Goal: Task Accomplishment & Management: Manage account settings

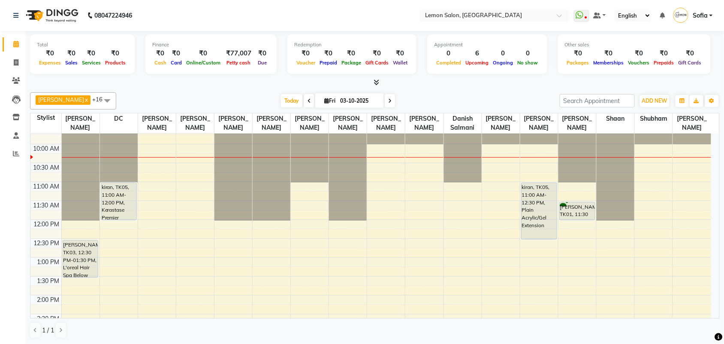
scroll to position [54, 0]
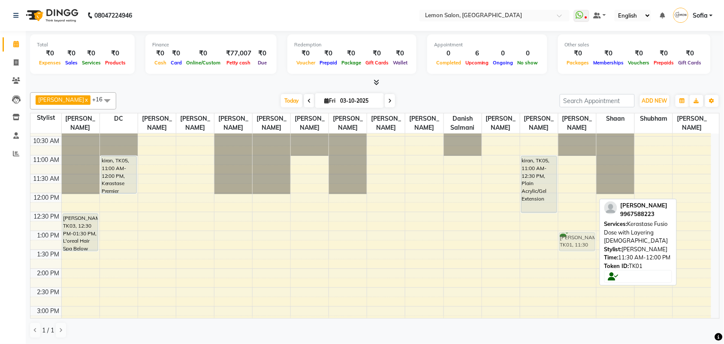
drag, startPoint x: 577, startPoint y: 187, endPoint x: 588, endPoint y: 241, distance: 55.4
click at [588, 241] on div "Renu Singh, TK01, 11:30 AM-12:00 PM, Kerastase Fusio Dose with Layering Female …" at bounding box center [577, 344] width 38 height 528
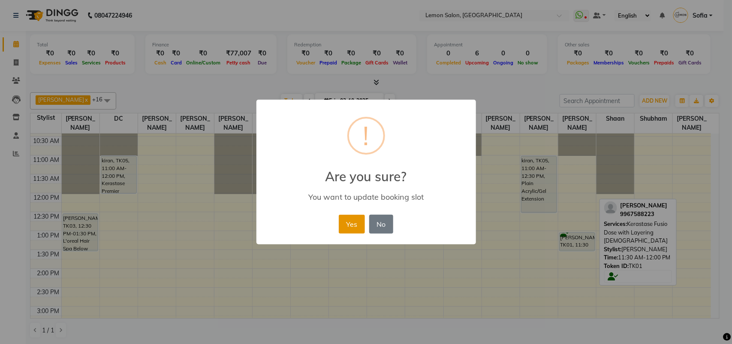
click at [348, 222] on button "Yes" at bounding box center [352, 223] width 26 height 19
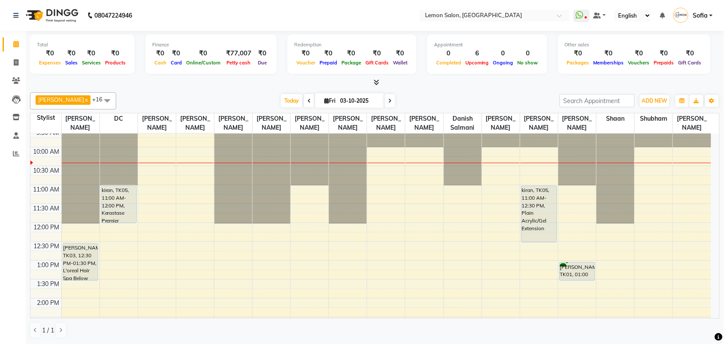
scroll to position [0, 0]
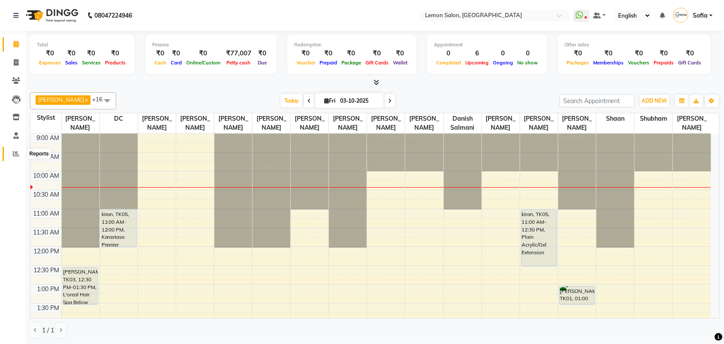
click at [19, 151] on span at bounding box center [16, 154] width 15 height 10
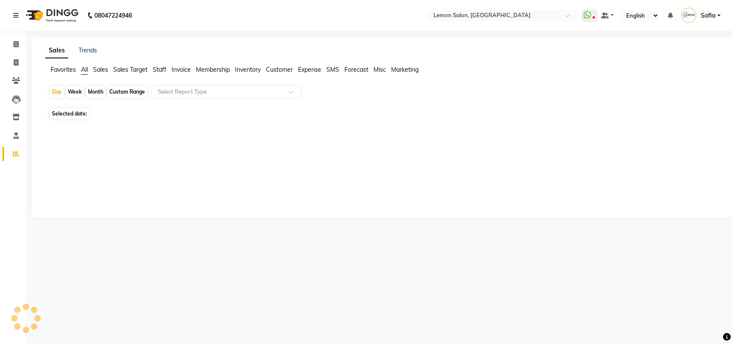
click at [16, 153] on icon at bounding box center [16, 153] width 6 height 6
click at [62, 94] on div "Day" at bounding box center [57, 92] width 14 height 12
select select "10"
select select "2025"
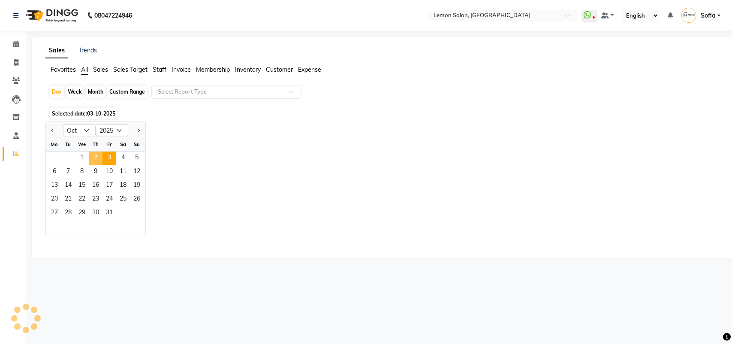
click at [94, 154] on span "2" at bounding box center [96, 158] width 14 height 14
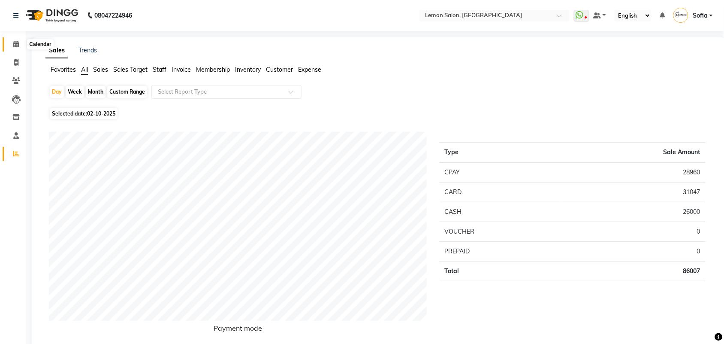
click at [15, 45] on icon at bounding box center [16, 44] width 6 height 6
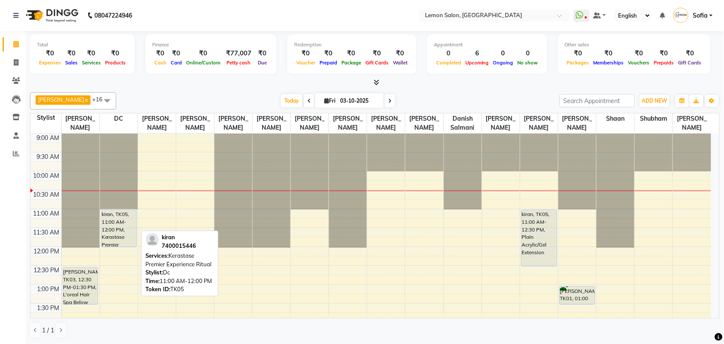
scroll to position [54, 0]
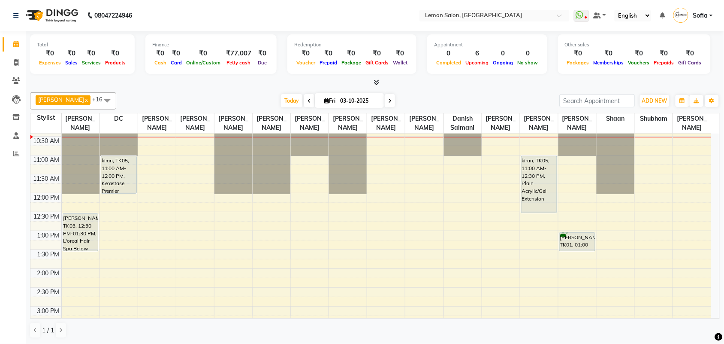
click at [343, 249] on div "9:00 AM 9:30 AM 10:00 AM 10:30 AM 11:00 AM 11:30 AM 12:00 PM 12:30 PM 1:00 PM 1…" at bounding box center [370, 344] width 681 height 528
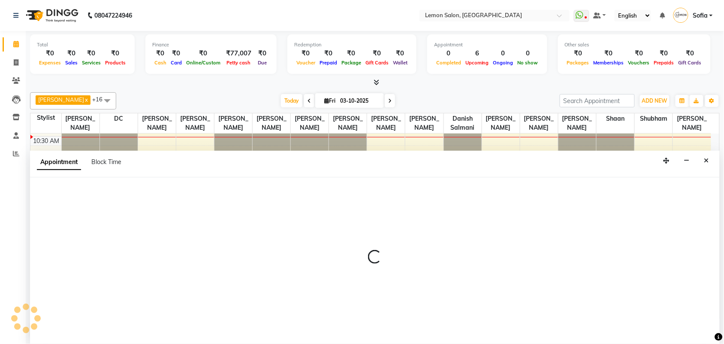
scroll to position [0, 0]
select select "58017"
select select "tentative"
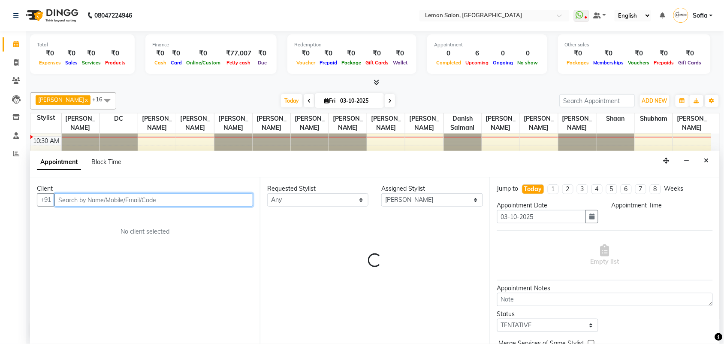
select select "780"
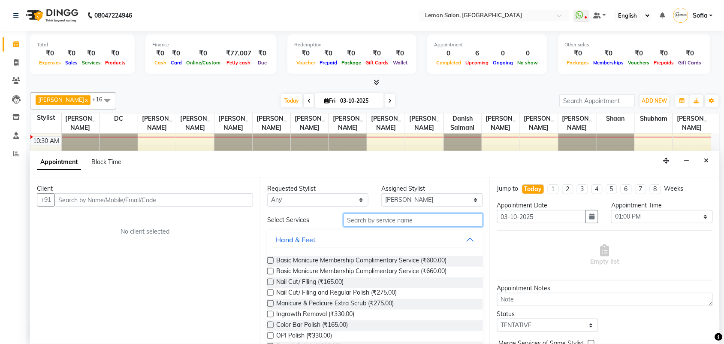
drag, startPoint x: 363, startPoint y: 213, endPoint x: 363, endPoint y: 229, distance: 15.9
click at [363, 226] on input "text" at bounding box center [413, 219] width 139 height 13
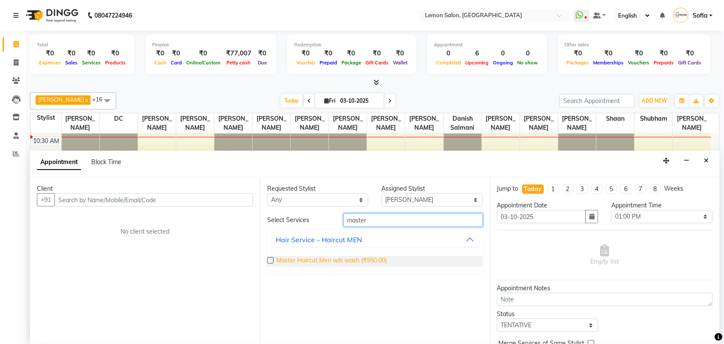
type input "master"
click at [353, 259] on span "Master Haircut Men w/o wash (₹550.00)" at bounding box center [331, 261] width 111 height 11
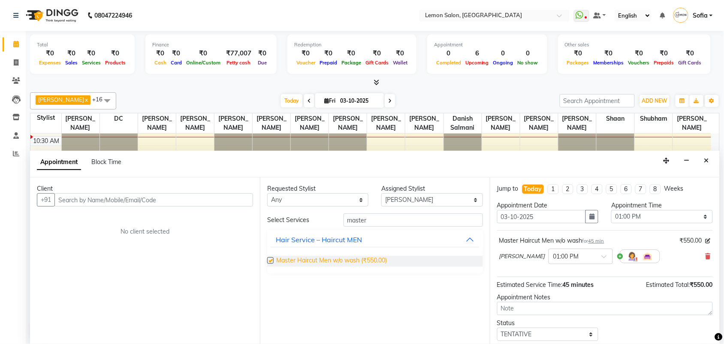
checkbox input "false"
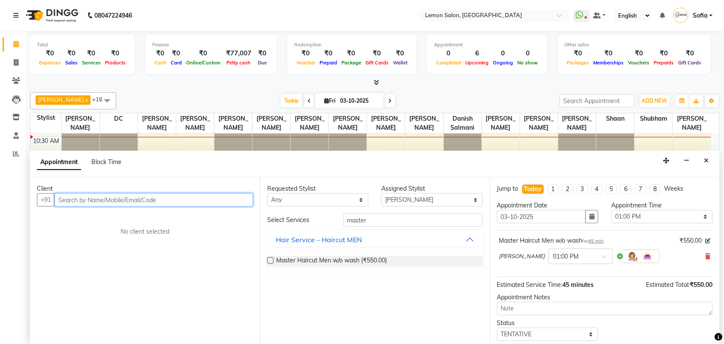
click at [134, 193] on input "text" at bounding box center [153, 199] width 199 height 13
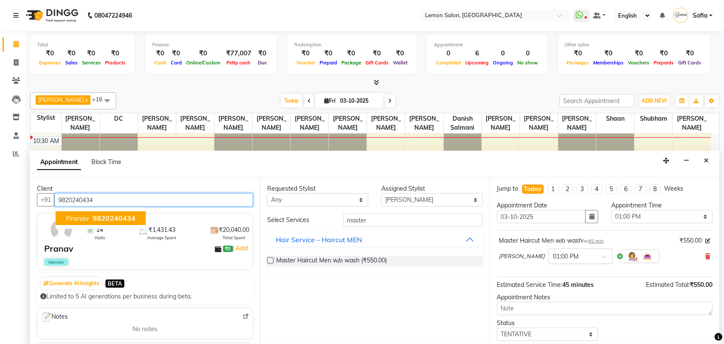
click at [134, 219] on button "Pranav 9820240434" at bounding box center [101, 218] width 90 height 14
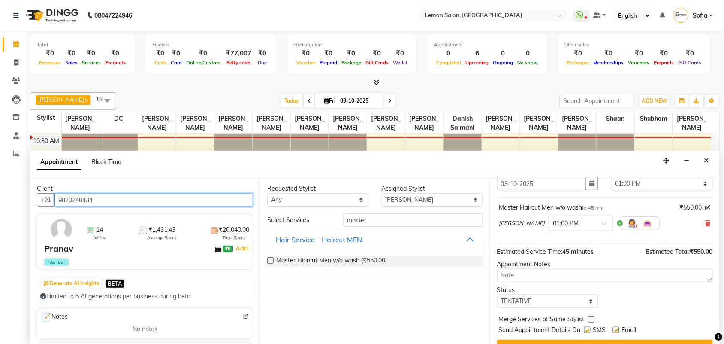
scroll to position [51, 0]
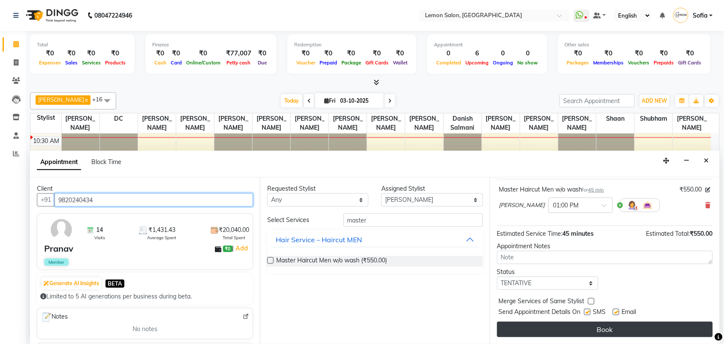
type input "9820240434"
click at [610, 329] on button "Book" at bounding box center [605, 328] width 216 height 15
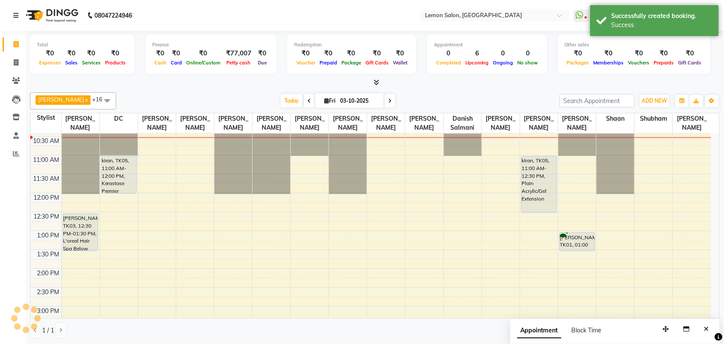
scroll to position [0, 0]
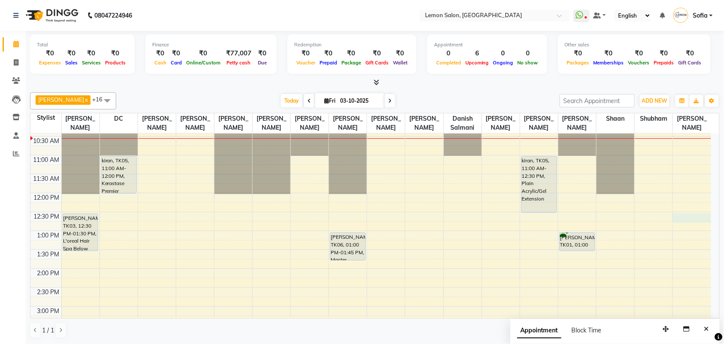
click at [691, 226] on div "9:00 AM 9:30 AM 10:00 AM 10:30 AM 11:00 AM 11:30 AM 12:00 PM 12:30 PM 1:00 PM 1…" at bounding box center [370, 344] width 681 height 528
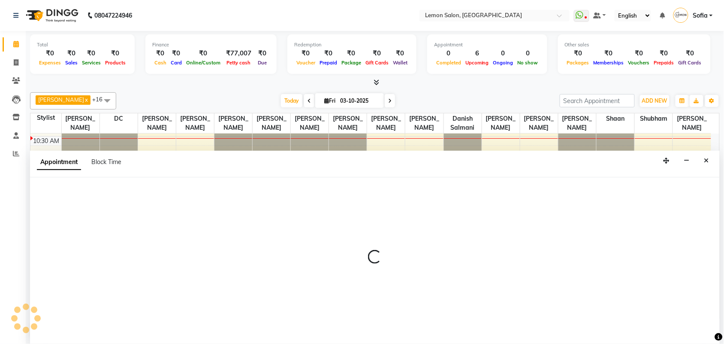
scroll to position [0, 0]
select select "35763"
select select "tentative"
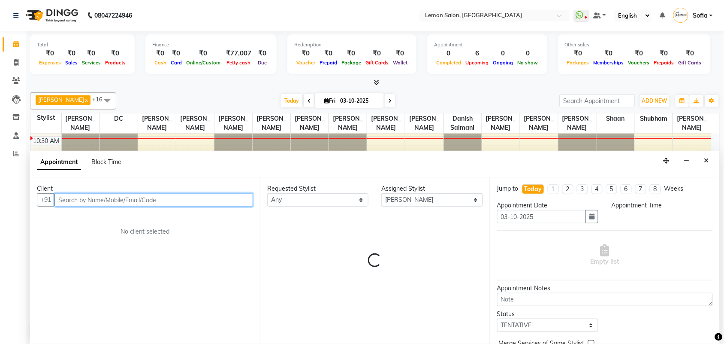
select select "750"
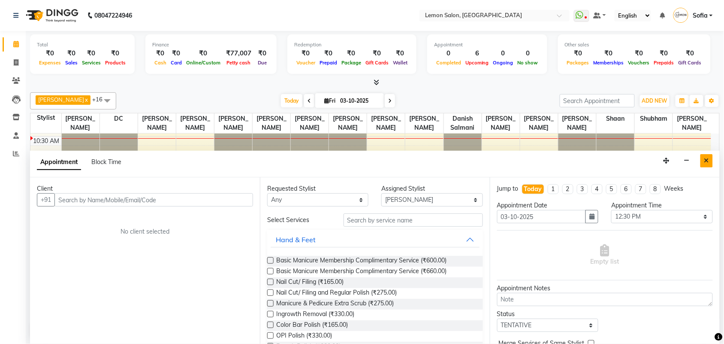
click at [705, 160] on icon "Close" at bounding box center [706, 160] width 5 height 6
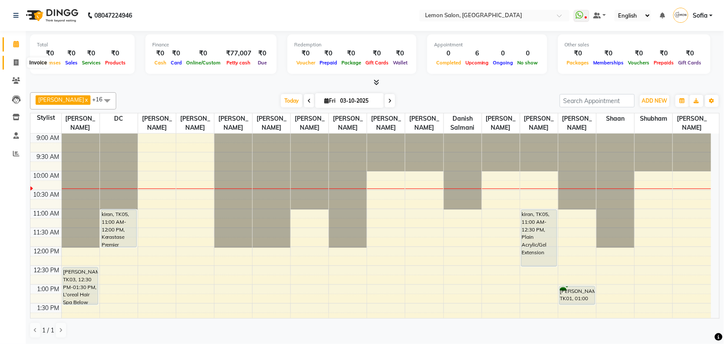
click at [15, 63] on icon at bounding box center [16, 62] width 5 height 6
select select "service"
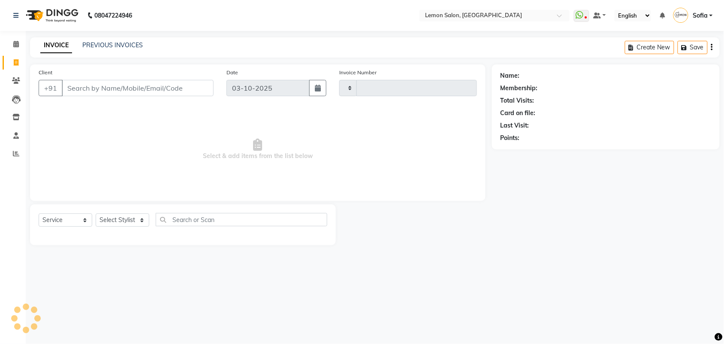
type input "7112"
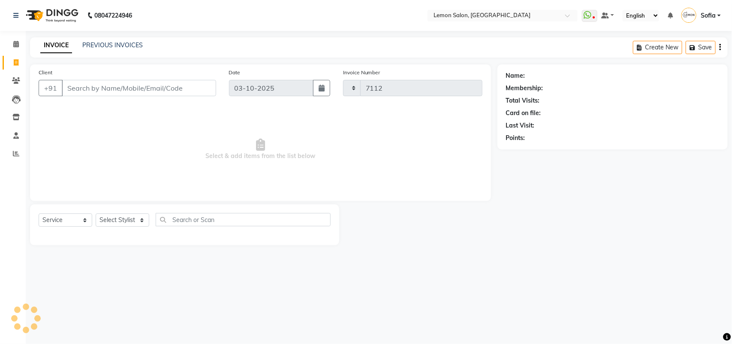
select select "551"
click at [101, 49] on div "INVOICE PREVIOUS INVOICES" at bounding box center [91, 46] width 123 height 10
click at [104, 46] on link "PREVIOUS INVOICES" at bounding box center [112, 45] width 60 height 8
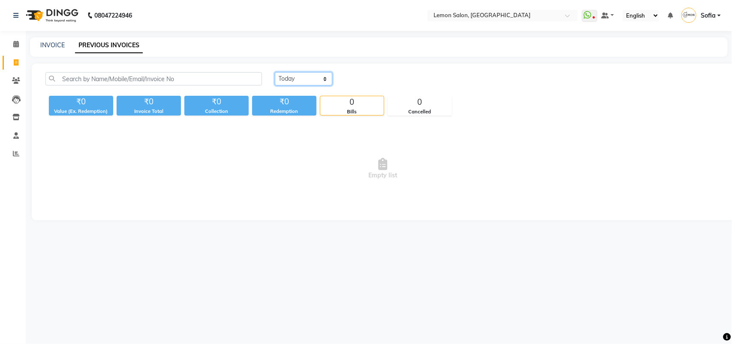
click at [305, 80] on select "Today Yesterday Custom Range" at bounding box center [303, 78] width 57 height 13
select select "yesterday"
click at [275, 72] on select "Today Yesterday Custom Range" at bounding box center [303, 78] width 57 height 13
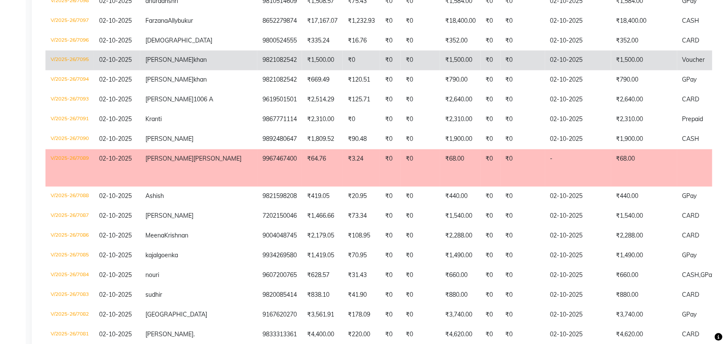
scroll to position [327, 0]
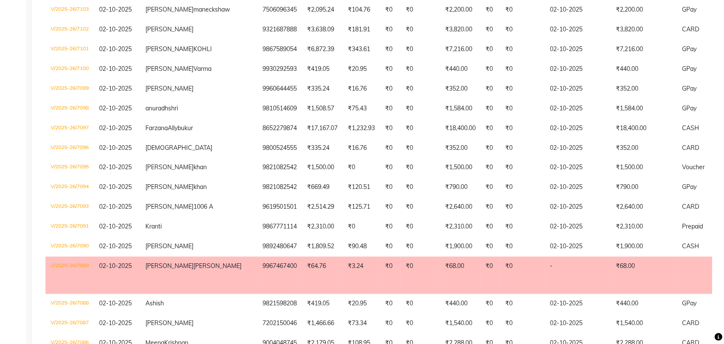
click at [58, 260] on td "V/2025-26/7089" at bounding box center [69, 274] width 48 height 37
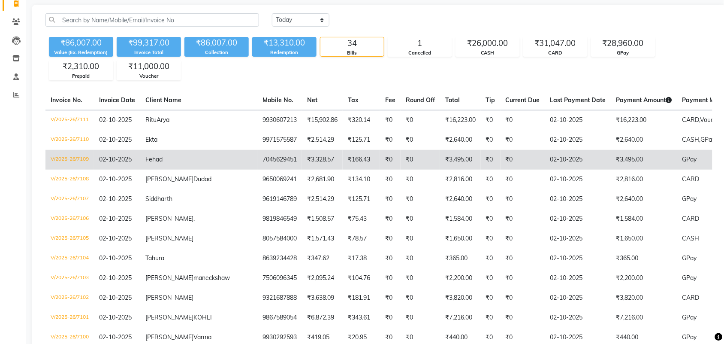
scroll to position [5, 0]
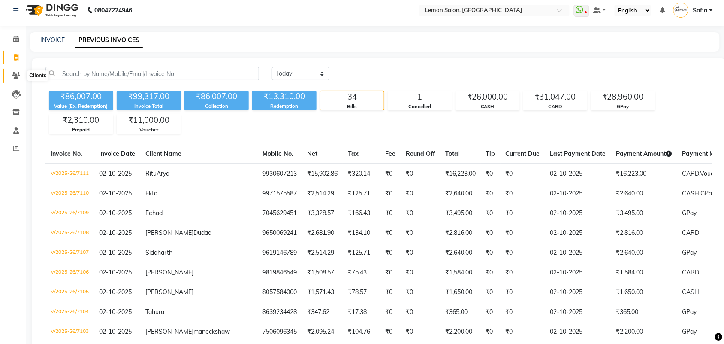
click at [15, 72] on icon at bounding box center [16, 75] width 8 height 6
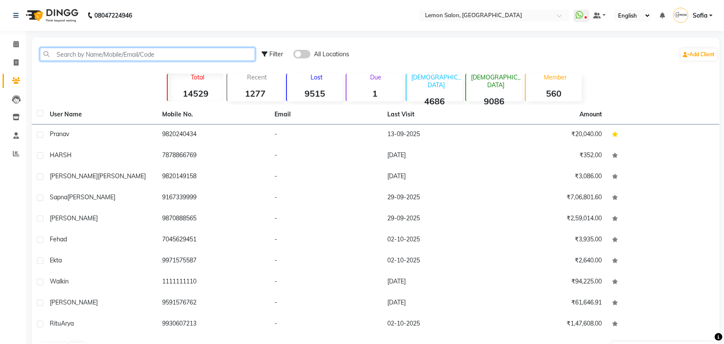
click at [111, 51] on input "text" at bounding box center [147, 54] width 215 height 13
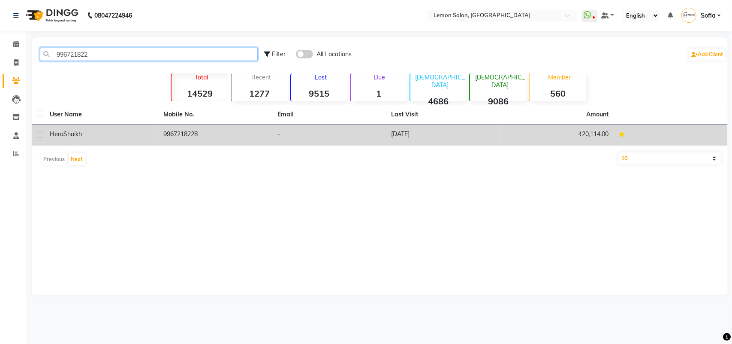
type input "996721822"
drag, startPoint x: 185, startPoint y: 132, endPoint x: 190, endPoint y: 132, distance: 4.7
click at [183, 132] on td "9967218228" at bounding box center [216, 134] width 114 height 21
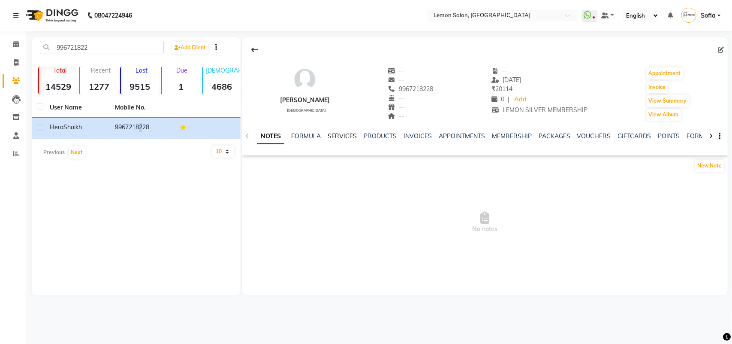
drag, startPoint x: 340, startPoint y: 136, endPoint x: 344, endPoint y: 136, distance: 4.3
click at [341, 136] on link "SERVICES" at bounding box center [342, 136] width 29 height 8
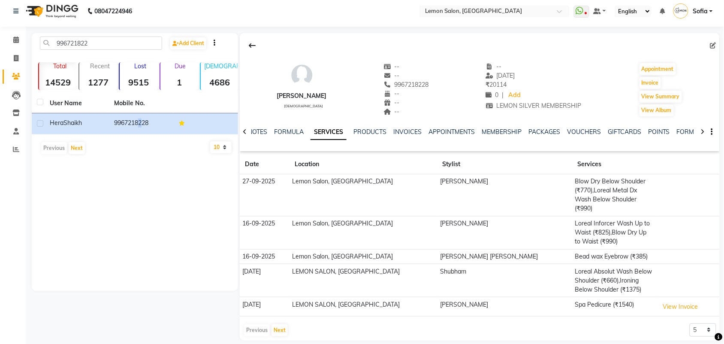
scroll to position [5, 0]
click at [278, 323] on button "Next" at bounding box center [280, 329] width 16 height 12
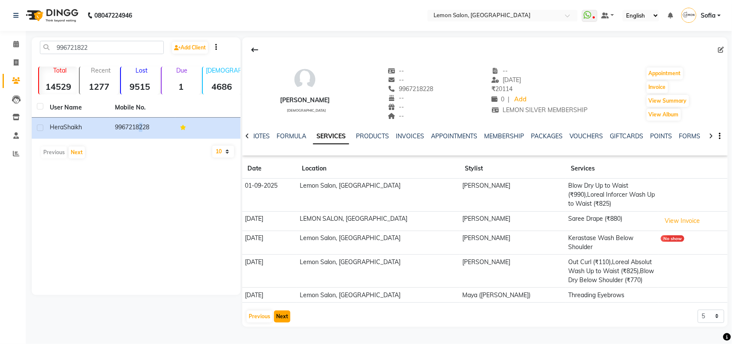
click at [284, 310] on button "Next" at bounding box center [282, 316] width 16 height 12
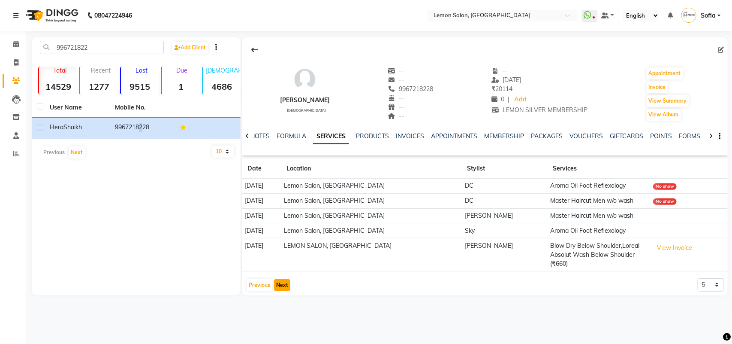
click at [284, 284] on button "Next" at bounding box center [282, 285] width 16 height 12
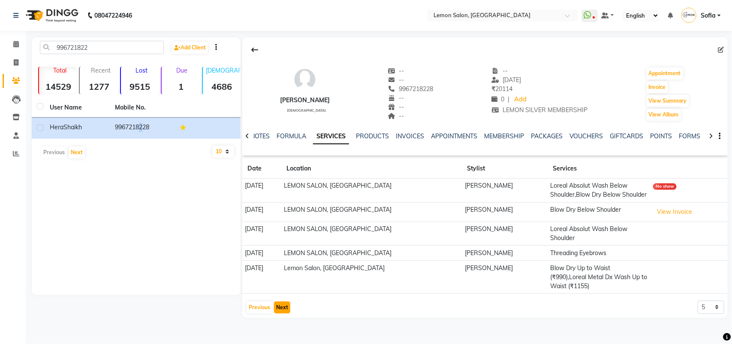
click at [278, 311] on button "Next" at bounding box center [282, 307] width 16 height 12
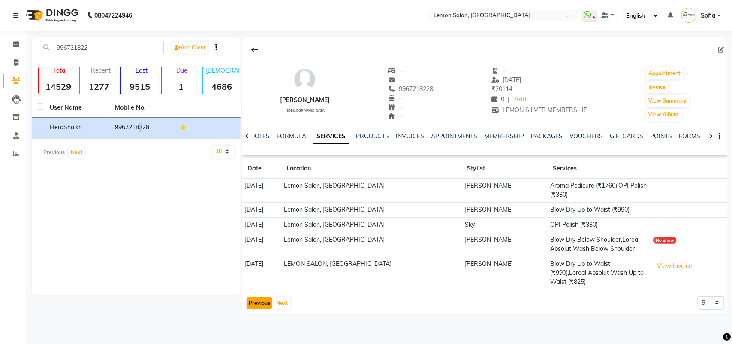
click at [247, 300] on button "Previous" at bounding box center [260, 303] width 26 height 12
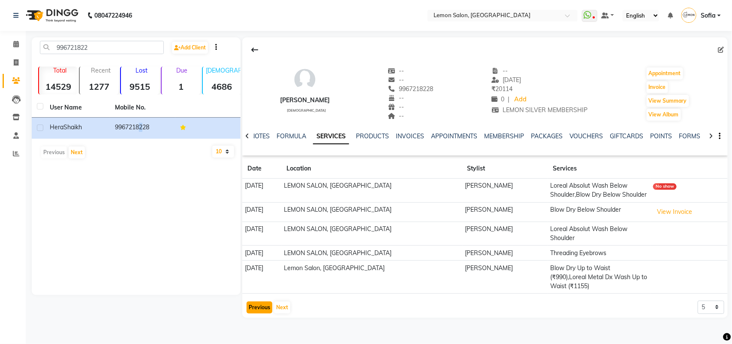
click at [260, 313] on button "Previous" at bounding box center [260, 307] width 26 height 12
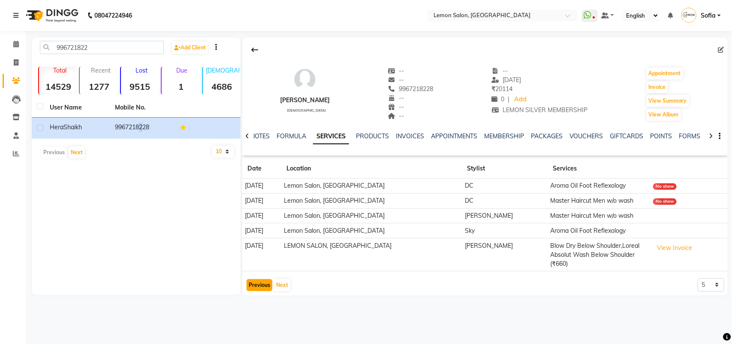
click at [262, 284] on button "Previous" at bounding box center [260, 285] width 26 height 12
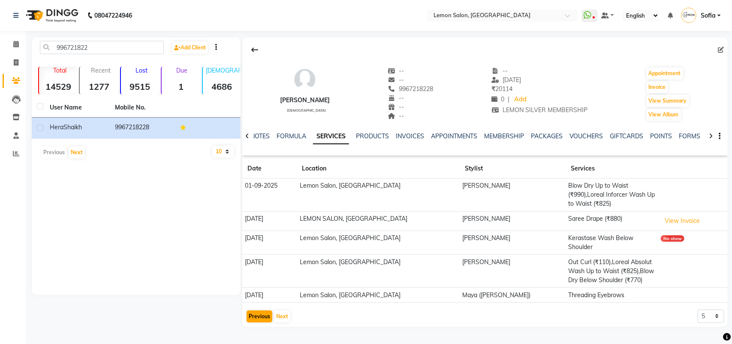
click at [262, 287] on td "23-08-2025" at bounding box center [269, 294] width 55 height 15
click at [259, 310] on button "Previous" at bounding box center [260, 316] width 26 height 12
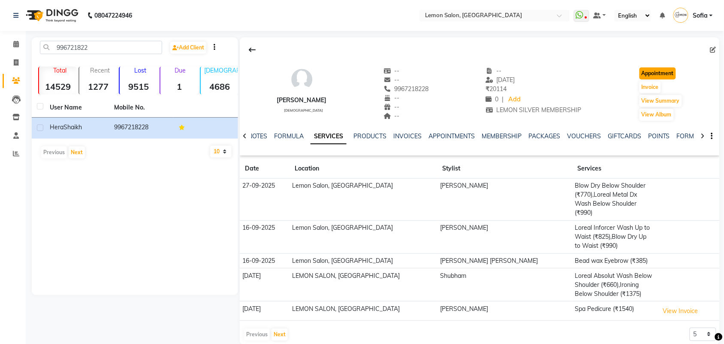
click at [660, 73] on button "Appointment" at bounding box center [658, 73] width 36 height 12
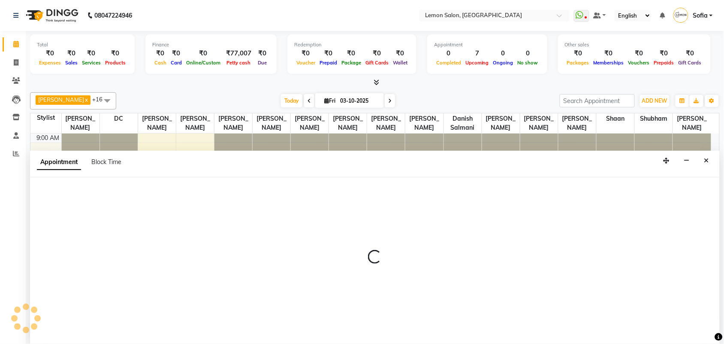
scroll to position [0, 0]
select select "600"
select select "tentative"
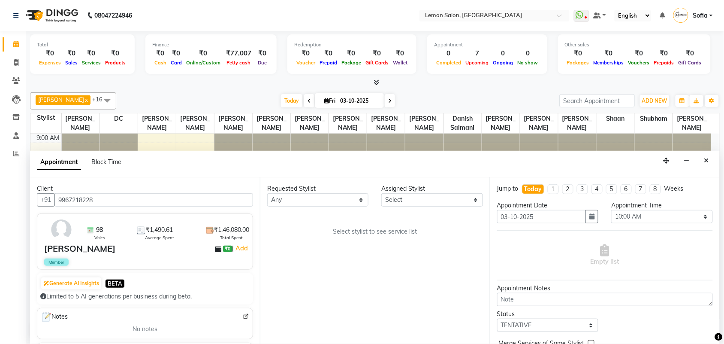
scroll to position [39, 0]
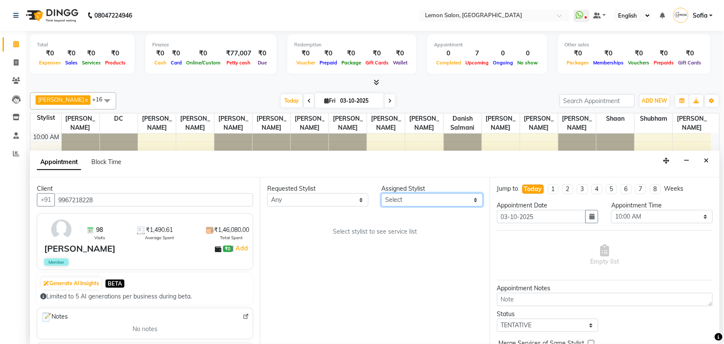
click at [393, 204] on select "Select Aalam Saifi Abhishek Shelar Aditi Nigam Ansar Ahmed Archana Muke Ashish …" at bounding box center [431, 199] width 101 height 13
select select "54463"
click at [382, 193] on select "Select Aalam Saifi Abhishek Shelar Aditi Nigam Ansar Ahmed Archana Muke Ashish …" at bounding box center [431, 199] width 101 height 13
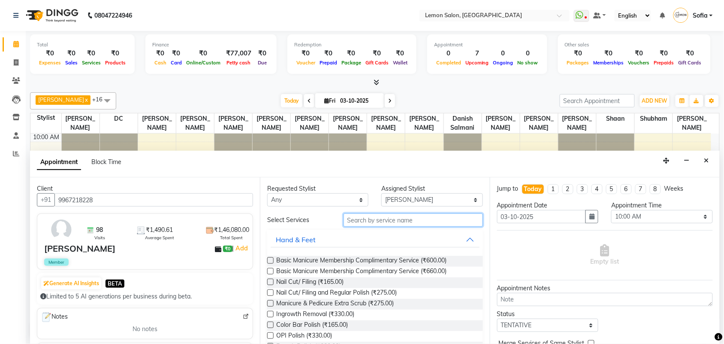
click at [399, 222] on input "text" at bounding box center [413, 219] width 139 height 13
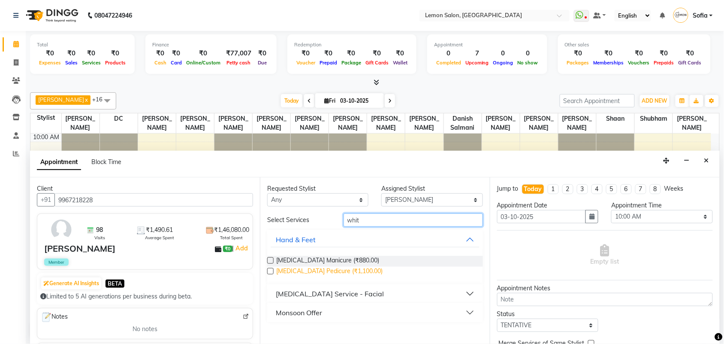
type input "whit"
click at [342, 271] on span "Whitening Pedicure (₹1,100.00)" at bounding box center [329, 271] width 106 height 11
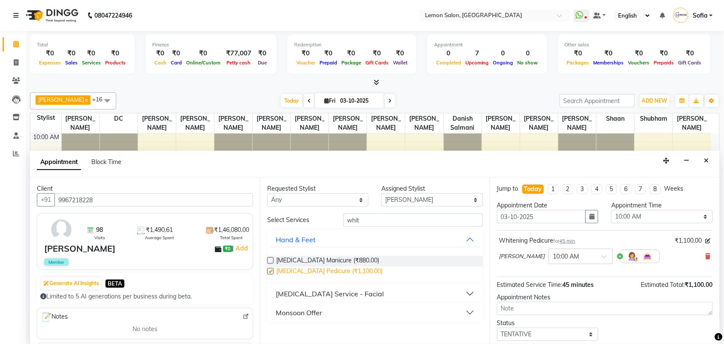
checkbox input "false"
click at [408, 198] on select "Select Aalam Saifi Abhishek Shelar Aditi Nigam Ansar Ahmed Archana Muke Ashish …" at bounding box center [431, 199] width 101 height 13
select select "7889"
click at [382, 193] on select "Select Aalam Saifi Abhishek Shelar Aditi Nigam Ansar Ahmed Archana Muke Ashish …" at bounding box center [431, 199] width 101 height 13
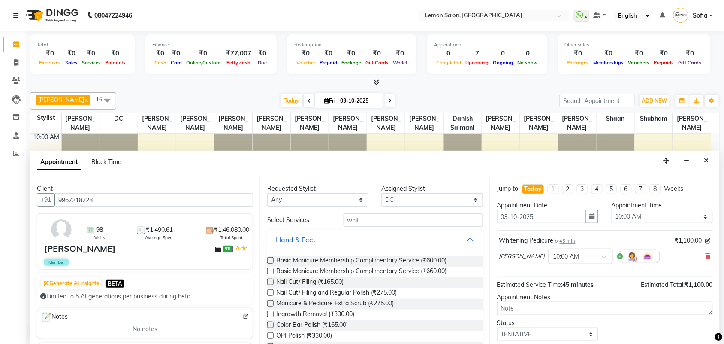
click at [376, 217] on input "whit" at bounding box center [413, 219] width 139 height 13
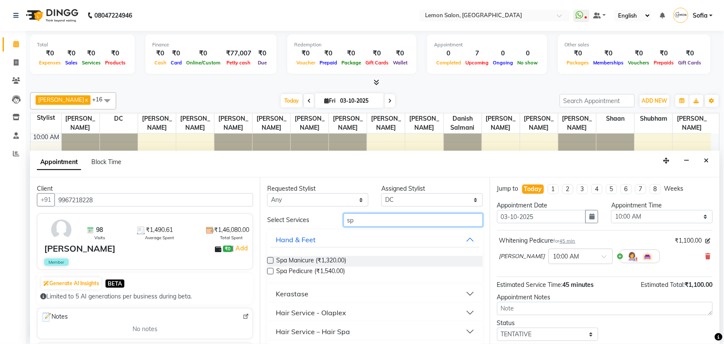
type input "s"
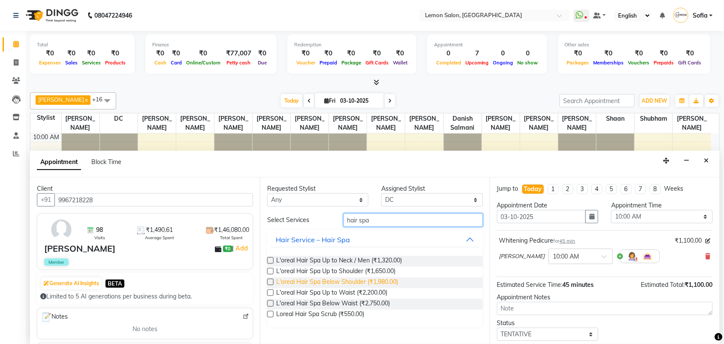
type input "hair spa"
click at [341, 279] on span "L'oreal Hair Spa Below Shoulder (₹1,980.00)" at bounding box center [337, 282] width 122 height 11
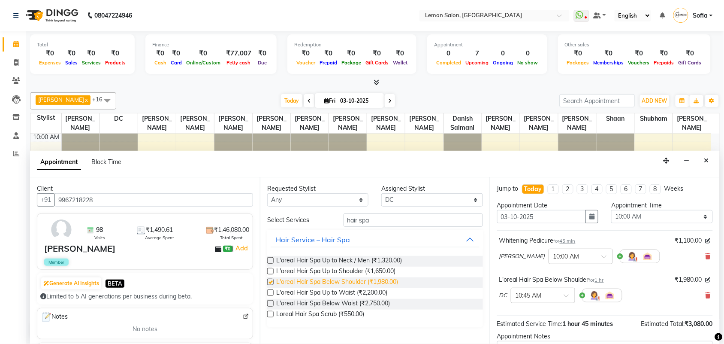
checkbox input "false"
click at [638, 214] on select "Select 10:00 AM 10:15 AM 10:30 AM 10:45 AM 11:00 AM 11:15 AM 11:30 AM 11:45 AM …" at bounding box center [661, 216] width 101 height 13
select select "840"
click at [611, 210] on select "Select 10:00 AM 10:15 AM 10:30 AM 10:45 AM 11:00 AM 11:15 AM 11:30 AM 11:45 AM …" at bounding box center [661, 216] width 101 height 13
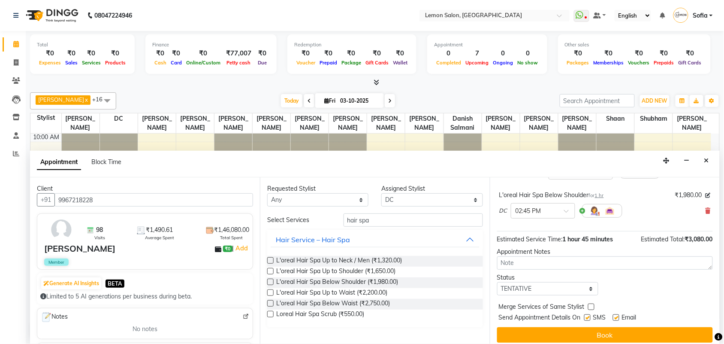
scroll to position [91, 0]
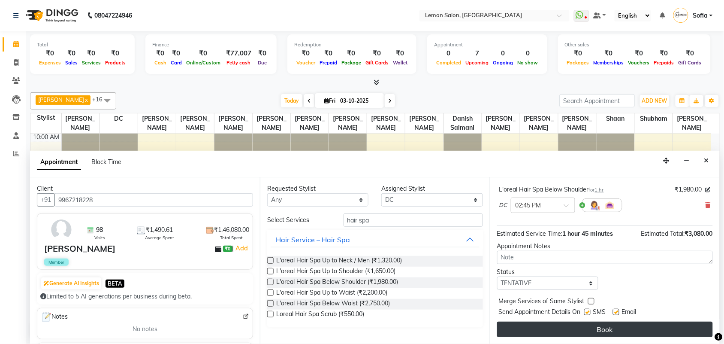
click at [600, 327] on button "Book" at bounding box center [605, 328] width 216 height 15
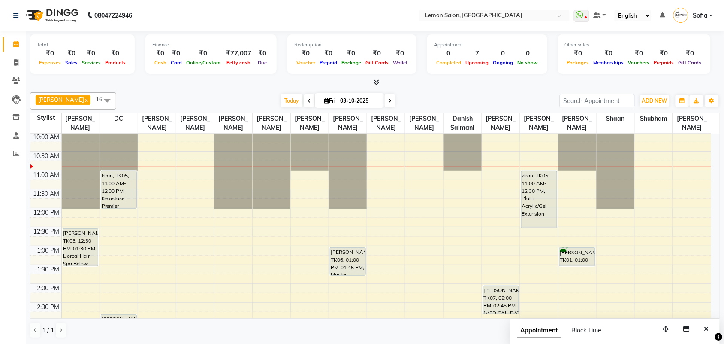
scroll to position [0, 0]
click at [655, 101] on span "ADD NEW" at bounding box center [654, 100] width 25 height 6
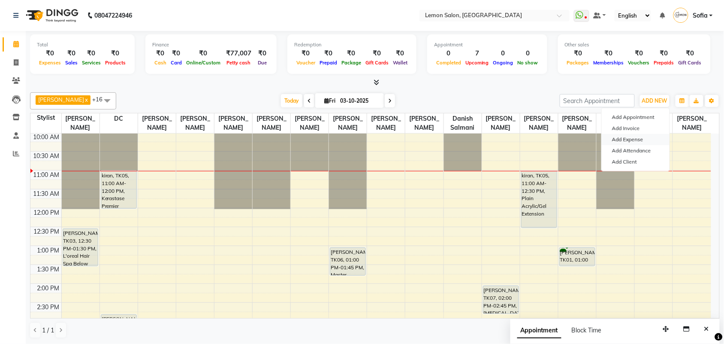
click at [636, 139] on link "Add Expense" at bounding box center [636, 139] width 68 height 11
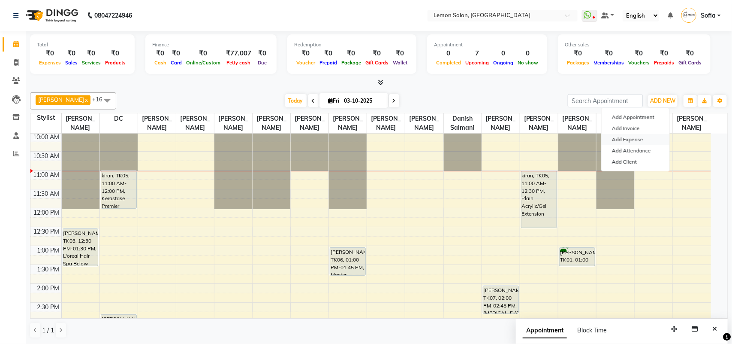
select select "1"
select select "2515"
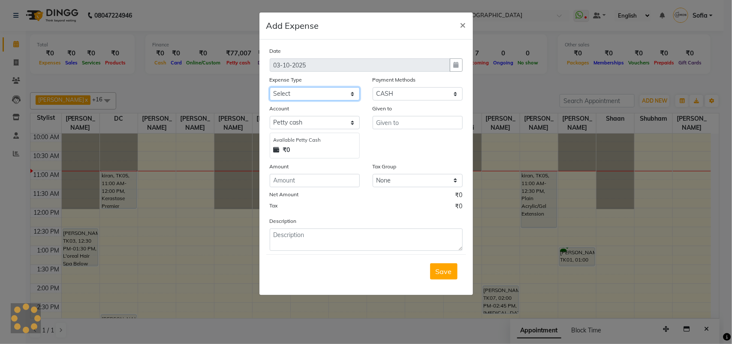
click at [299, 94] on select "Select Advance Cash transfer to hub Laundry Loan Membership Milk Miscellaneous …" at bounding box center [315, 93] width 90 height 13
select select "2690"
click at [270, 87] on select "Select Advance Cash transfer to hub Laundry Loan Membership Milk Miscellaneous …" at bounding box center [315, 93] width 90 height 13
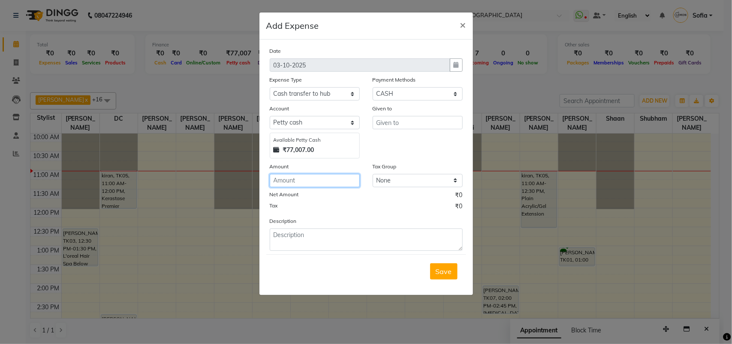
click at [316, 179] on input "number" at bounding box center [315, 180] width 90 height 13
type input "50792"
click at [394, 120] on input "text" at bounding box center [418, 122] width 90 height 13
type input "Aquib"
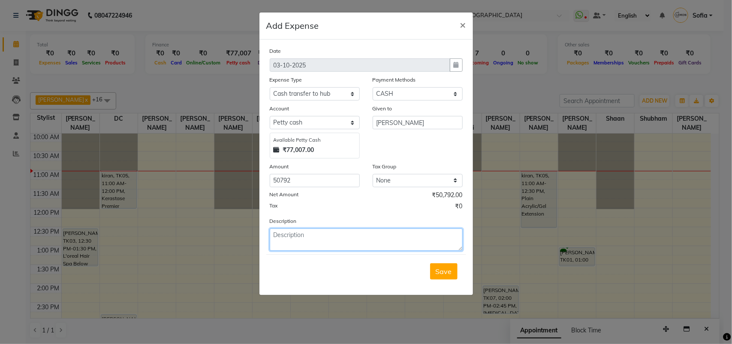
click at [352, 244] on textarea at bounding box center [366, 239] width 193 height 22
type textarea "29/30 sept 01st october cash given to Aquib ji"
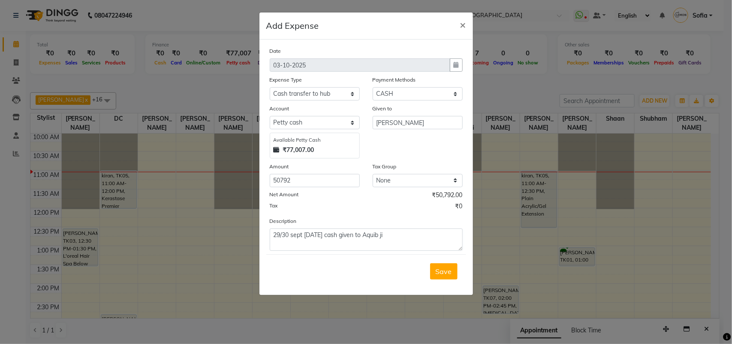
click at [442, 271] on span "Save" at bounding box center [444, 271] width 16 height 9
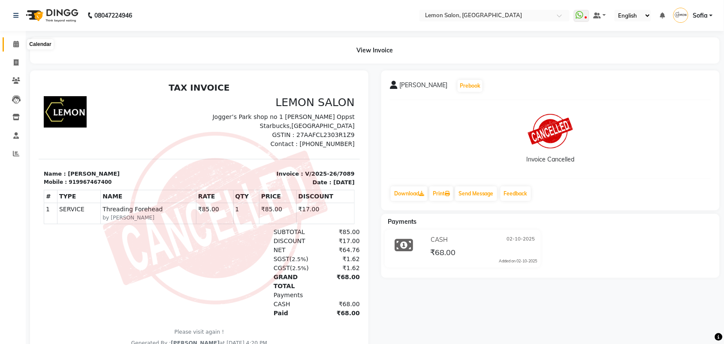
click at [11, 45] on span at bounding box center [16, 44] width 15 height 10
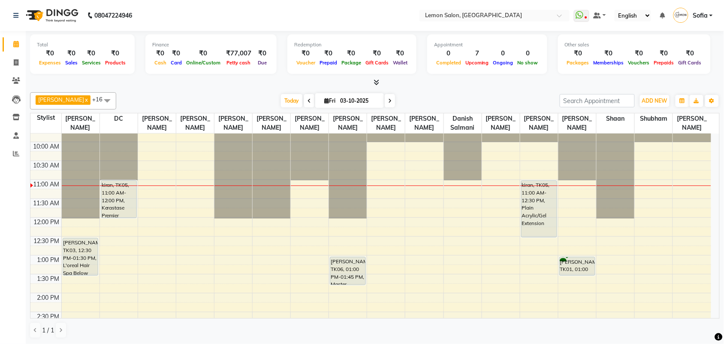
scroll to position [54, 0]
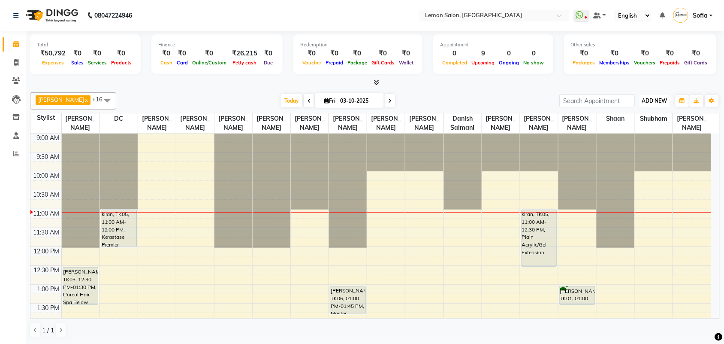
click at [658, 102] on span "ADD NEW" at bounding box center [654, 100] width 25 height 6
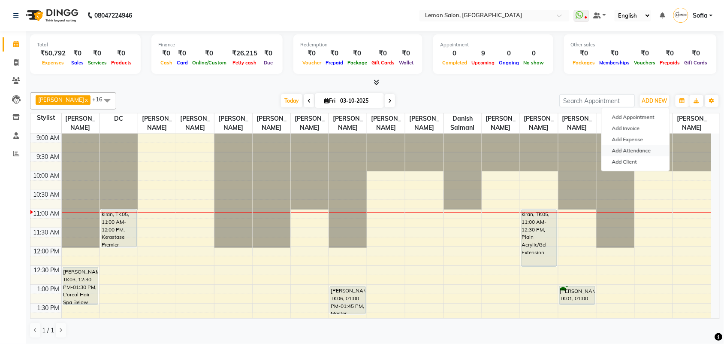
click at [638, 148] on link "Add Attendance" at bounding box center [636, 150] width 68 height 11
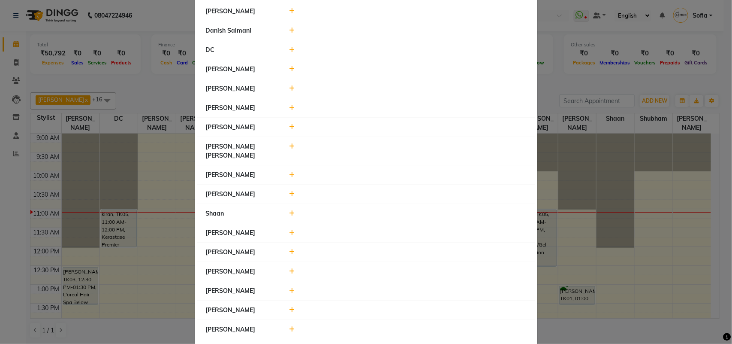
scroll to position [107, 0]
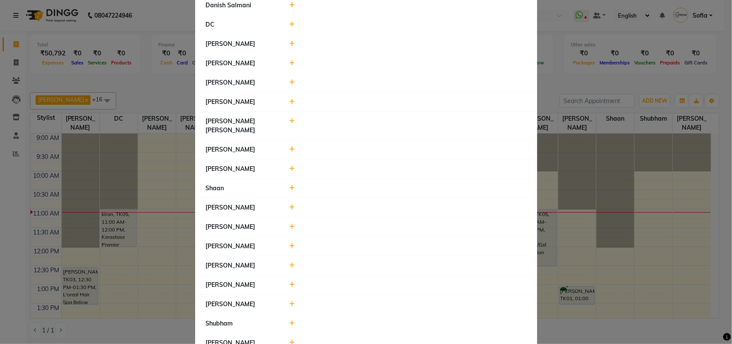
click at [289, 243] on icon at bounding box center [292, 246] width 6 height 6
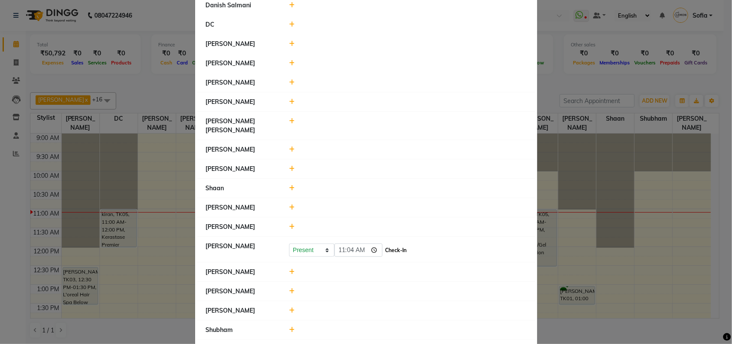
click at [398, 244] on button "Check-In" at bounding box center [396, 250] width 26 height 12
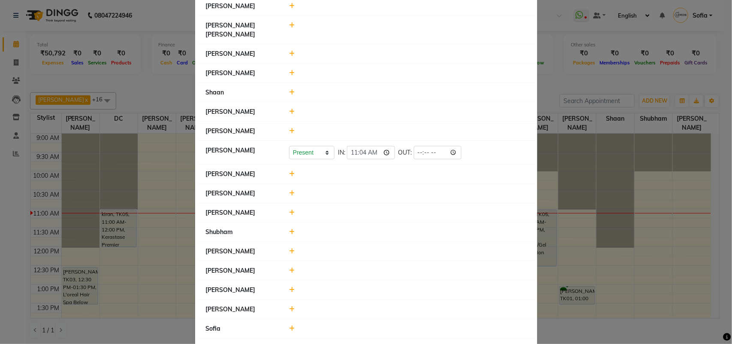
scroll to position [268, 0]
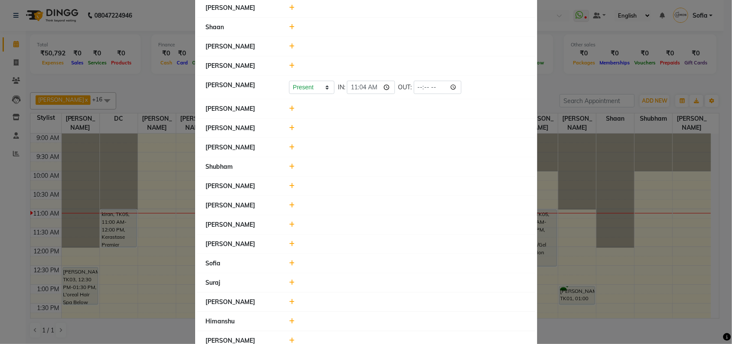
click at [289, 299] on icon at bounding box center [292, 302] width 6 height 6
click at [348, 301] on input "11:05" at bounding box center [359, 305] width 48 height 13
type input "11:04"
click at [395, 300] on button "Check-In" at bounding box center [396, 306] width 26 height 12
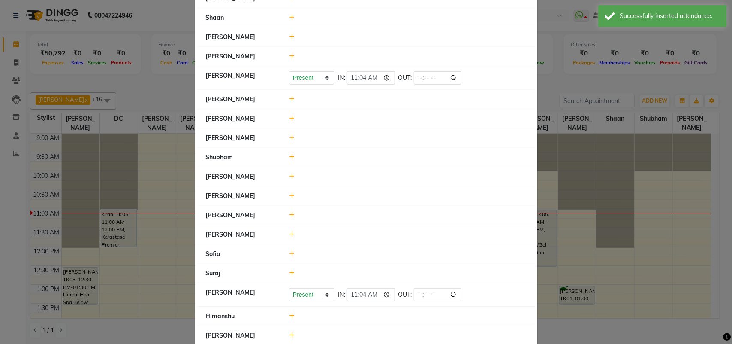
scroll to position [287, 0]
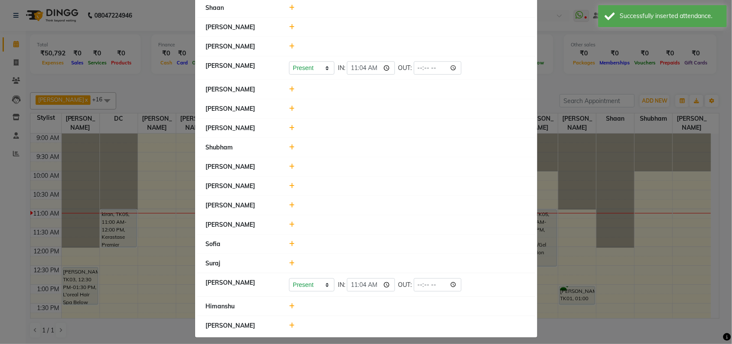
click at [290, 322] on icon at bounding box center [292, 325] width 6 height 6
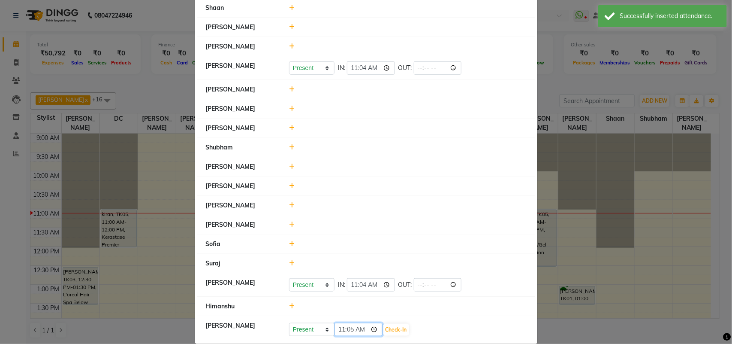
click at [350, 323] on input "11:05" at bounding box center [359, 329] width 48 height 13
click at [374, 323] on input "11:05" at bounding box center [359, 329] width 48 height 13
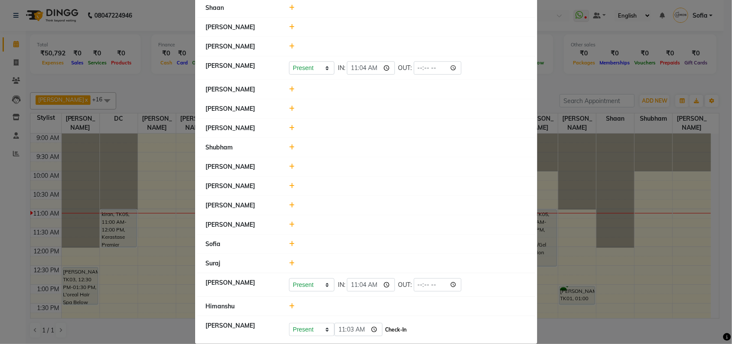
type input "11:03"
click at [395, 325] on button "Check-In" at bounding box center [396, 329] width 26 height 12
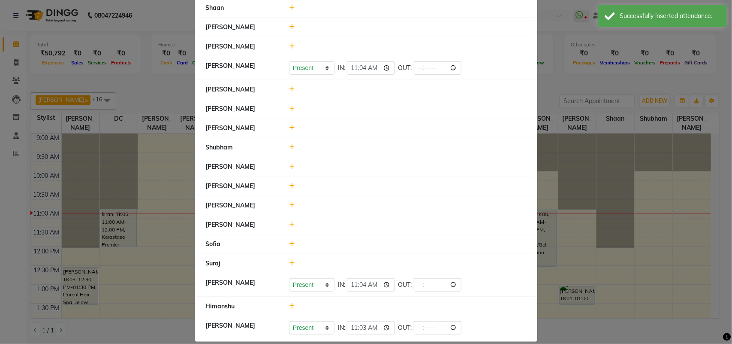
click at [289, 303] on icon at bounding box center [292, 306] width 6 height 6
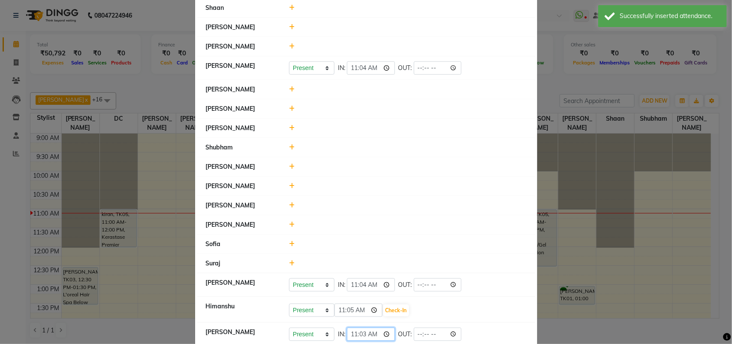
click at [352, 328] on input "11:03" at bounding box center [371, 333] width 48 height 13
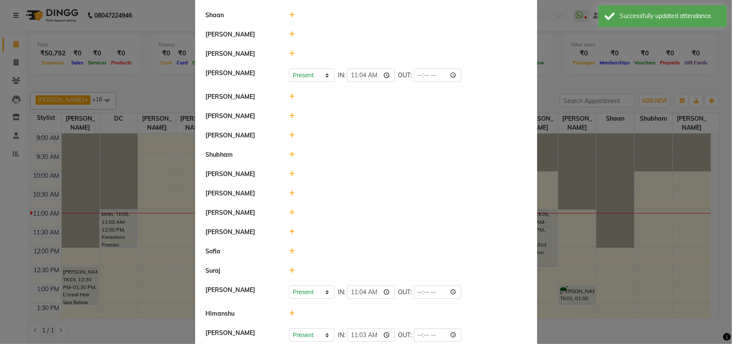
scroll to position [292, 0]
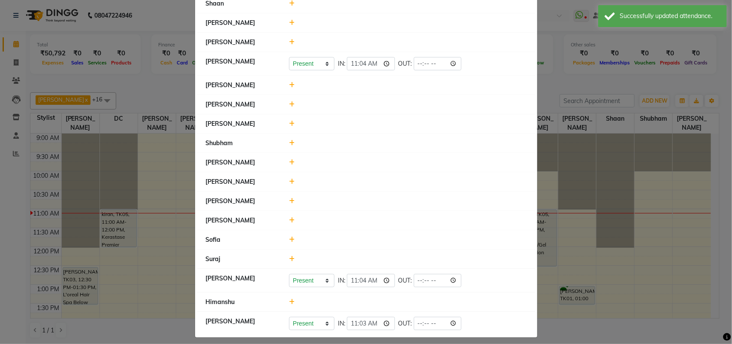
drag, startPoint x: 283, startPoint y: 295, endPoint x: 289, endPoint y: 295, distance: 5.6
click at [284, 297] on div at bounding box center [408, 301] width 250 height 9
click at [290, 297] on div at bounding box center [408, 301] width 250 height 9
click at [289, 299] on icon at bounding box center [292, 302] width 6 height 6
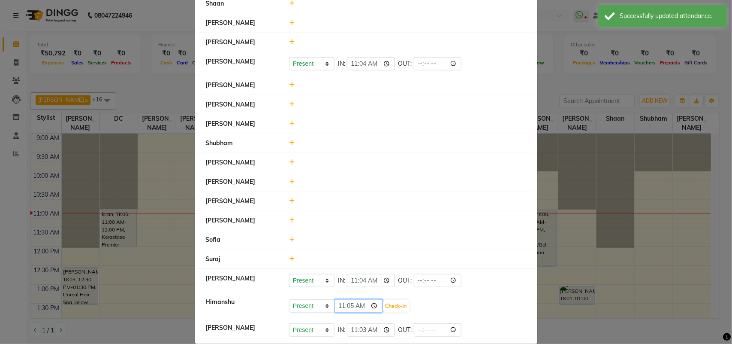
click at [340, 299] on input "11:05" at bounding box center [359, 305] width 48 height 13
type input "09:22"
click at [386, 300] on button "Check-In" at bounding box center [396, 306] width 26 height 12
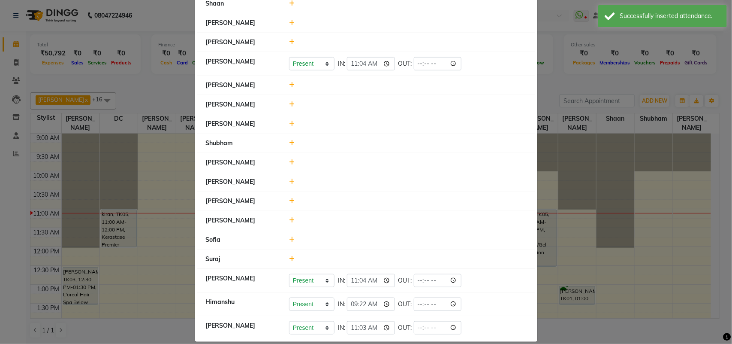
click at [289, 198] on icon at bounding box center [292, 201] width 6 height 6
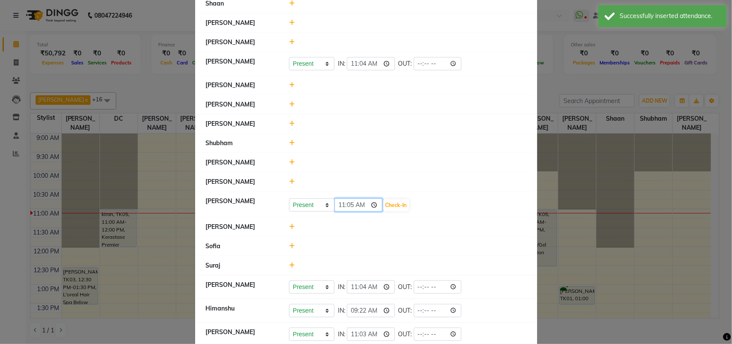
click at [335, 199] on input "11:05" at bounding box center [359, 204] width 48 height 13
type input "10:00"
click at [392, 199] on button "Check-In" at bounding box center [396, 205] width 26 height 12
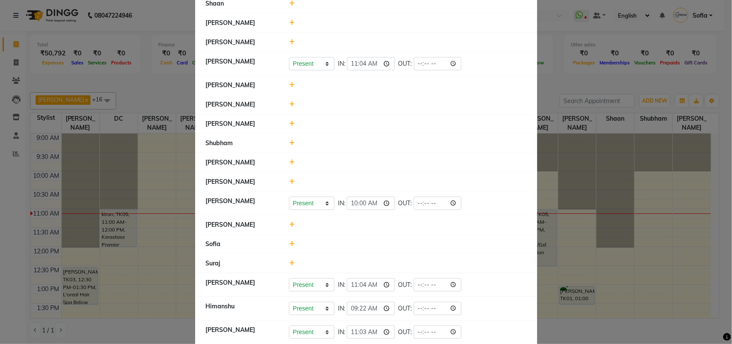
click at [288, 238] on li "Sofia" at bounding box center [366, 244] width 338 height 20
click at [289, 241] on icon at bounding box center [292, 244] width 6 height 6
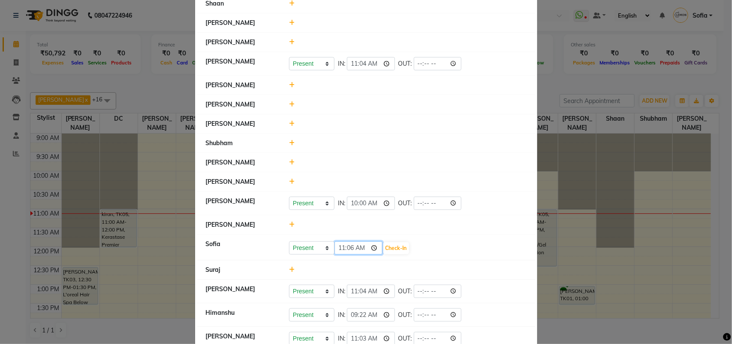
click at [335, 241] on input "11:06" at bounding box center [359, 247] width 48 height 13
type input "10:17"
drag, startPoint x: 388, startPoint y: 240, endPoint x: 381, endPoint y: 242, distance: 7.6
click at [388, 242] on button "Check-In" at bounding box center [396, 248] width 26 height 12
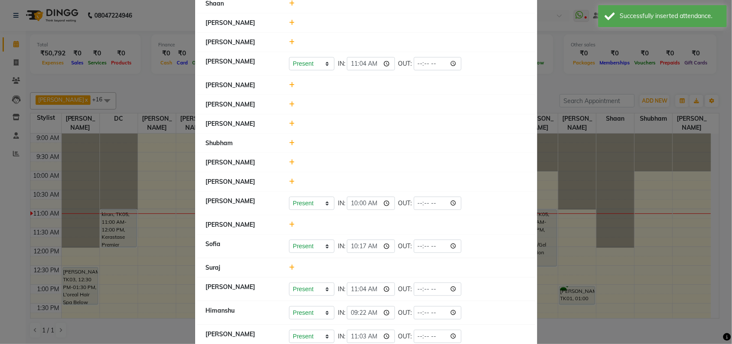
scroll to position [238, 0]
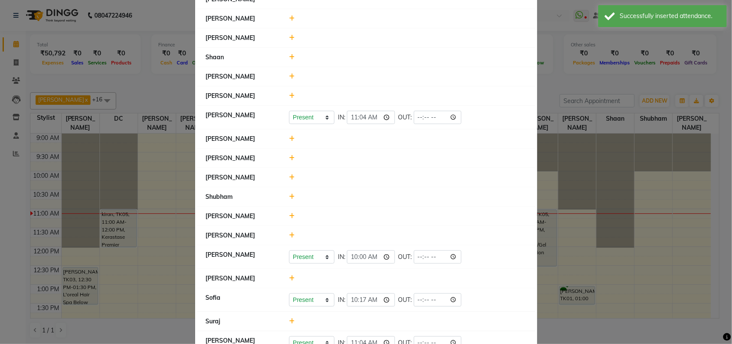
click at [290, 93] on icon at bounding box center [292, 96] width 6 height 6
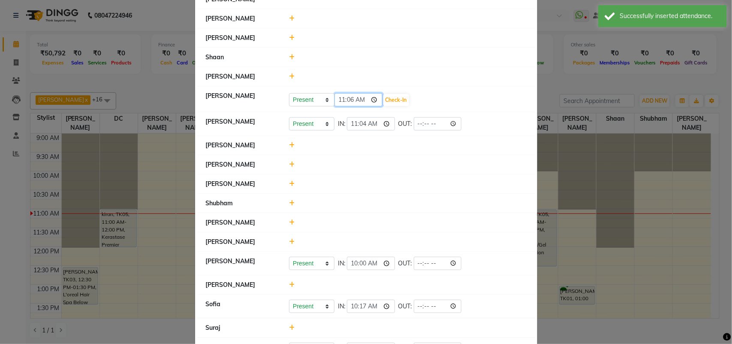
click at [340, 93] on input "11:06" at bounding box center [359, 99] width 48 height 13
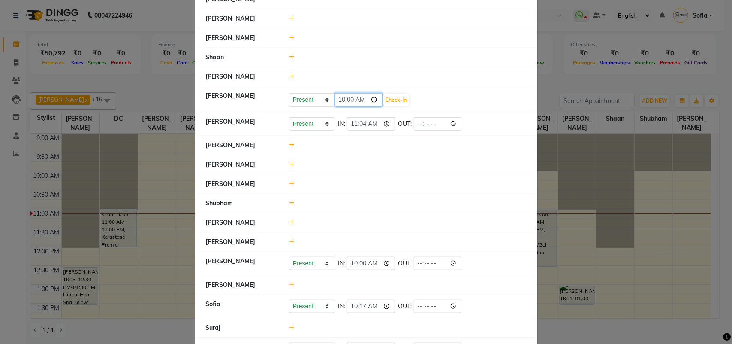
type input "10:07"
click at [392, 94] on button "Check-In" at bounding box center [396, 100] width 26 height 12
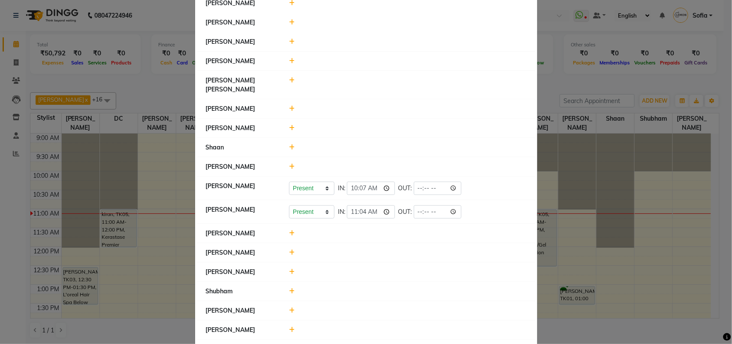
scroll to position [94, 0]
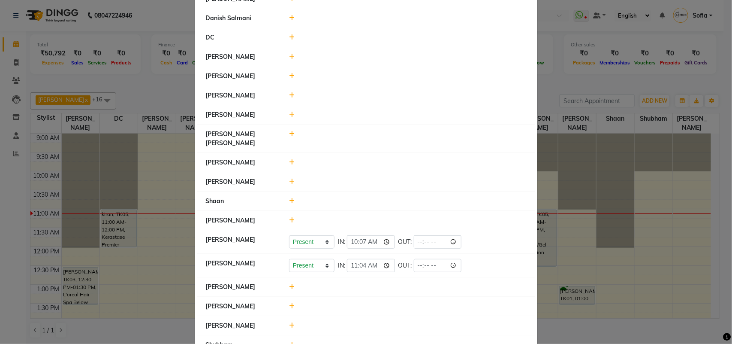
click at [289, 94] on icon at bounding box center [292, 95] width 6 height 6
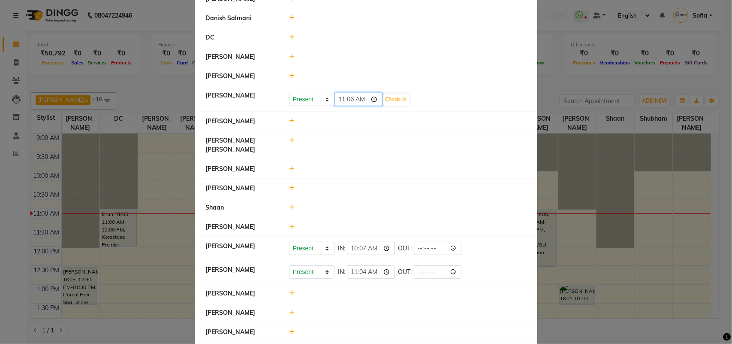
click at [338, 102] on input "11:06" at bounding box center [359, 99] width 48 height 13
type input "10:08"
click at [394, 100] on button "Check-In" at bounding box center [396, 100] width 26 height 12
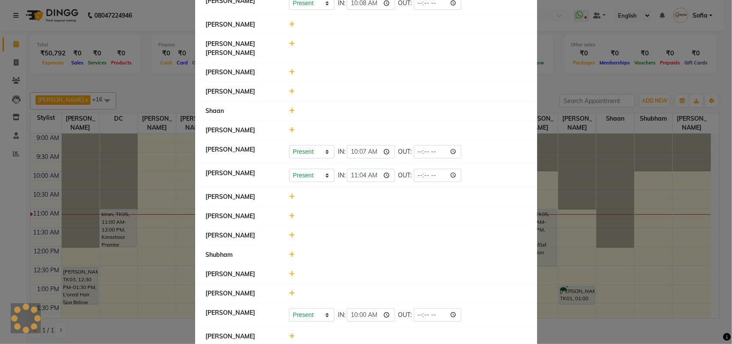
scroll to position [206, 0]
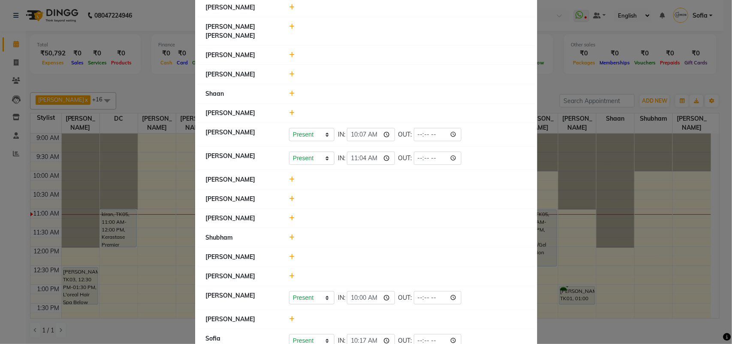
click at [289, 215] on icon at bounding box center [292, 218] width 6 height 6
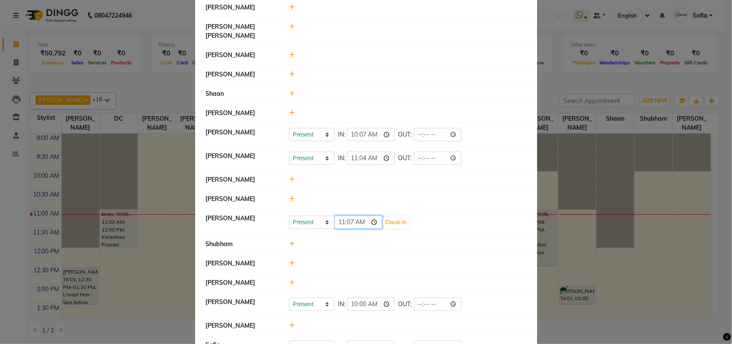
click at [339, 215] on input "11:07" at bounding box center [359, 221] width 48 height 13
type input "10:15"
click at [400, 216] on button "Check-In" at bounding box center [396, 222] width 26 height 12
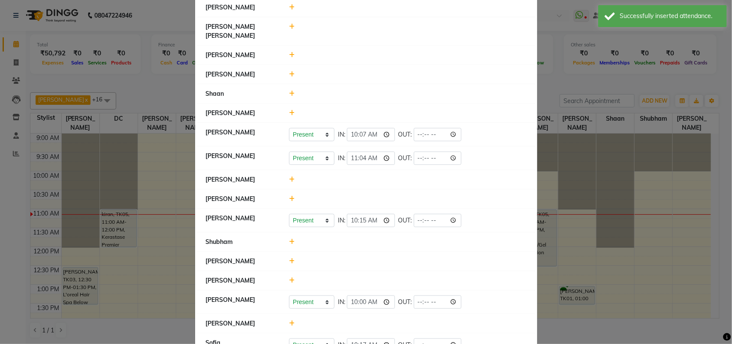
drag, startPoint x: 284, startPoint y: 106, endPoint x: 326, endPoint y: 109, distance: 42.1
click at [287, 109] on div at bounding box center [408, 113] width 250 height 9
click at [289, 110] on icon at bounding box center [292, 113] width 6 height 6
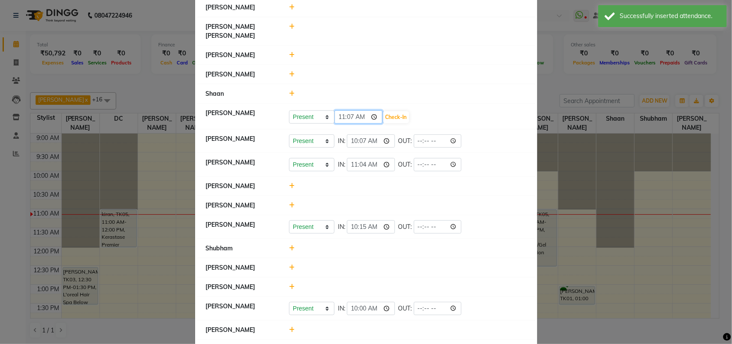
click at [335, 110] on input "11:07" at bounding box center [359, 116] width 48 height 13
type input "10:17"
click at [398, 112] on button "Check-In" at bounding box center [396, 117] width 26 height 12
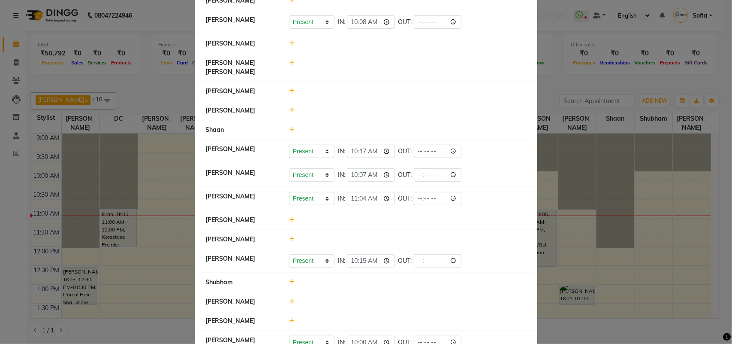
scroll to position [161, 0]
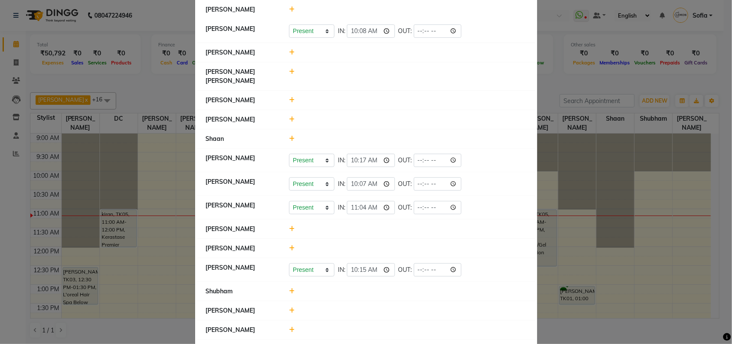
click at [290, 116] on icon at bounding box center [292, 119] width 6 height 6
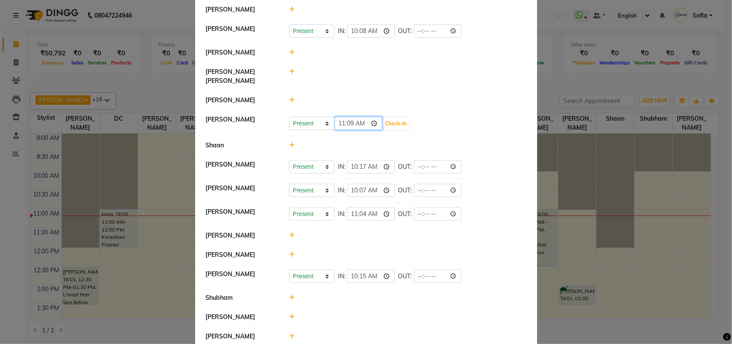
click at [354, 117] on input "11:09" at bounding box center [359, 123] width 48 height 13
click at [349, 117] on input "11:09" at bounding box center [359, 123] width 48 height 13
click at [355, 117] on input "11:09" at bounding box center [359, 123] width 48 height 13
click at [350, 117] on input "11:09" at bounding box center [359, 123] width 48 height 13
click at [346, 117] on input "11:09" at bounding box center [359, 123] width 48 height 13
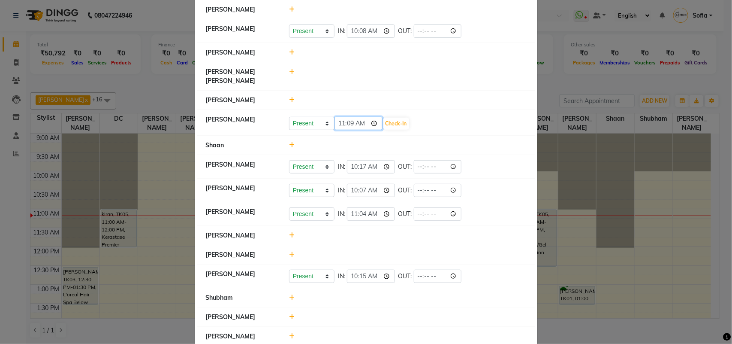
click at [346, 117] on input "11:09" at bounding box center [359, 123] width 48 height 13
click at [372, 117] on input "11:09" at bounding box center [359, 123] width 48 height 13
type input "11:07"
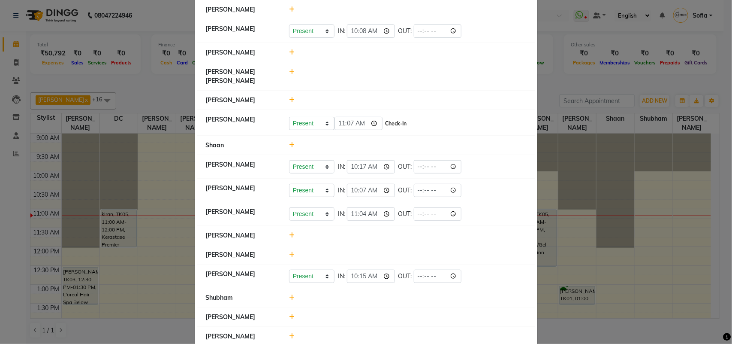
click at [390, 118] on button "Check-In" at bounding box center [396, 124] width 26 height 12
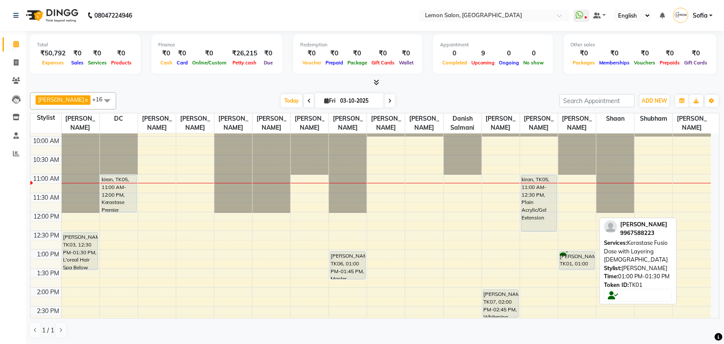
scroll to position [54, 0]
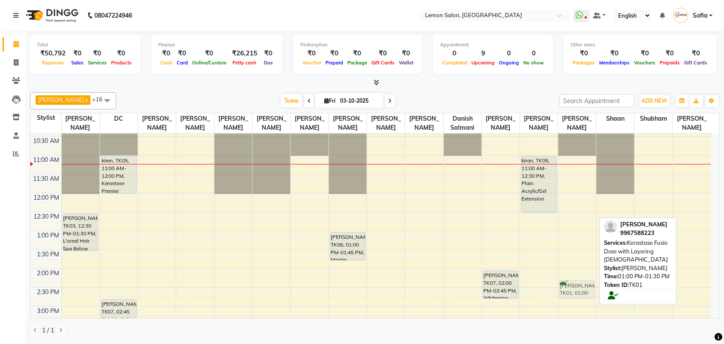
drag, startPoint x: 574, startPoint y: 244, endPoint x: 580, endPoint y: 289, distance: 44.6
click at [580, 289] on div "9:00 AM 9:30 AM 10:00 AM 10:30 AM 11:00 AM 11:30 AM 12:00 PM 12:30 PM 1:00 PM 1…" at bounding box center [370, 344] width 681 height 528
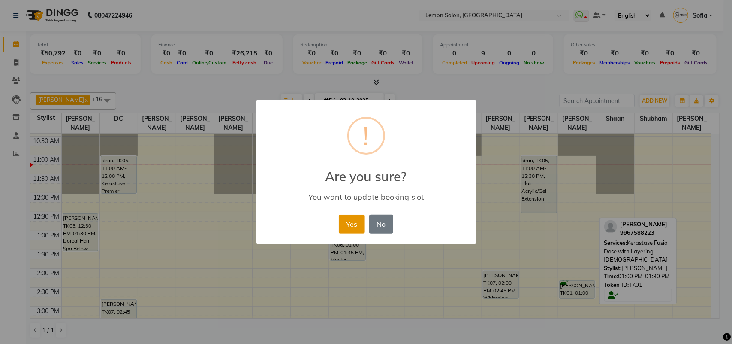
click at [348, 228] on button "Yes" at bounding box center [352, 223] width 26 height 19
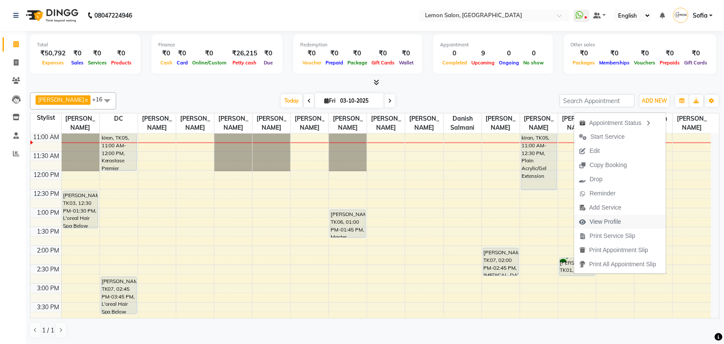
click at [613, 223] on span "View Profile" at bounding box center [606, 221] width 32 height 9
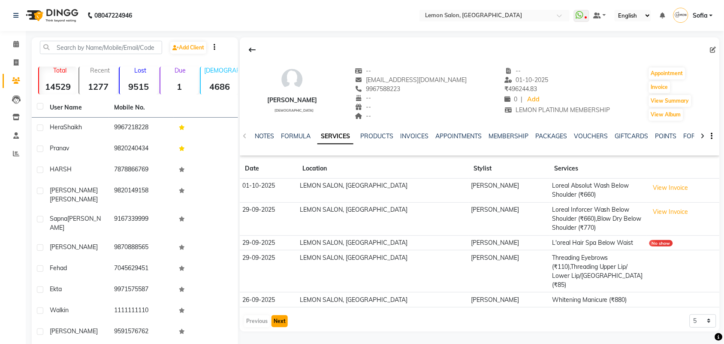
click at [283, 316] on button "Next" at bounding box center [280, 321] width 16 height 12
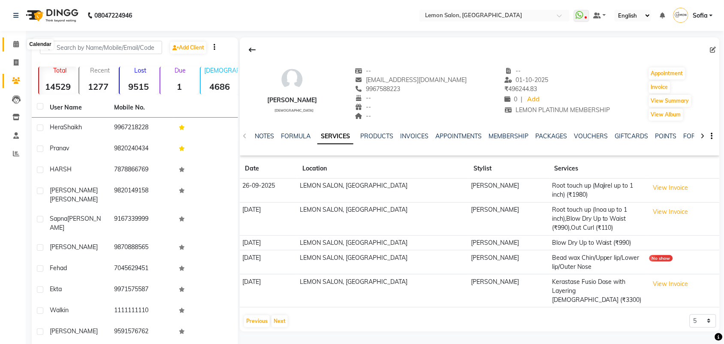
click at [15, 41] on icon at bounding box center [16, 44] width 6 height 6
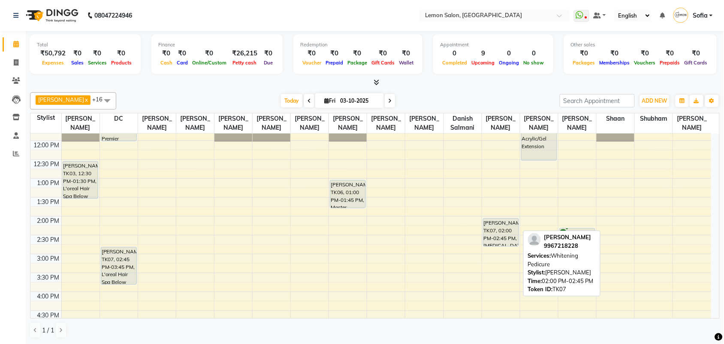
scroll to position [107, 0]
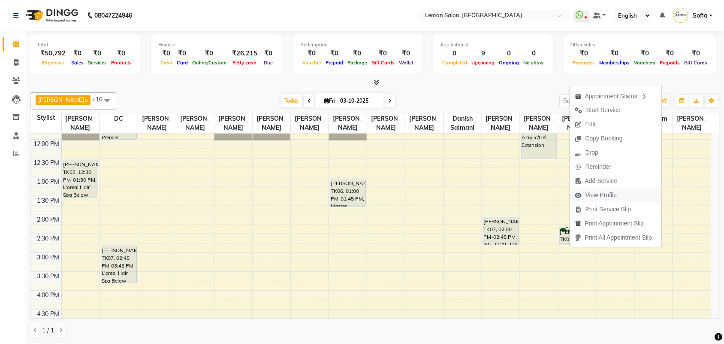
click at [607, 195] on span "View Profile" at bounding box center [601, 194] width 32 height 9
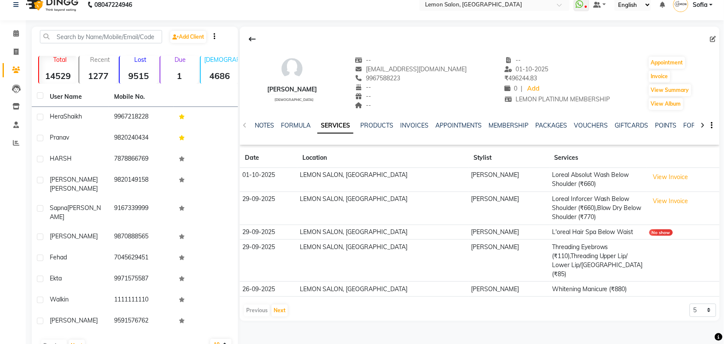
scroll to position [21, 0]
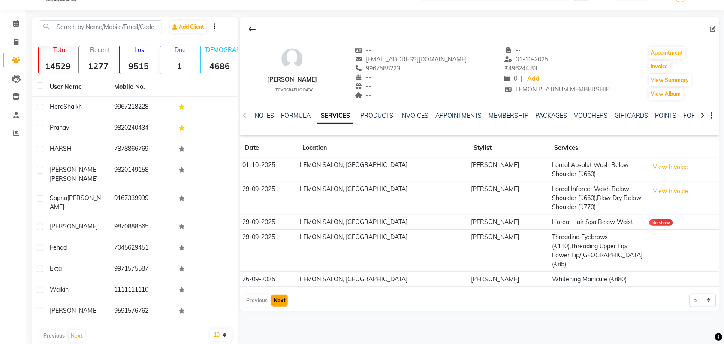
click at [272, 294] on button "Next" at bounding box center [280, 300] width 16 height 12
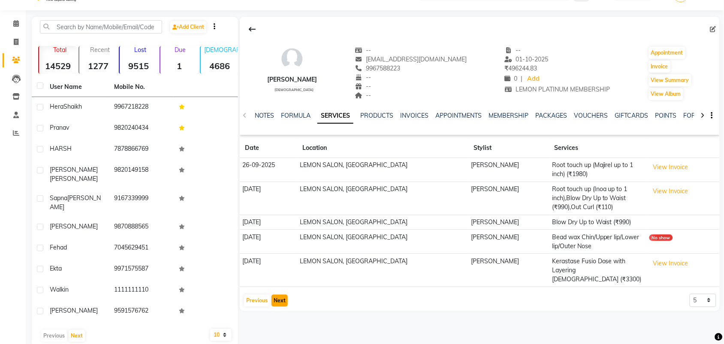
click at [284, 294] on button "Next" at bounding box center [280, 300] width 16 height 12
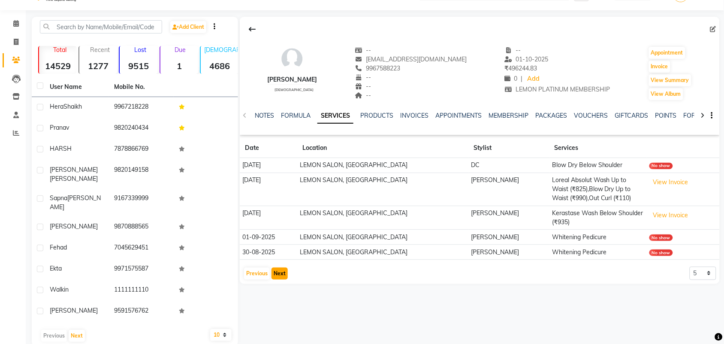
click at [276, 276] on button "Next" at bounding box center [280, 273] width 16 height 12
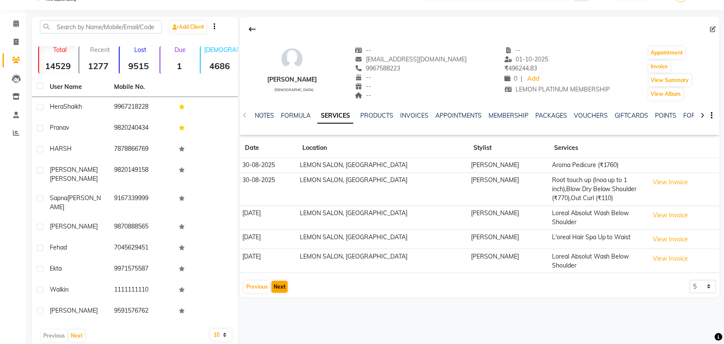
click at [276, 276] on app-client-history "Date Location Stylist Services 30-08-2025 LEMON SALON, Lokhandwala Sahibaddin S…" at bounding box center [480, 215] width 480 height 155
click at [277, 288] on button "Next" at bounding box center [280, 287] width 16 height 12
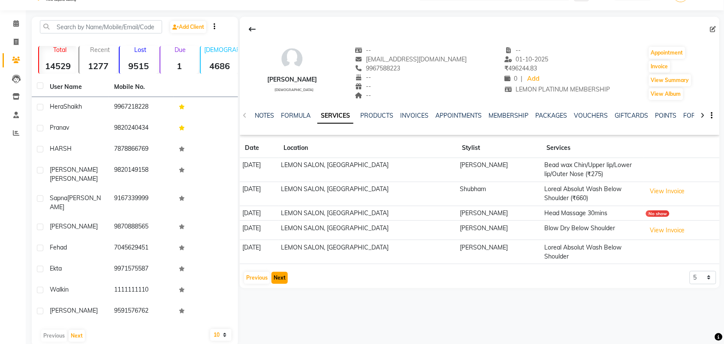
click at [280, 273] on button "Next" at bounding box center [280, 278] width 16 height 12
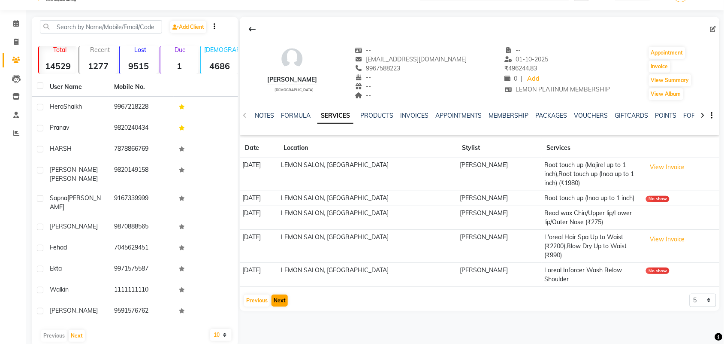
click at [278, 273] on td "19-07-2025" at bounding box center [259, 274] width 39 height 24
drag, startPoint x: 294, startPoint y: 305, endPoint x: 284, endPoint y: 300, distance: 11.9
click at [290, 303] on div "Previous Next 5 10 50 100 500" at bounding box center [479, 300] width 473 height 14
click at [284, 300] on button "Next" at bounding box center [280, 300] width 16 height 12
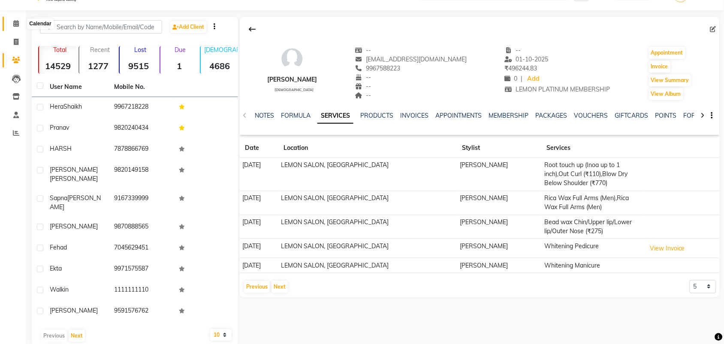
click at [14, 23] on icon at bounding box center [16, 23] width 6 height 6
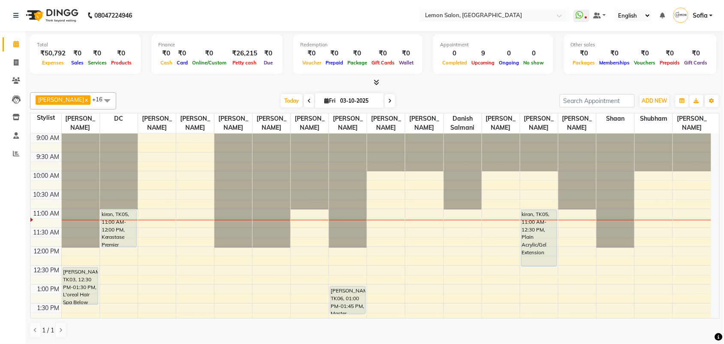
scroll to position [54, 0]
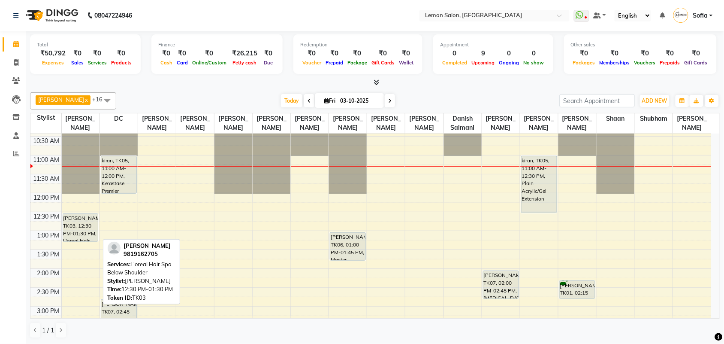
drag, startPoint x: 70, startPoint y: 259, endPoint x: 78, endPoint y: 243, distance: 18.6
click at [78, 243] on div "RITTI KHANNA, TK03, 12:30 PM-01:30 PM, L'oreal Hair Spa Below Shoulder RITTI KH…" at bounding box center [81, 344] width 38 height 528
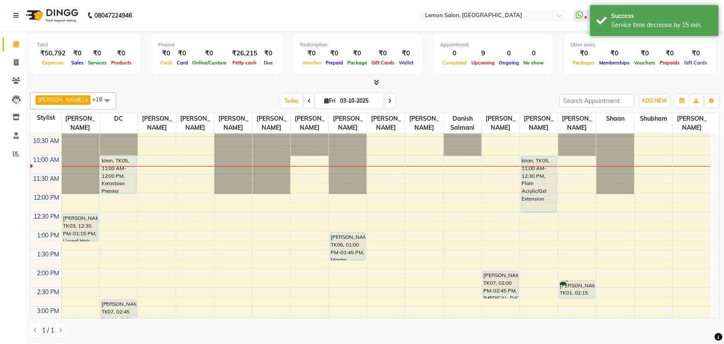
drag, startPoint x: 69, startPoint y: 266, endPoint x: 63, endPoint y: 258, distance: 9.8
drag, startPoint x: 63, startPoint y: 258, endPoint x: 1, endPoint y: 256, distance: 62.2
click at [0, 256] on div "Calendar Invoice Clients Leads Inventory Staff Reports Completed InProgress Upc…" at bounding box center [58, 177] width 116 height 306
click at [85, 259] on div "9:00 AM 9:30 AM 10:00 AM 10:30 AM 11:00 AM 11:30 AM 12:00 PM 12:30 PM 1:00 PM 1…" at bounding box center [370, 344] width 681 height 528
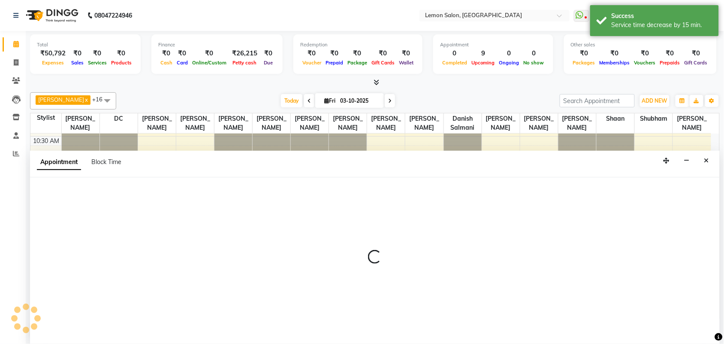
scroll to position [0, 0]
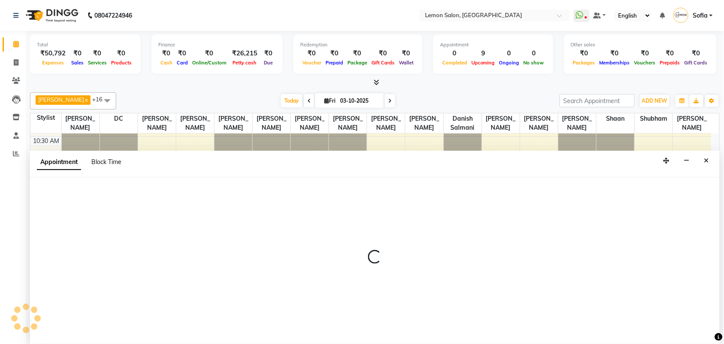
click at [108, 163] on span "Block Time" at bounding box center [106, 162] width 30 height 8
select select "7472"
select select "795"
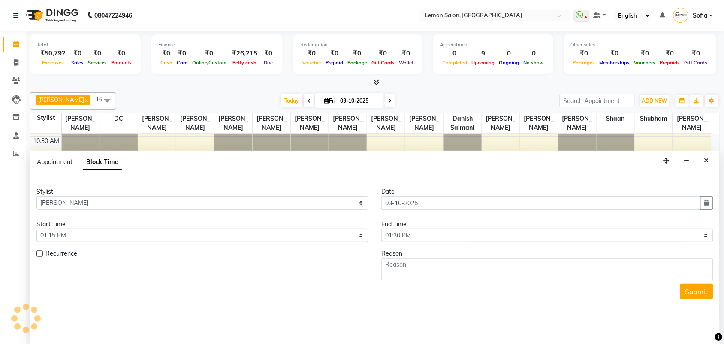
scroll to position [76, 0]
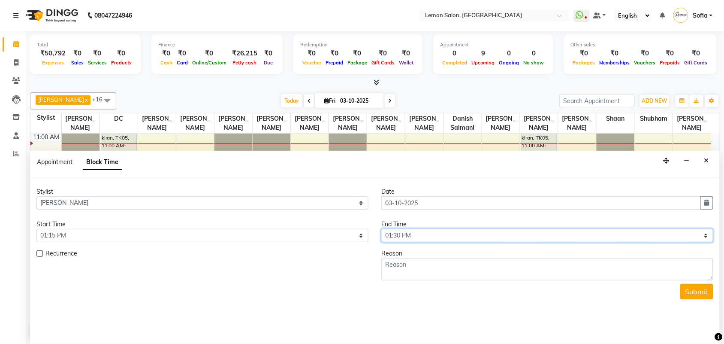
click at [397, 238] on select "Select 10:00 AM 10:15 AM 10:30 AM 10:45 AM 11:00 AM 11:15 AM 11:30 AM 11:45 AM …" at bounding box center [547, 235] width 332 height 13
select select "855"
click at [381, 229] on select "Select 10:00 AM 10:15 AM 10:30 AM 10:45 AM 11:00 AM 11:15 AM 11:30 AM 11:45 AM …" at bounding box center [547, 235] width 332 height 13
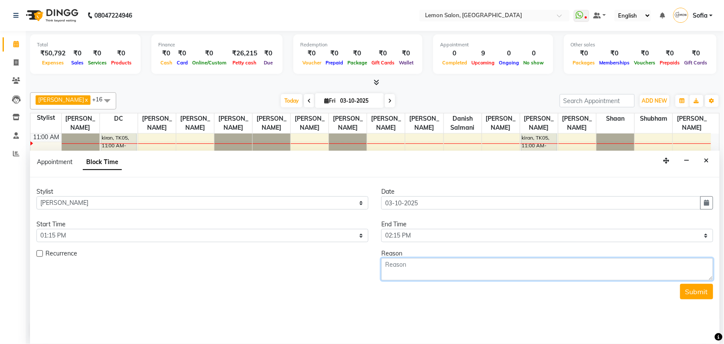
click at [410, 266] on textarea at bounding box center [547, 269] width 332 height 22
click at [393, 264] on textarea "namaz" at bounding box center [547, 269] width 332 height 22
type textarea "namaz"
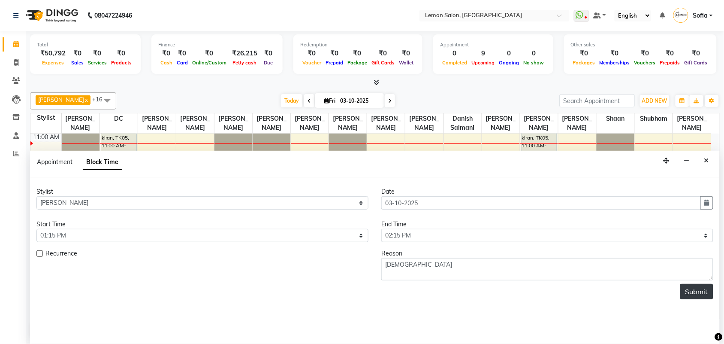
click at [698, 291] on button "Submit" at bounding box center [696, 291] width 33 height 15
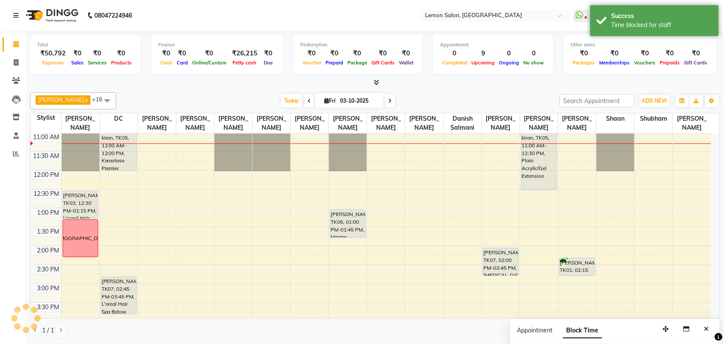
scroll to position [0, 0]
click at [185, 228] on div "9:00 AM 9:30 AM 10:00 AM 10:30 AM 11:00 AM 11:30 AM 12:00 PM 12:30 PM 1:00 PM 1…" at bounding box center [370, 321] width 681 height 528
select select "20630"
select select "780"
select select "tentative"
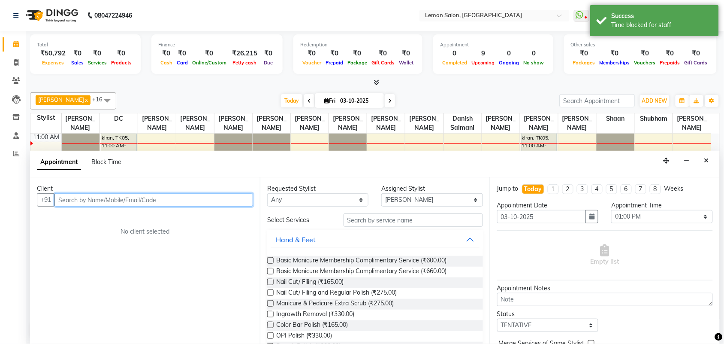
scroll to position [0, 0]
click at [104, 161] on span "Block Time" at bounding box center [106, 162] width 30 height 8
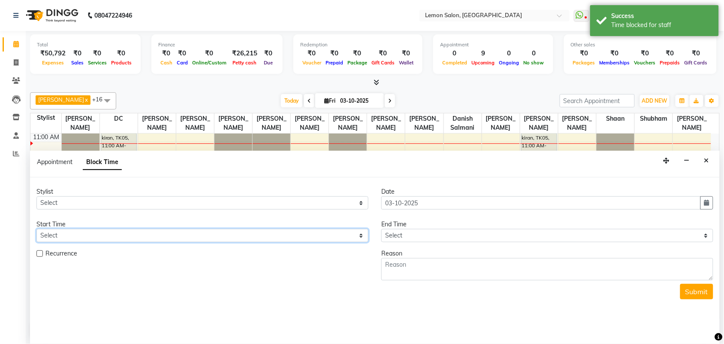
click at [73, 233] on select "Select" at bounding box center [202, 235] width 332 height 13
drag, startPoint x: 133, startPoint y: 228, endPoint x: 184, endPoint y: 223, distance: 51.3
click at [134, 229] on select "Select" at bounding box center [202, 235] width 332 height 13
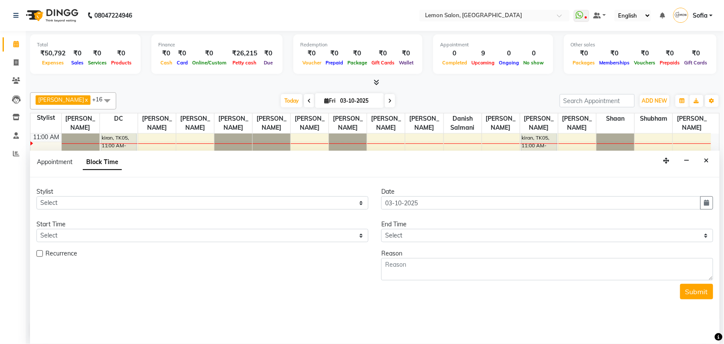
click at [400, 243] on form "Stylist Select Aalam Saifi Abhishek Shelar Aditi Nigam Ansar Ahmed Archana Muke…" at bounding box center [374, 243] width 677 height 112
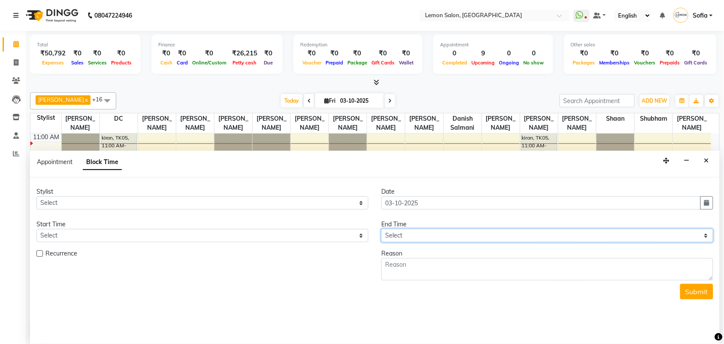
click at [399, 235] on select "Select" at bounding box center [547, 235] width 332 height 13
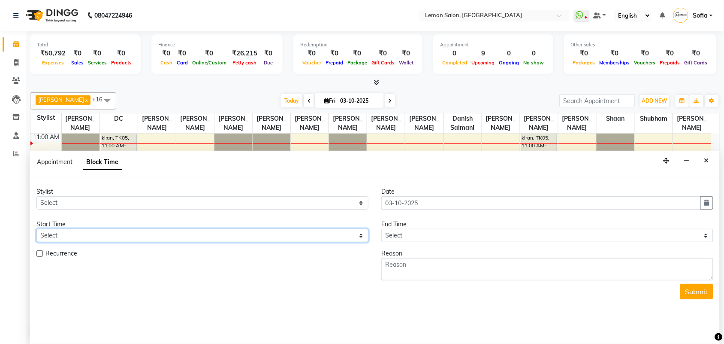
click at [220, 235] on select "Select" at bounding box center [202, 235] width 332 height 13
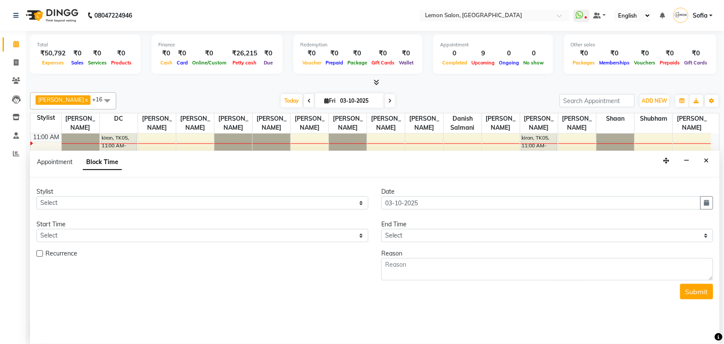
click at [706, 160] on icon "Close" at bounding box center [706, 160] width 5 height 6
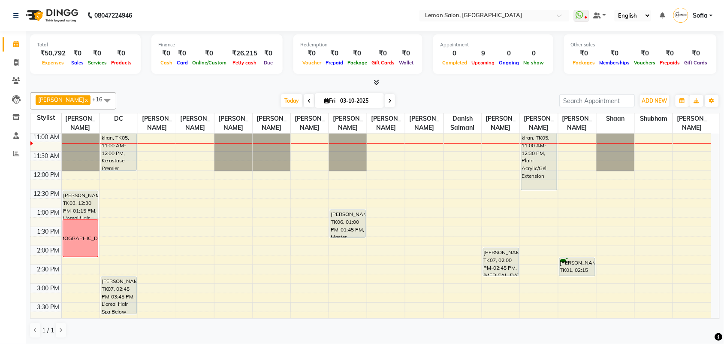
click at [225, 223] on div "9:00 AM 9:30 AM 10:00 AM 10:30 AM 11:00 AM 11:30 AM 12:00 PM 12:30 PM 1:00 PM 1…" at bounding box center [370, 321] width 681 height 528
select select "7468"
select select "tentative"
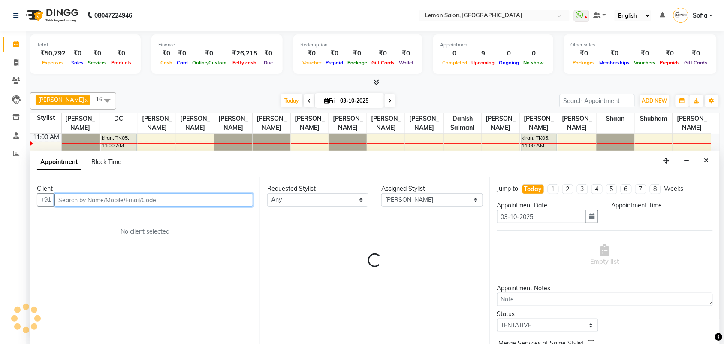
select select "780"
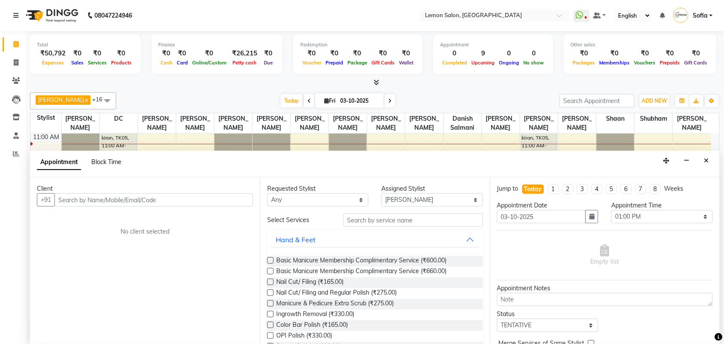
click at [108, 163] on span "Block Time" at bounding box center [106, 162] width 30 height 8
select select "7468"
select select "780"
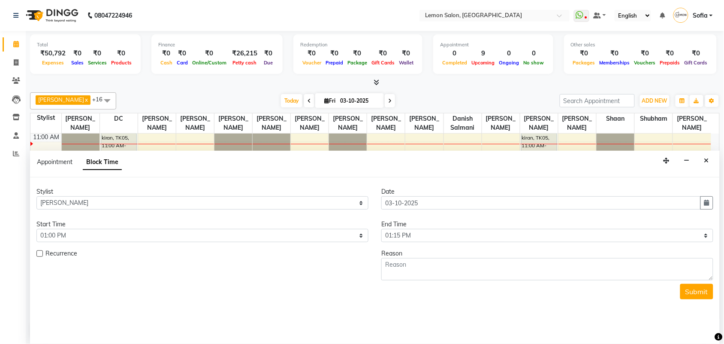
scroll to position [76, 0]
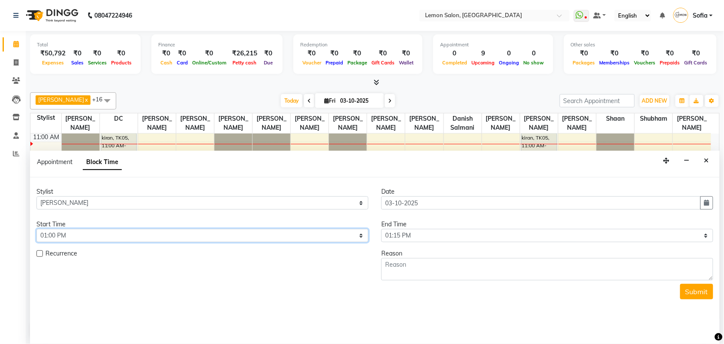
click at [94, 235] on select "Select 10:00 AM 10:15 AM 10:30 AM 10:45 AM 11:00 AM 11:15 AM 11:30 AM 11:45 AM …" at bounding box center [202, 235] width 332 height 13
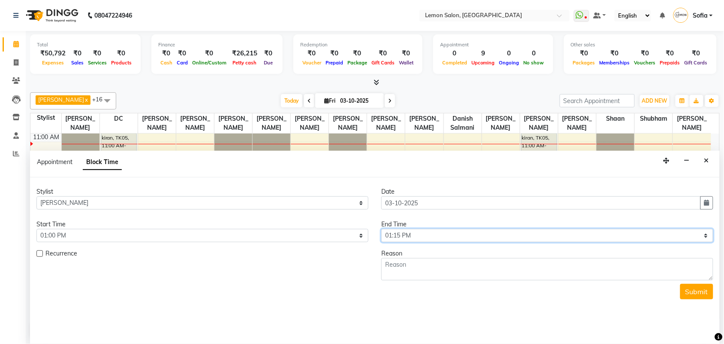
click at [400, 229] on select "Select 10:00 AM 10:15 AM 10:30 AM 10:45 AM 11:00 AM 11:15 AM 11:30 AM 11:45 AM …" at bounding box center [547, 235] width 332 height 13
click at [400, 232] on select "Select 10:00 AM 10:15 AM 10:30 AM 10:45 AM 11:00 AM 11:15 AM 11:30 AM 11:45 AM …" at bounding box center [547, 235] width 332 height 13
click at [400, 234] on select "Select 10:00 AM 10:15 AM 10:30 AM 10:45 AM 11:00 AM 11:15 AM 11:30 AM 11:45 AM …" at bounding box center [547, 235] width 332 height 13
select select "840"
click at [381, 229] on select "Select 10:00 AM 10:15 AM 10:30 AM 10:45 AM 11:00 AM 11:15 AM 11:30 AM 11:45 AM …" at bounding box center [547, 235] width 332 height 13
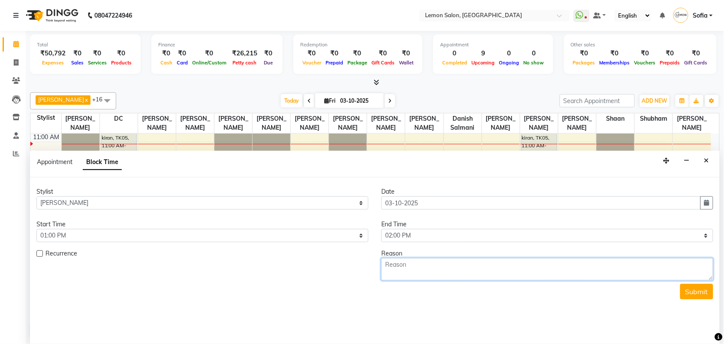
click at [421, 269] on textarea at bounding box center [547, 269] width 332 height 22
paste textarea "namaz"
type textarea "namaz"
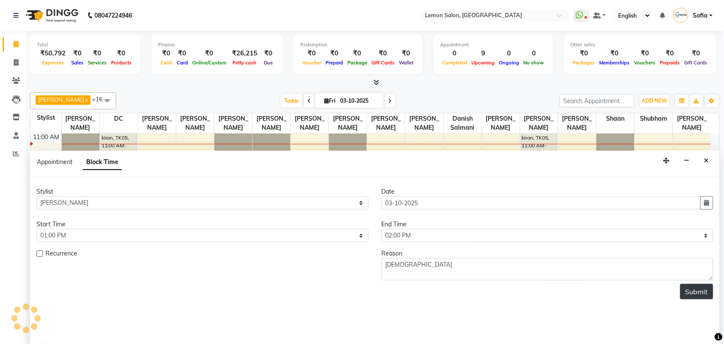
click at [690, 293] on button "Submit" at bounding box center [696, 291] width 33 height 15
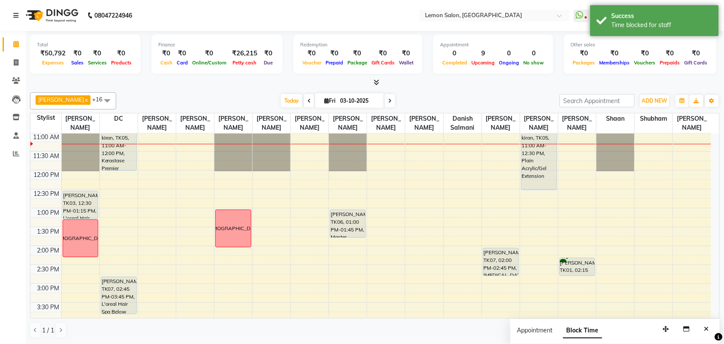
scroll to position [0, 0]
click at [265, 222] on div "9:00 AM 9:30 AM 10:00 AM 10:30 AM 11:00 AM 11:30 AM 12:00 PM 12:30 PM 1:00 PM 1…" at bounding box center [370, 321] width 681 height 528
select select "7955"
select select "780"
select select "tentative"
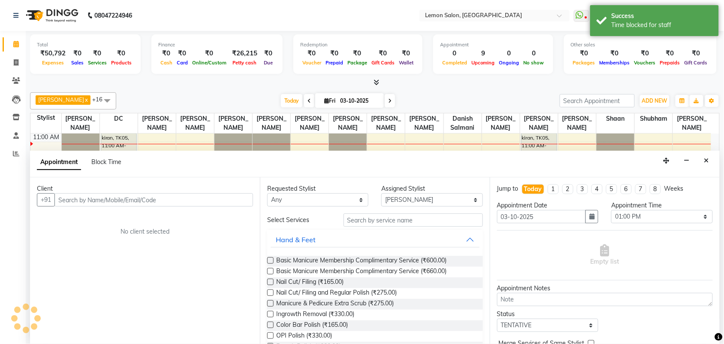
scroll to position [0, 0]
click at [98, 157] on div "Appointment Block Time" at bounding box center [84, 163] width 95 height 19
click at [96, 158] on span "Block Time" at bounding box center [106, 162] width 30 height 8
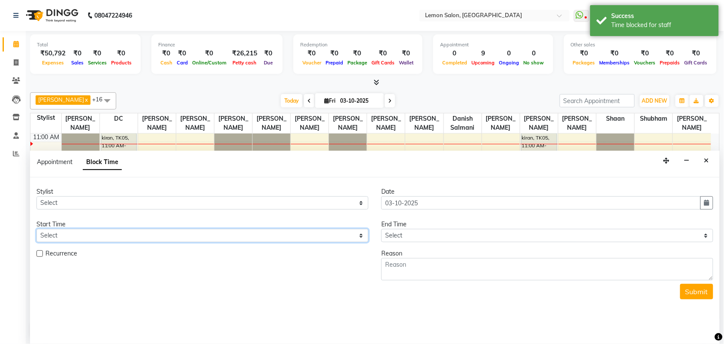
click at [100, 240] on select "Select" at bounding box center [202, 235] width 332 height 13
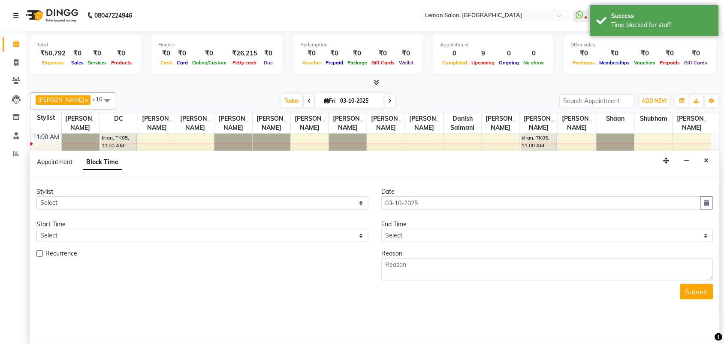
click at [708, 160] on icon "Close" at bounding box center [706, 160] width 5 height 6
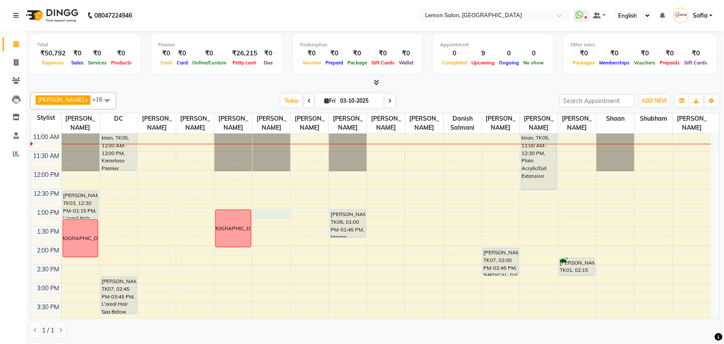
click at [266, 223] on div "9:00 AM 9:30 AM 10:00 AM 10:30 AM 11:00 AM 11:30 AM 12:00 PM 12:30 PM 1:00 PM 1…" at bounding box center [370, 321] width 681 height 528
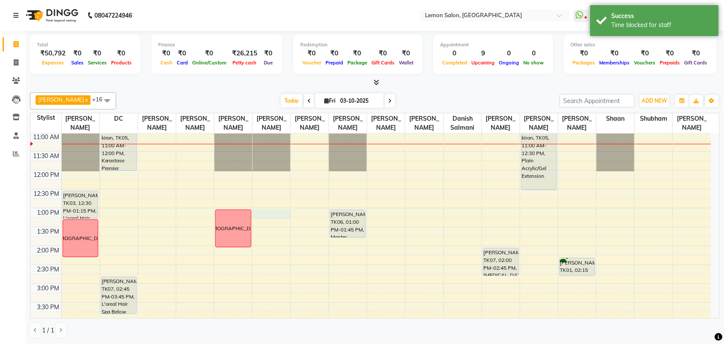
select select "7955"
select select "780"
select select "tentative"
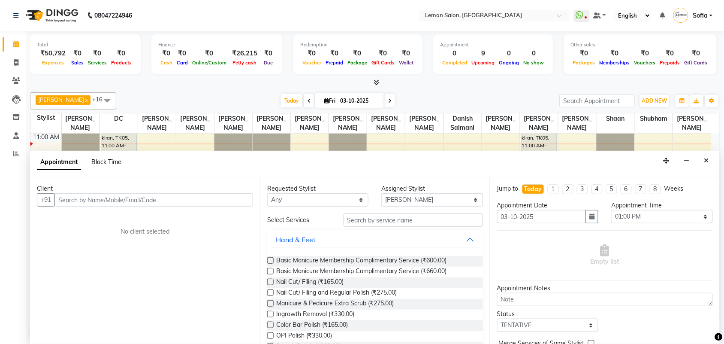
click at [99, 158] on span "Block Time" at bounding box center [106, 162] width 30 height 8
select select "7955"
select select "780"
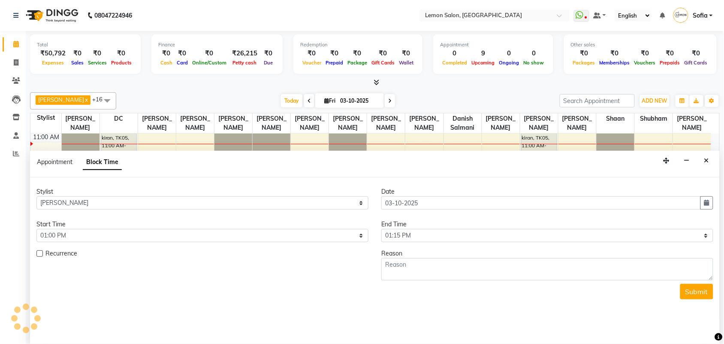
scroll to position [76, 0]
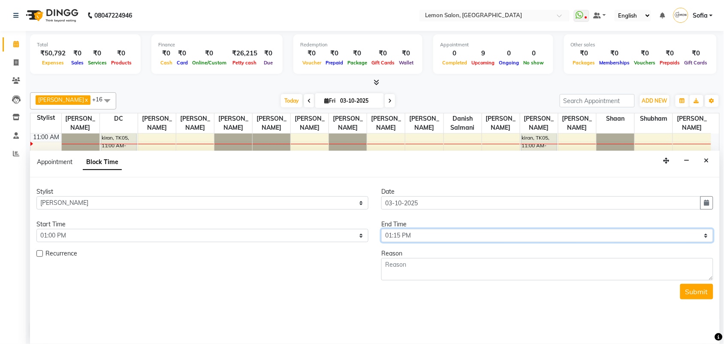
drag, startPoint x: 397, startPoint y: 239, endPoint x: 401, endPoint y: 229, distance: 10.2
click at [398, 236] on select "Select 10:00 AM 10:15 AM 10:30 AM 10:45 AM 11:00 AM 11:15 AM 11:30 AM 11:45 AM …" at bounding box center [547, 235] width 332 height 13
select select "840"
click at [381, 229] on select "Select 10:00 AM 10:15 AM 10:30 AM 10:45 AM 11:00 AM 11:15 AM 11:30 AM 11:45 AM …" at bounding box center [547, 235] width 332 height 13
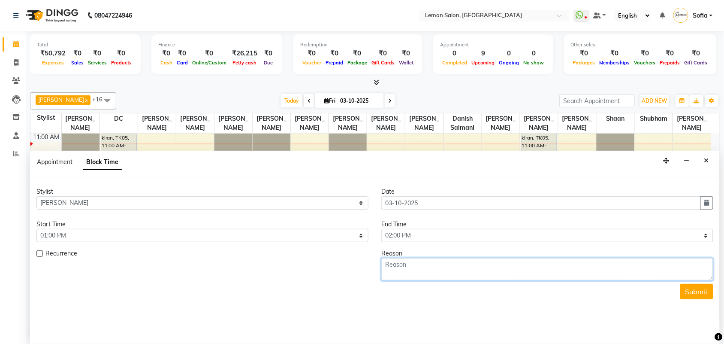
click at [413, 274] on textarea at bounding box center [547, 269] width 332 height 22
paste textarea "[DEMOGRAPHIC_DATA]"
type textarea "[DEMOGRAPHIC_DATA]"
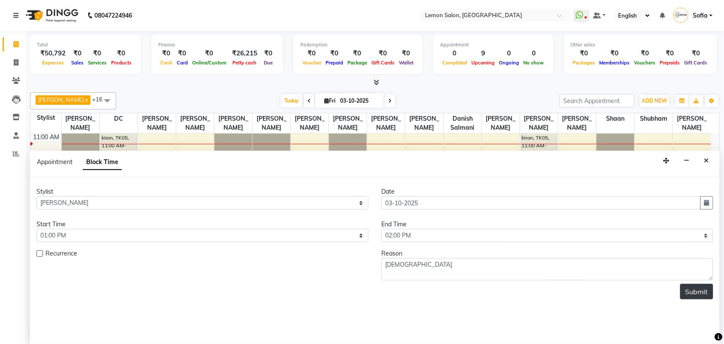
click at [695, 287] on button "Submit" at bounding box center [696, 291] width 33 height 15
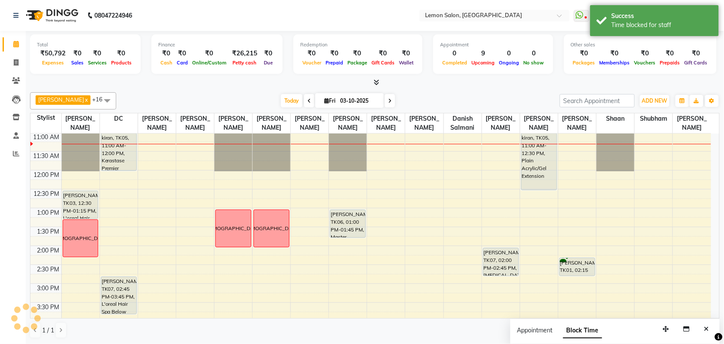
scroll to position [0, 0]
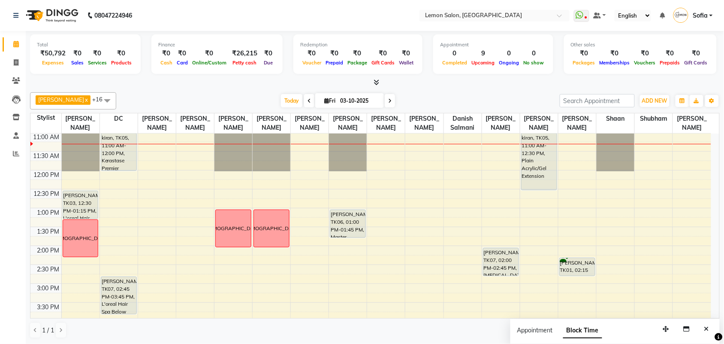
click at [344, 252] on div "9:00 AM 9:30 AM 10:00 AM 10:30 AM 11:00 AM 11:30 AM 12:00 PM 12:30 PM 1:00 PM 1…" at bounding box center [370, 321] width 681 height 528
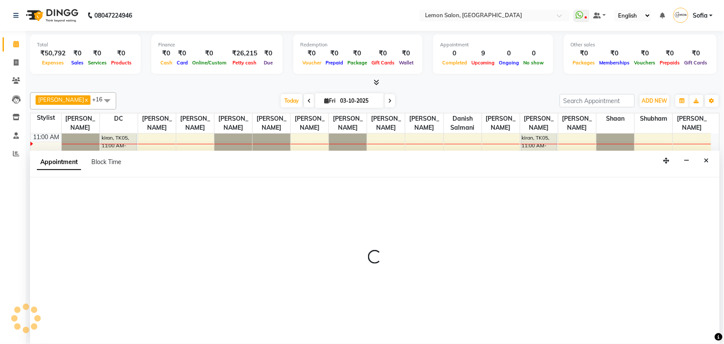
scroll to position [0, 0]
select select "58017"
select select "tentative"
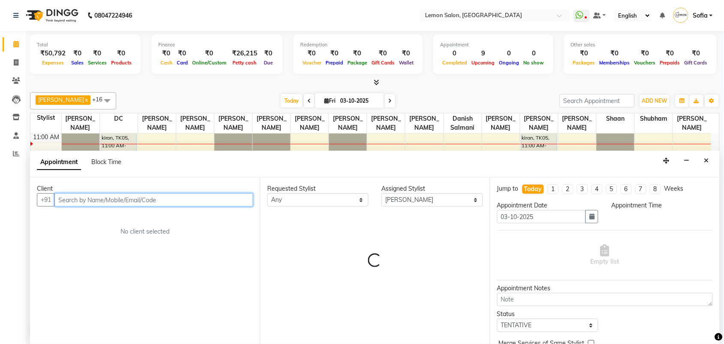
select select "825"
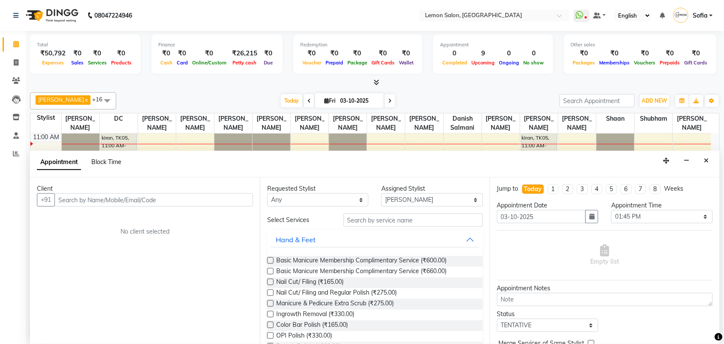
click at [105, 163] on span "Block Time" at bounding box center [106, 162] width 30 height 8
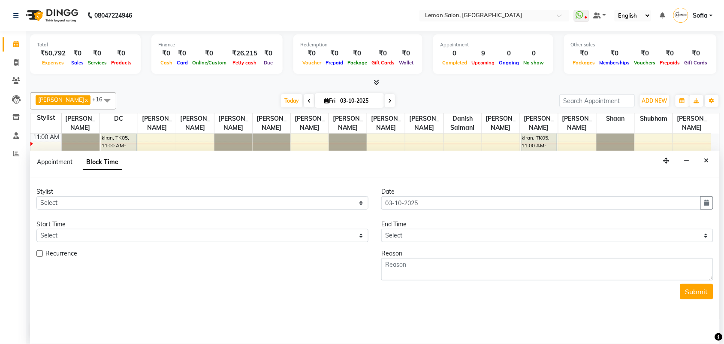
drag, startPoint x: 702, startPoint y: 160, endPoint x: 694, endPoint y: 166, distance: 9.5
click at [702, 161] on button "Close" at bounding box center [706, 160] width 12 height 13
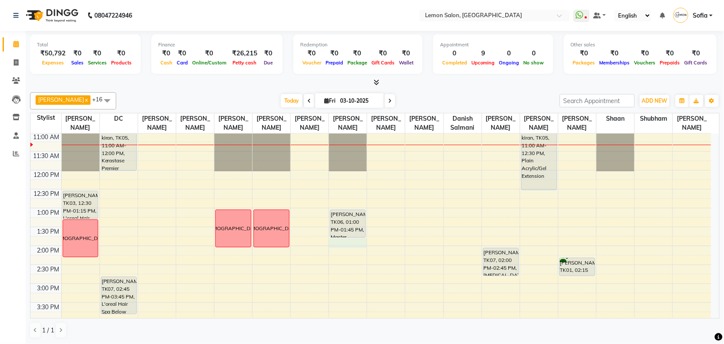
click at [353, 251] on div "9:00 AM 9:30 AM 10:00 AM 10:30 AM 11:00 AM 11:30 AM 12:00 PM 12:30 PM 1:00 PM 1…" at bounding box center [370, 321] width 681 height 528
select select "58017"
select select "tentative"
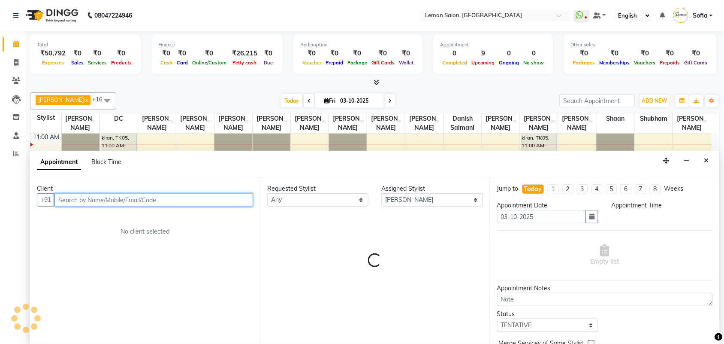
select select "825"
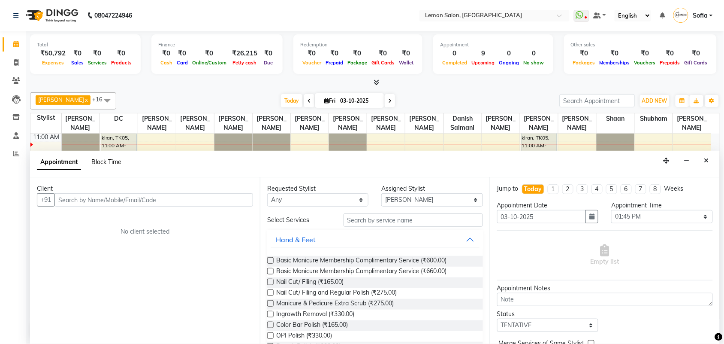
click at [101, 162] on span "Block Time" at bounding box center [106, 162] width 30 height 8
select select "58017"
select select "825"
select select "840"
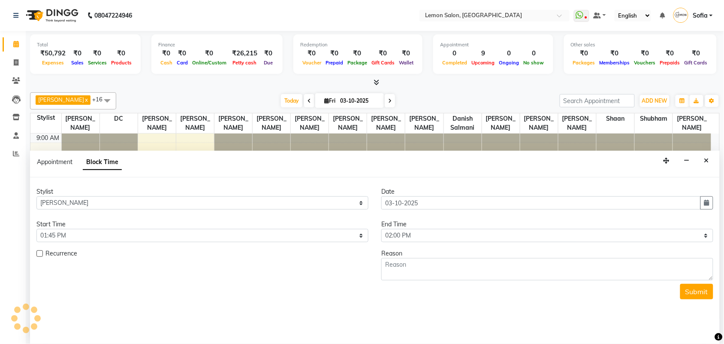
scroll to position [76, 0]
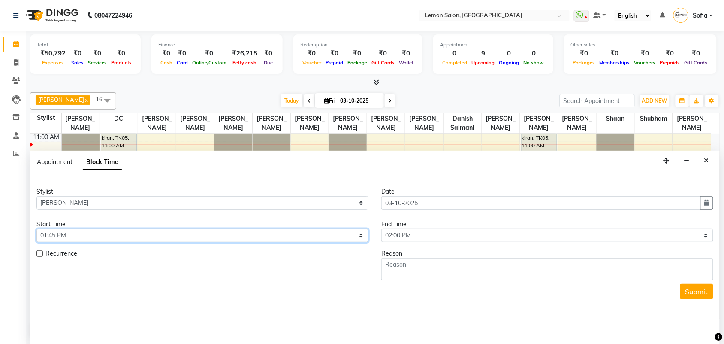
drag, startPoint x: 94, startPoint y: 234, endPoint x: 94, endPoint y: 239, distance: 5.2
click at [94, 235] on select "Select 10:00 AM 10:15 AM 10:30 AM 10:45 AM 11:00 AM 11:15 AM 11:30 AM 11:45 AM …" at bounding box center [202, 235] width 332 height 13
select select "780"
click at [36, 229] on select "Select 10:00 AM 10:15 AM 10:30 AM 10:45 AM 11:00 AM 11:15 AM 11:30 AM 11:45 AM …" at bounding box center [202, 235] width 332 height 13
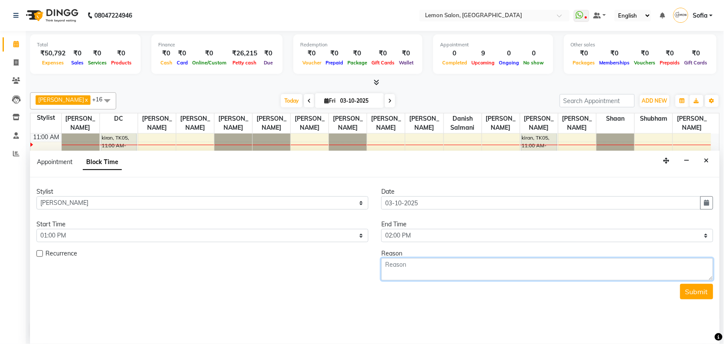
click at [396, 267] on textarea at bounding box center [547, 269] width 332 height 22
paste textarea "[DEMOGRAPHIC_DATA]"
type textarea "[DEMOGRAPHIC_DATA]"
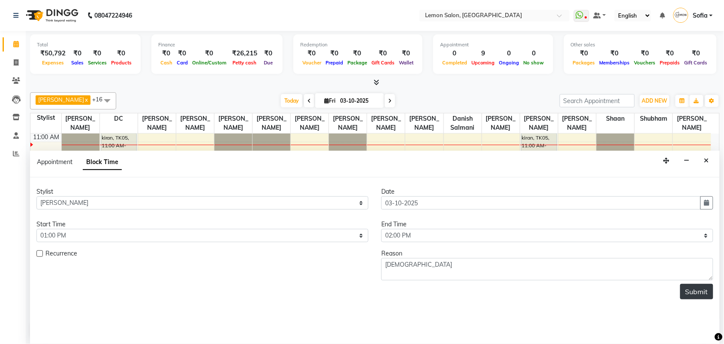
click at [688, 292] on button "Submit" at bounding box center [696, 291] width 33 height 15
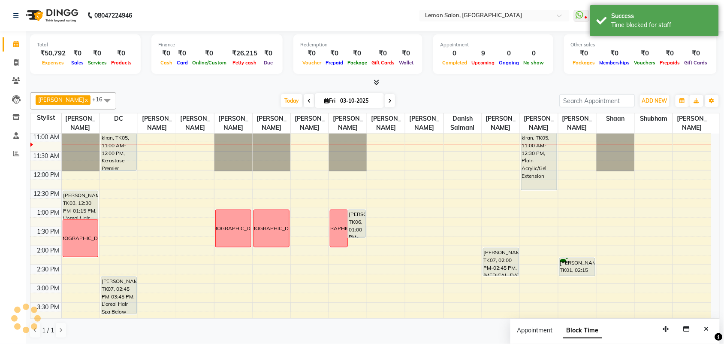
scroll to position [0, 0]
click at [451, 224] on div "9:00 AM 9:30 AM 10:00 AM 10:30 AM 11:00 AM 11:30 AM 12:00 PM 12:30 PM 1:00 PM 1…" at bounding box center [370, 321] width 681 height 528
select select "7473"
select select "tentative"
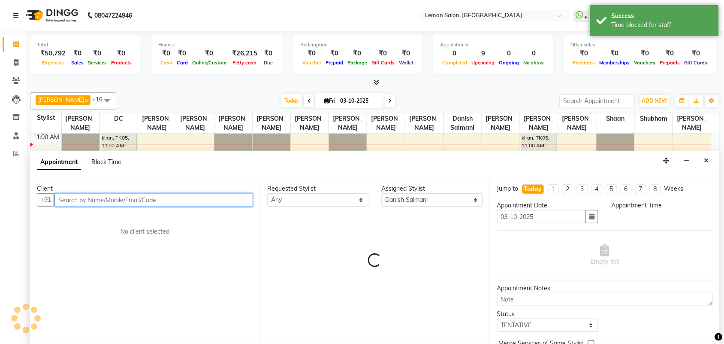
select select "780"
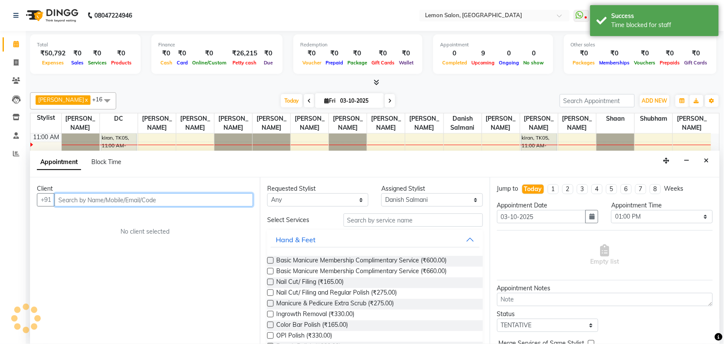
scroll to position [0, 0]
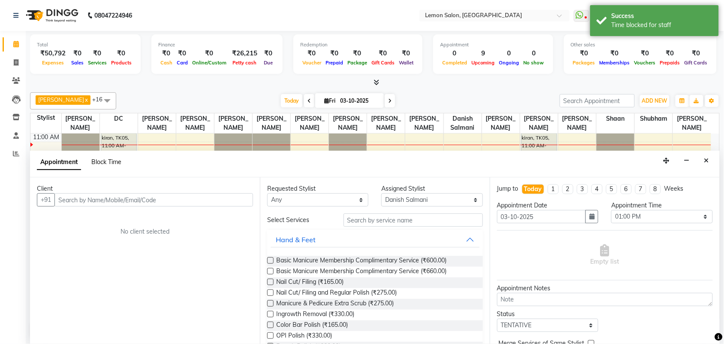
click at [102, 161] on span "Block Time" at bounding box center [106, 162] width 30 height 8
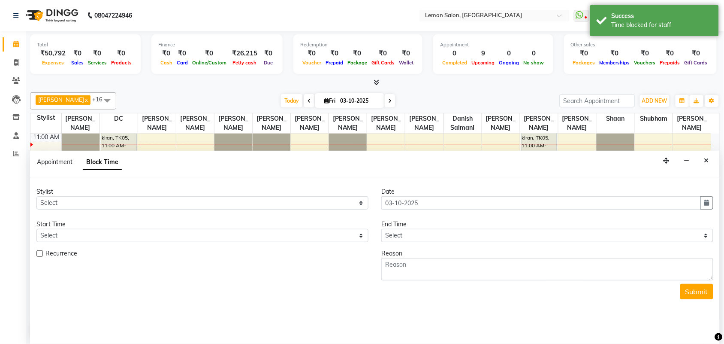
drag, startPoint x: 706, startPoint y: 157, endPoint x: 667, endPoint y: 168, distance: 40.5
click at [700, 160] on button "Close" at bounding box center [706, 160] width 12 height 13
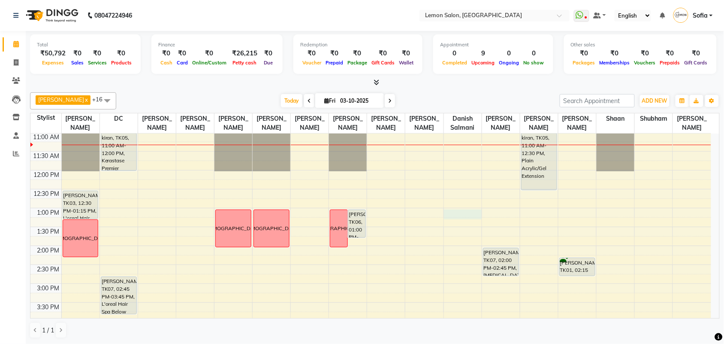
click at [453, 222] on div "9:00 AM 9:30 AM 10:00 AM 10:30 AM 11:00 AM 11:30 AM 12:00 PM 12:30 PM 1:00 PM 1…" at bounding box center [370, 321] width 681 height 528
select select "7473"
select select "780"
select select "tentative"
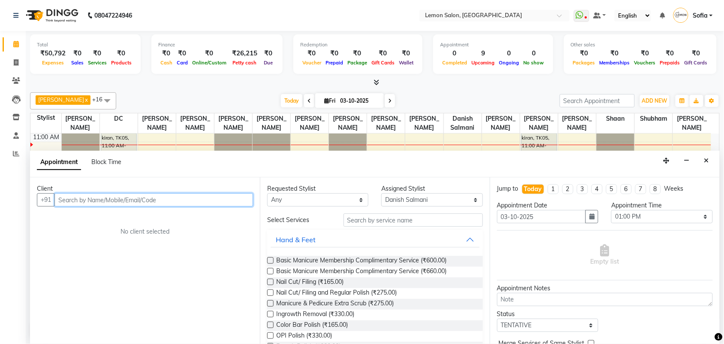
click at [162, 198] on input "text" at bounding box center [153, 199] width 199 height 13
drag, startPoint x: 101, startPoint y: 155, endPoint x: 102, endPoint y: 160, distance: 4.4
click at [102, 159] on div "Appointment Block Time" at bounding box center [84, 163] width 95 height 19
click at [102, 160] on span "Block Time" at bounding box center [106, 162] width 30 height 8
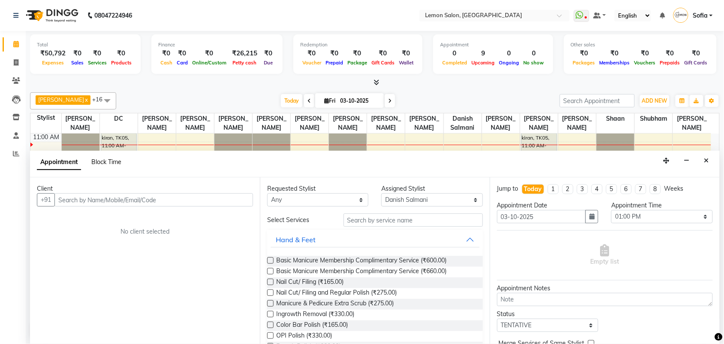
select select "7473"
select select "780"
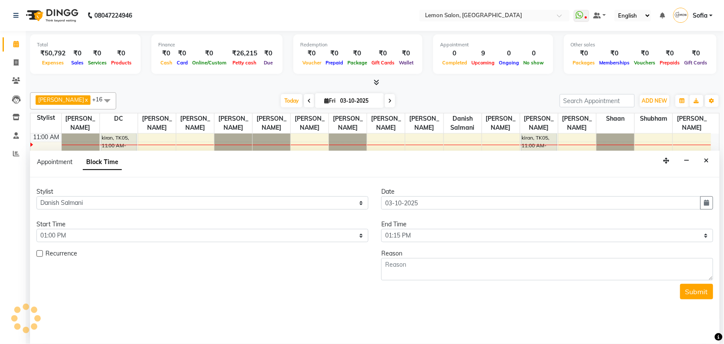
scroll to position [76, 0]
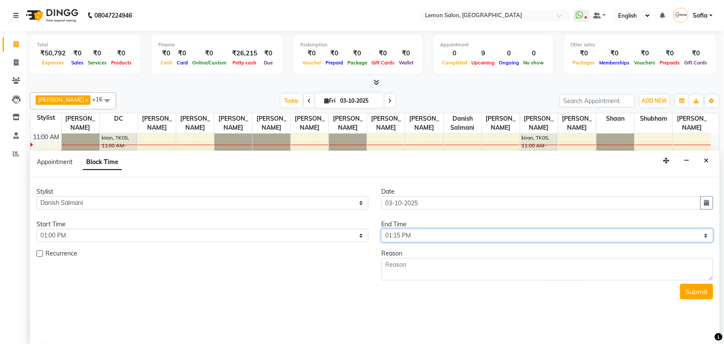
click at [396, 230] on select "Select 10:00 AM 10:15 AM 10:30 AM 10:45 AM 11:00 AM 11:15 AM 11:30 AM 11:45 AM …" at bounding box center [547, 235] width 332 height 13
select select "840"
click at [381, 229] on select "Select 10:00 AM 10:15 AM 10:30 AM 10:45 AM 11:00 AM 11:15 AM 11:30 AM 11:45 AM …" at bounding box center [547, 235] width 332 height 13
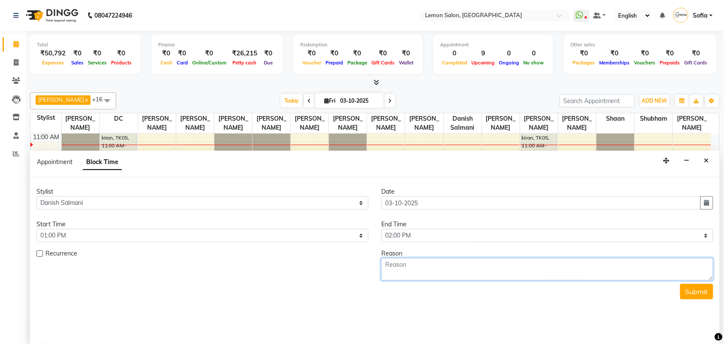
click at [407, 273] on textarea at bounding box center [547, 269] width 332 height 22
paste textarea "[DEMOGRAPHIC_DATA]"
type textarea "[DEMOGRAPHIC_DATA]"
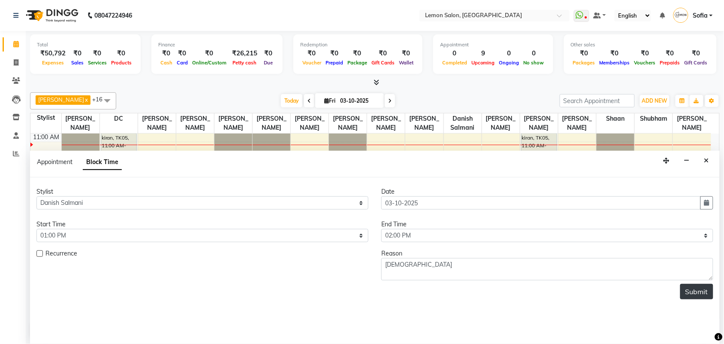
click at [704, 287] on button "Submit" at bounding box center [696, 291] width 33 height 15
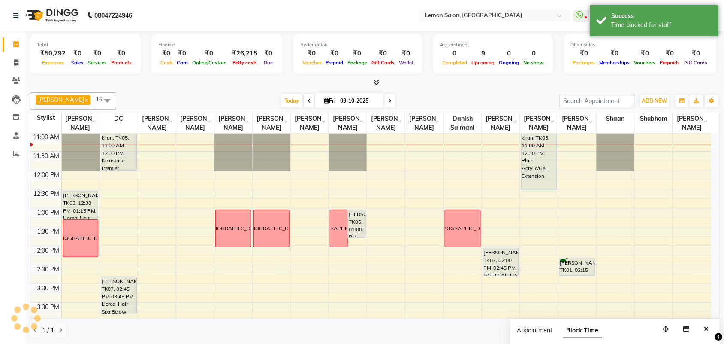
scroll to position [0, 0]
click at [571, 220] on div "9:00 AM 9:30 AM 10:00 AM 10:30 AM 11:00 AM 11:30 AM 12:00 PM 12:30 PM 1:00 PM 1…" at bounding box center [370, 321] width 681 height 528
select select "41239"
select select "780"
select select "tentative"
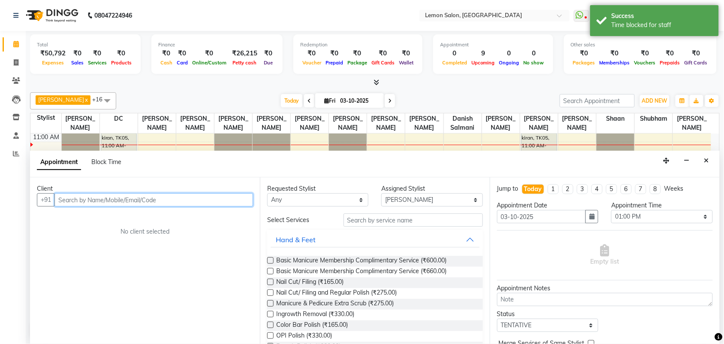
scroll to position [0, 0]
click at [96, 162] on span "Block Time" at bounding box center [106, 162] width 30 height 8
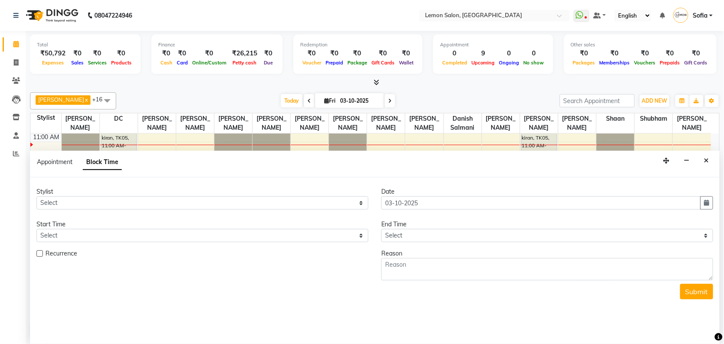
drag, startPoint x: 706, startPoint y: 157, endPoint x: 696, endPoint y: 171, distance: 16.7
click at [705, 159] on icon "Close" at bounding box center [706, 160] width 5 height 6
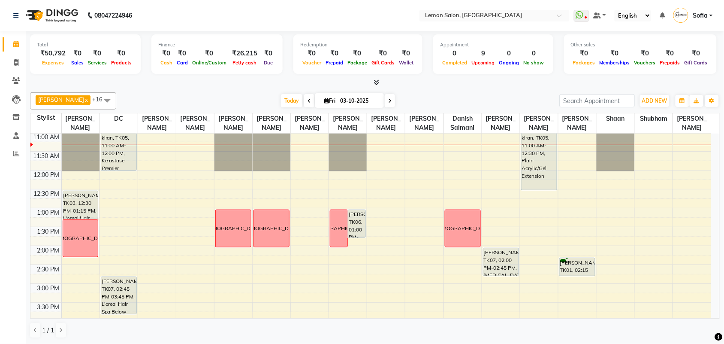
click at [571, 224] on div "9:00 AM 9:30 AM 10:00 AM 10:30 AM 11:00 AM 11:30 AM 12:00 PM 12:30 PM 1:00 PM 1…" at bounding box center [370, 321] width 681 height 528
select select "41239"
select select "tentative"
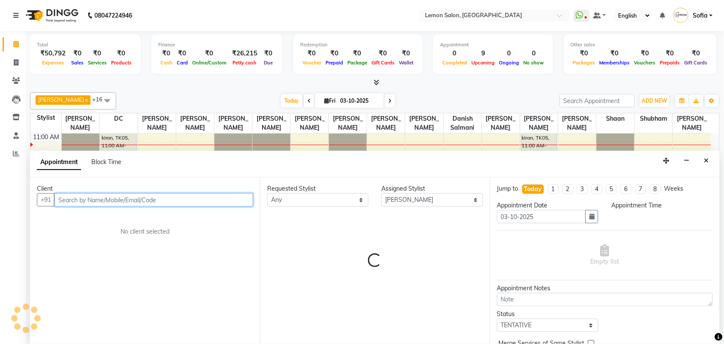
select select "780"
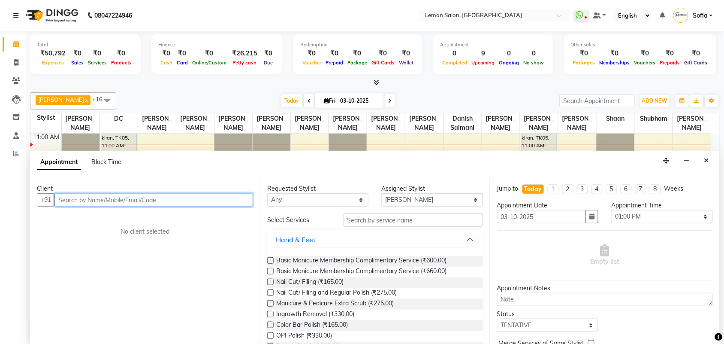
click at [152, 193] on input "text" at bounding box center [153, 199] width 199 height 13
drag, startPoint x: 112, startPoint y: 159, endPoint x: 116, endPoint y: 171, distance: 12.2
click at [112, 160] on span "Block Time" at bounding box center [106, 162] width 30 height 8
select select "41239"
select select "780"
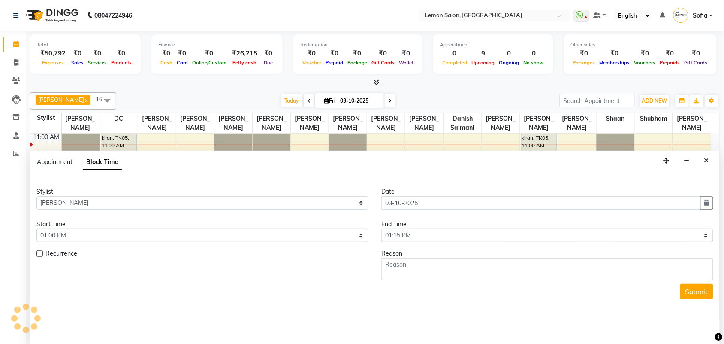
scroll to position [76, 0]
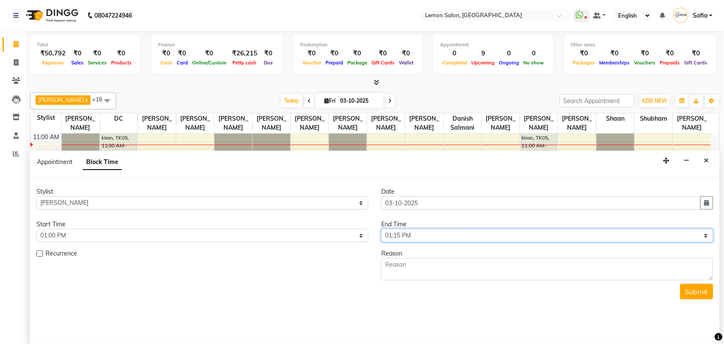
click at [407, 236] on select "Select 10:00 AM 10:15 AM 10:30 AM 10:45 AM 11:00 AM 11:15 AM 11:30 AM 11:45 AM …" at bounding box center [547, 235] width 332 height 13
select select "840"
click at [381, 229] on select "Select 10:00 AM 10:15 AM 10:30 AM 10:45 AM 11:00 AM 11:15 AM 11:30 AM 11:45 AM …" at bounding box center [547, 235] width 332 height 13
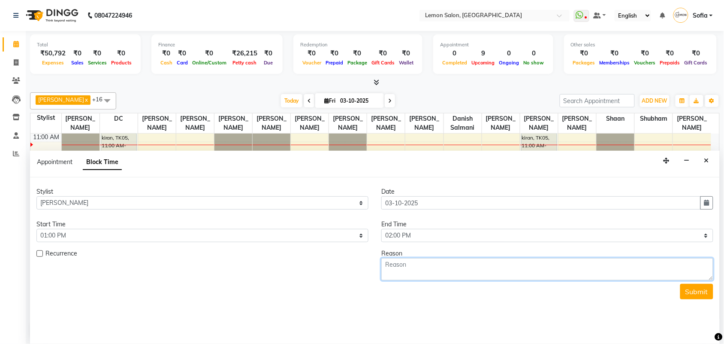
click at [406, 268] on textarea at bounding box center [547, 269] width 332 height 22
paste textarea "[DEMOGRAPHIC_DATA]"
type textarea "[DEMOGRAPHIC_DATA]"
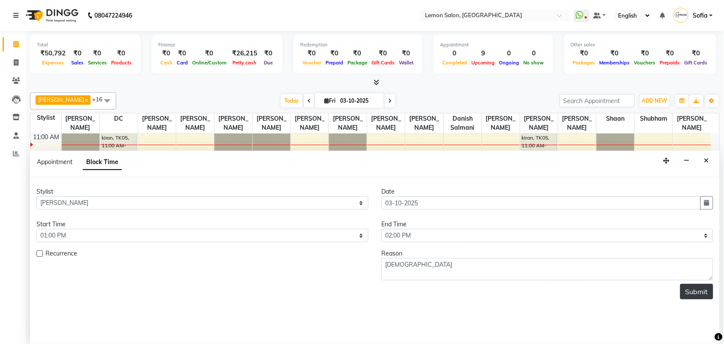
click at [693, 288] on button "Submit" at bounding box center [696, 291] width 33 height 15
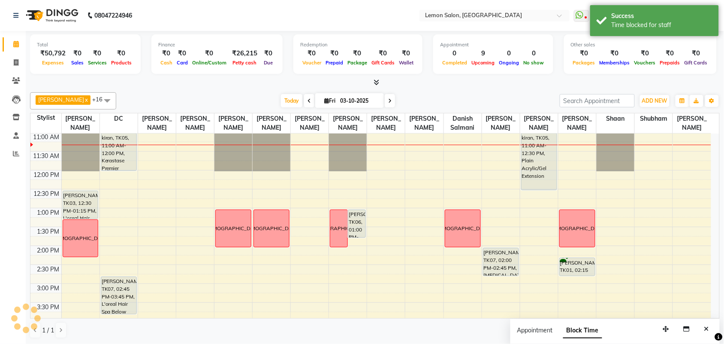
scroll to position [0, 0]
click at [614, 223] on div "9:00 AM 9:30 AM 10:00 AM 10:30 AM 11:00 AM 11:30 AM 12:00 PM 12:30 PM 1:00 PM 1…" at bounding box center [370, 321] width 681 height 528
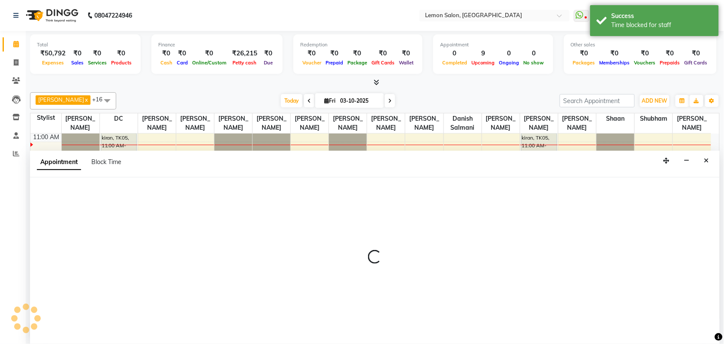
select select "34429"
select select "tentative"
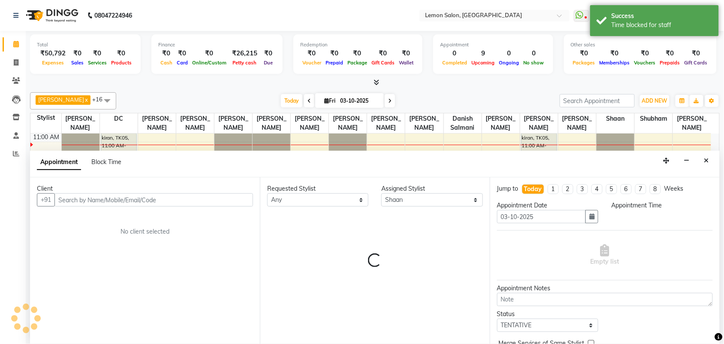
scroll to position [0, 0]
select select "780"
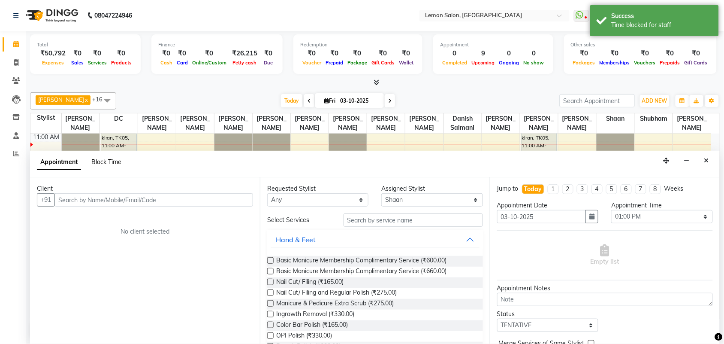
drag, startPoint x: 115, startPoint y: 156, endPoint x: 113, endPoint y: 164, distance: 8.4
click at [113, 164] on div "Appointment Block Time" at bounding box center [84, 163] width 95 height 19
click at [113, 164] on span "Block Time" at bounding box center [106, 162] width 30 height 8
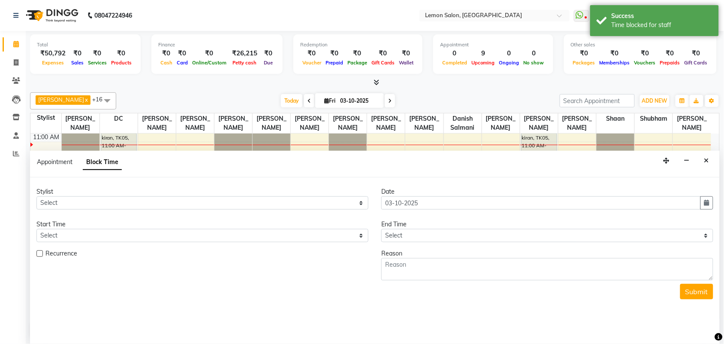
drag, startPoint x: 710, startPoint y: 161, endPoint x: 681, endPoint y: 187, distance: 38.9
click at [710, 164] on button "Close" at bounding box center [706, 160] width 12 height 13
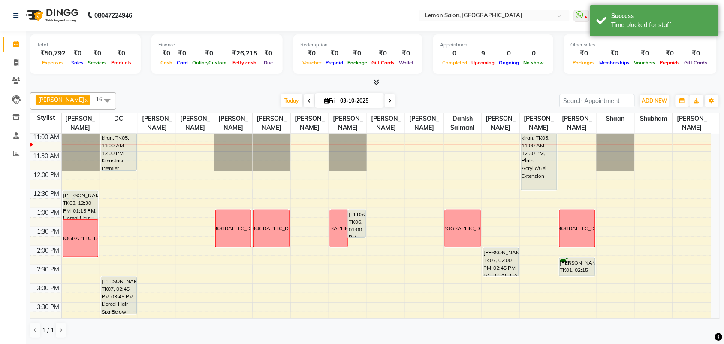
click at [623, 220] on div "9:00 AM 9:30 AM 10:00 AM 10:30 AM 11:00 AM 11:30 AM 12:00 PM 12:30 PM 1:00 PM 1…" at bounding box center [370, 321] width 681 height 528
select select "34429"
select select "tentative"
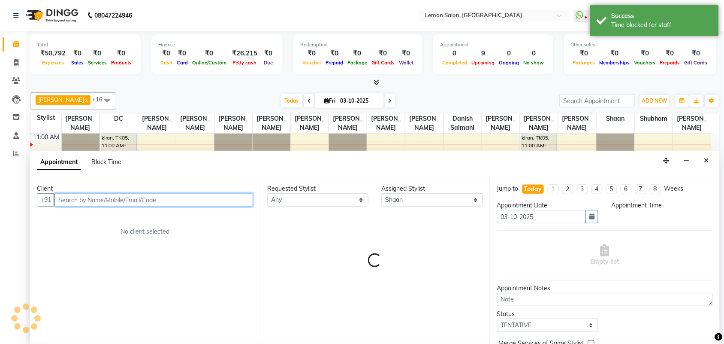
select select "780"
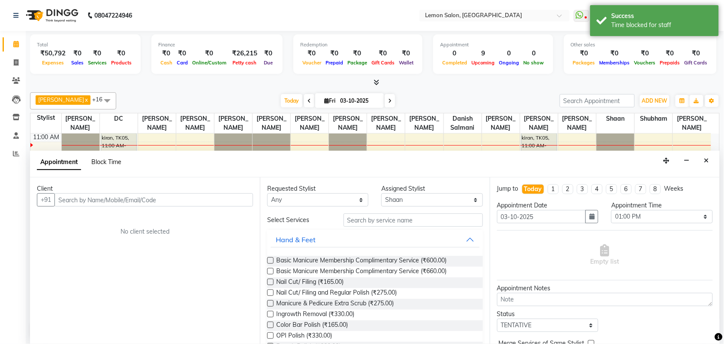
click at [109, 161] on span "Block Time" at bounding box center [106, 162] width 30 height 8
select select "34429"
select select "780"
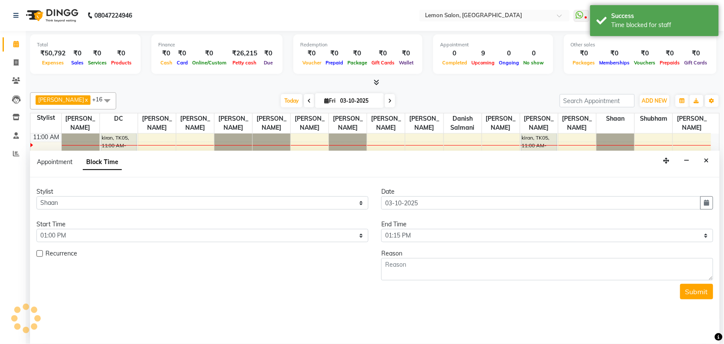
scroll to position [76, 0]
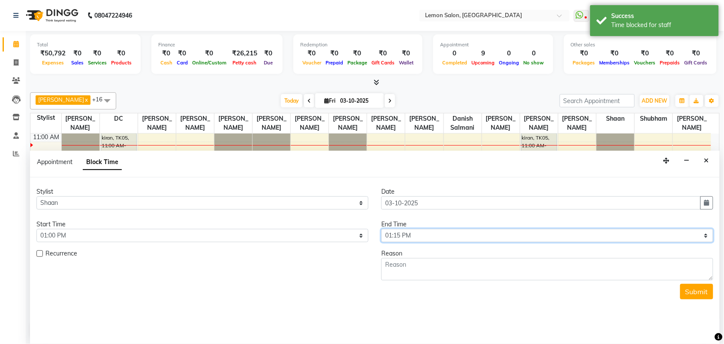
drag, startPoint x: 404, startPoint y: 236, endPoint x: 409, endPoint y: 230, distance: 7.6
click at [405, 235] on select "Select 10:00 AM 10:15 AM 10:30 AM 10:45 AM 11:00 AM 11:15 AM 11:30 AM 11:45 AM …" at bounding box center [547, 235] width 332 height 13
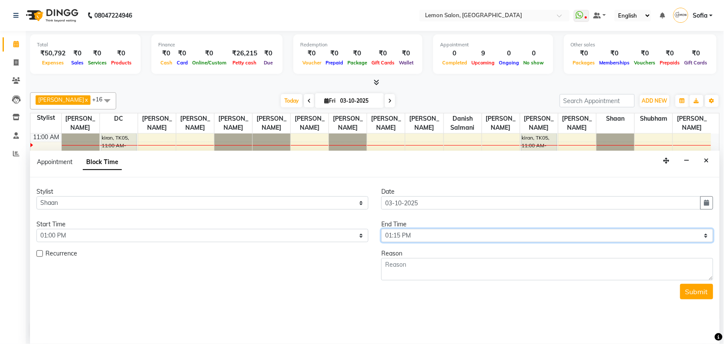
select select "840"
click at [381, 229] on select "Select 10:00 AM 10:15 AM 10:30 AM 10:45 AM 11:00 AM 11:15 AM 11:30 AM 11:45 AM …" at bounding box center [547, 235] width 332 height 13
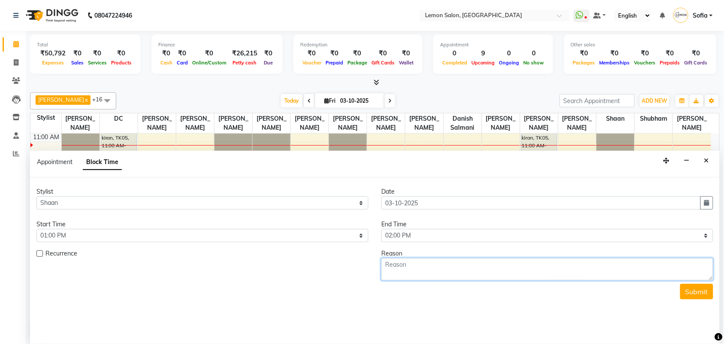
click at [404, 271] on textarea at bounding box center [547, 269] width 332 height 22
paste textarea "[DEMOGRAPHIC_DATA]"
type textarea "[DEMOGRAPHIC_DATA]"
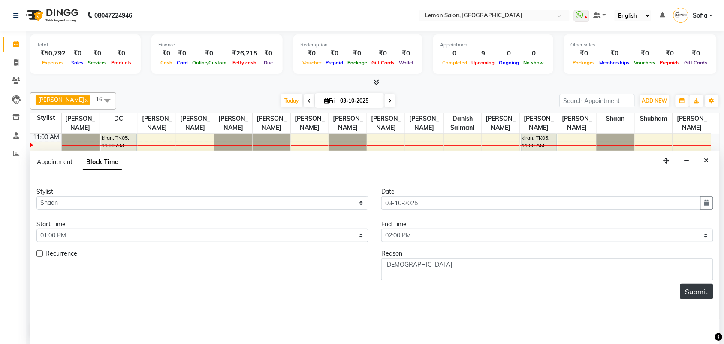
click at [708, 290] on button "Submit" at bounding box center [696, 291] width 33 height 15
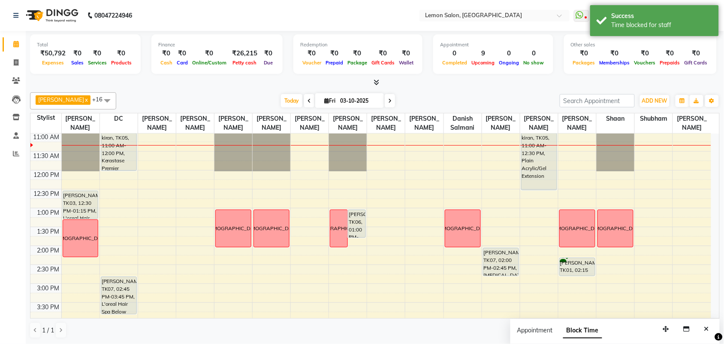
scroll to position [0, 0]
click at [689, 221] on div "9:00 AM 9:30 AM 10:00 AM 10:30 AM 11:00 AM 11:30 AM 12:00 PM 12:30 PM 1:00 PM 1…" at bounding box center [370, 321] width 681 height 528
select select "35763"
select select "tentative"
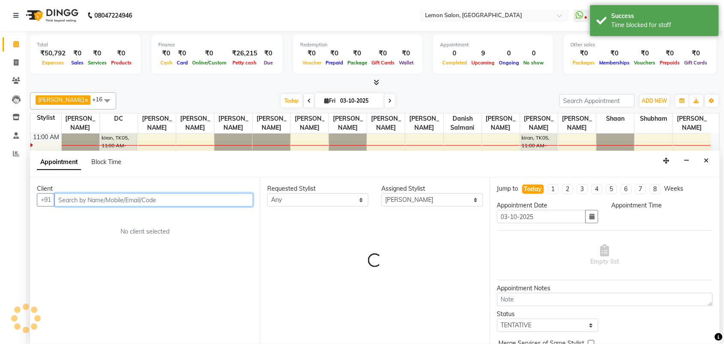
select select "780"
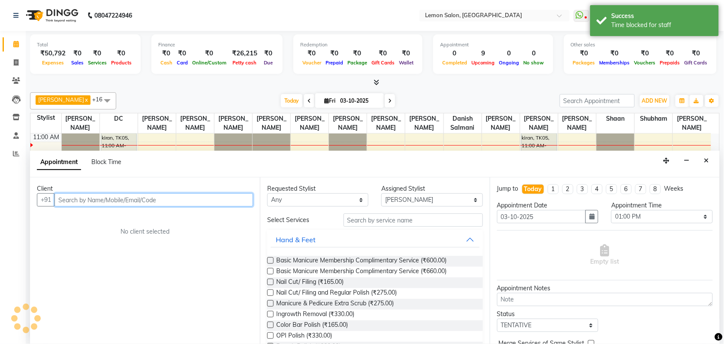
scroll to position [0, 0]
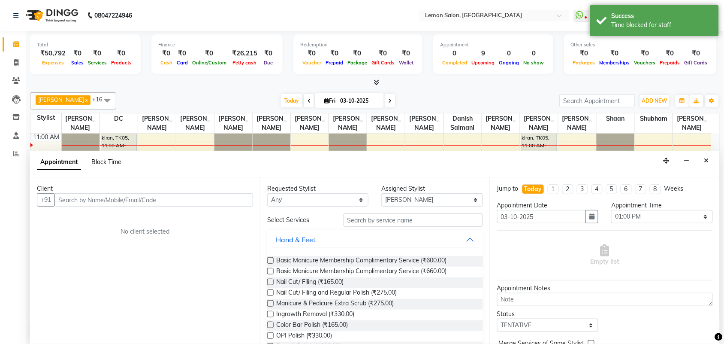
click at [112, 158] on span "Block Time" at bounding box center [106, 162] width 30 height 8
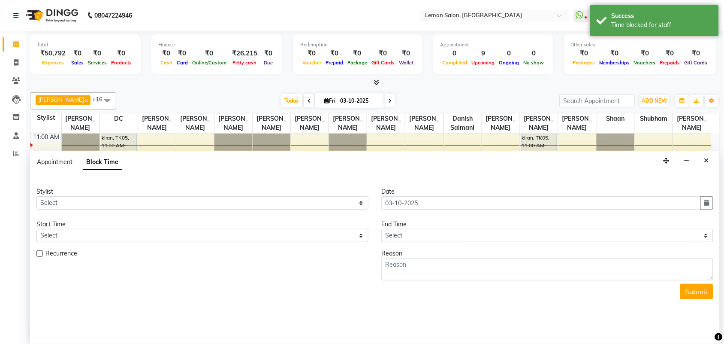
drag, startPoint x: 709, startPoint y: 158, endPoint x: 702, endPoint y: 205, distance: 47.3
click at [709, 161] on button "Close" at bounding box center [706, 160] width 12 height 13
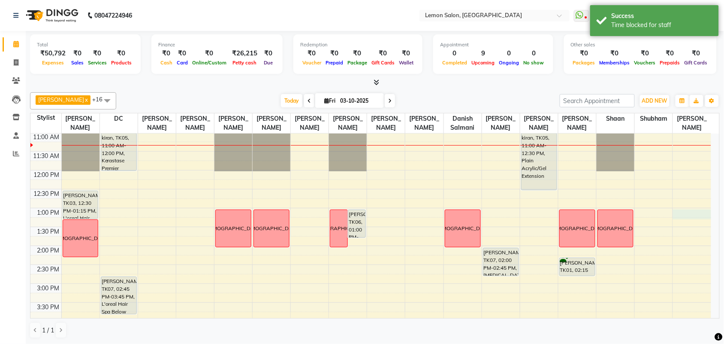
click at [691, 221] on div "9:00 AM 9:30 AM 10:00 AM 10:30 AM 11:00 AM 11:30 AM 12:00 PM 12:30 PM 1:00 PM 1…" at bounding box center [370, 321] width 681 height 528
select select "35763"
select select "780"
select select "tentative"
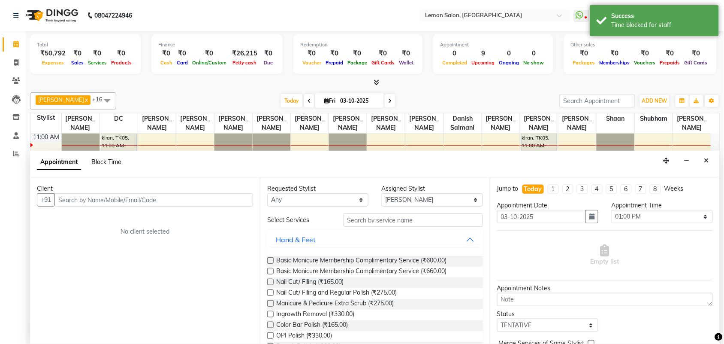
click at [105, 159] on span "Block Time" at bounding box center [106, 162] width 30 height 8
select select "35763"
select select "780"
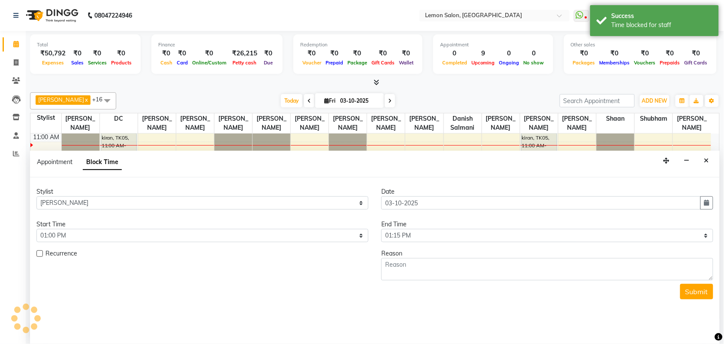
scroll to position [76, 0]
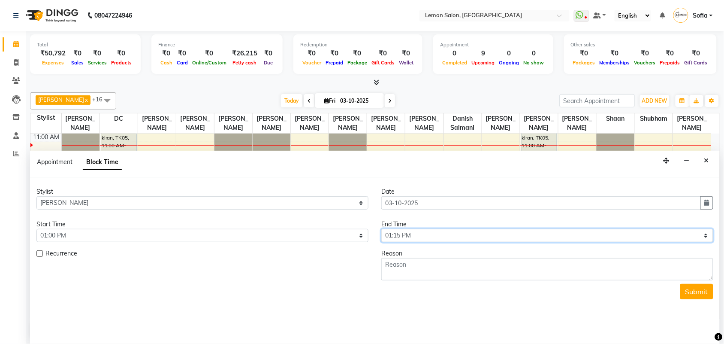
click at [413, 238] on select "Select 10:00 AM 10:15 AM 10:30 AM 10:45 AM 11:00 AM 11:15 AM 11:30 AM 11:45 AM …" at bounding box center [547, 235] width 332 height 13
select select "870"
click at [381, 229] on select "Select 10:00 AM 10:15 AM 10:30 AM 10:45 AM 11:00 AM 11:15 AM 11:30 AM 11:45 AM …" at bounding box center [547, 235] width 332 height 13
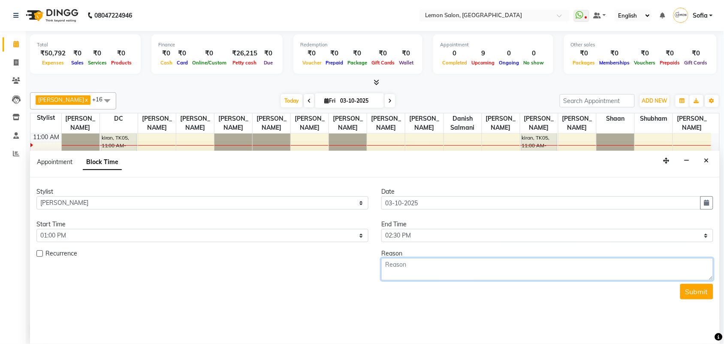
click at [407, 267] on textarea at bounding box center [547, 269] width 332 height 22
paste textarea "[DEMOGRAPHIC_DATA]"
type textarea "[DEMOGRAPHIC_DATA]"
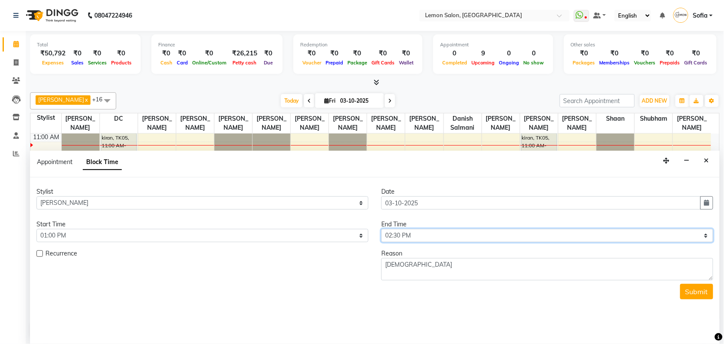
click at [406, 237] on select "Select 10:00 AM 10:15 AM 10:30 AM 10:45 AM 11:00 AM 11:15 AM 11:30 AM 11:45 AM …" at bounding box center [547, 235] width 332 height 13
select select "840"
click at [381, 229] on select "Select 10:00 AM 10:15 AM 10:30 AM 10:45 AM 11:00 AM 11:15 AM 11:30 AM 11:45 AM …" at bounding box center [547, 235] width 332 height 13
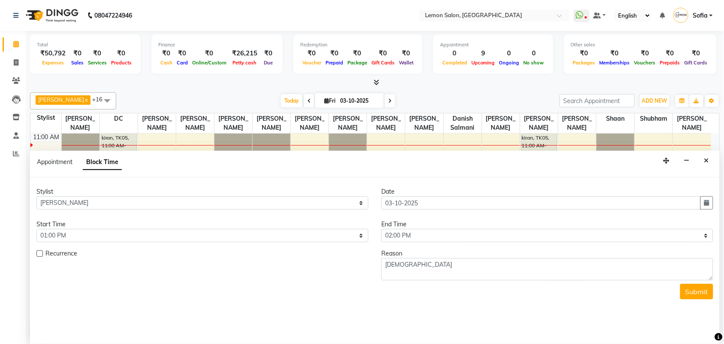
drag, startPoint x: 696, startPoint y: 291, endPoint x: 697, endPoint y: 299, distance: 7.8
click at [696, 291] on button "Submit" at bounding box center [696, 291] width 33 height 15
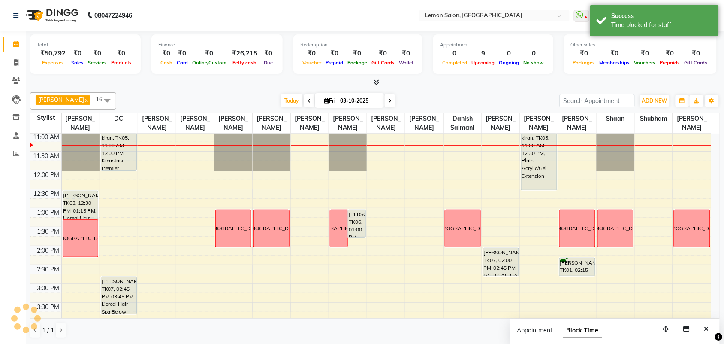
scroll to position [0, 0]
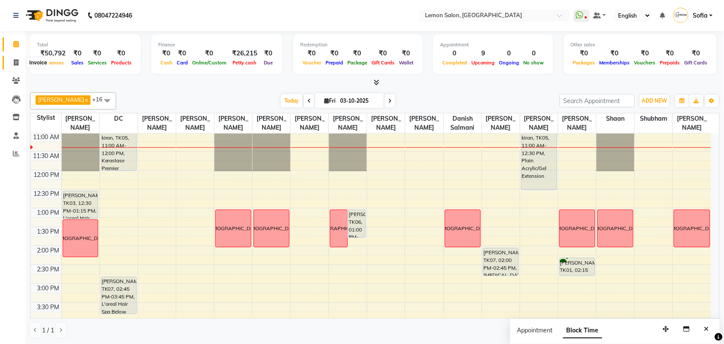
click at [16, 66] on span at bounding box center [16, 63] width 15 height 10
select select "551"
select select "service"
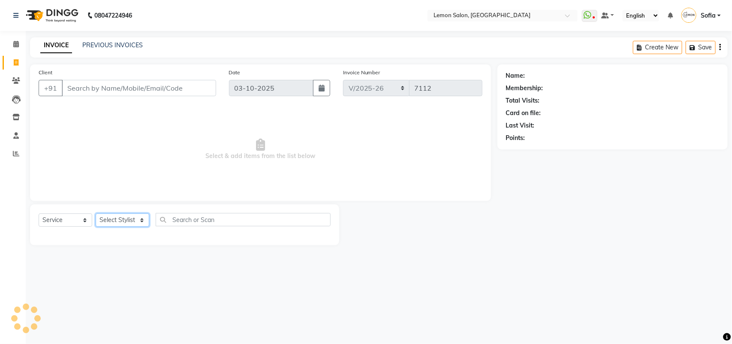
click at [109, 217] on select "Select Stylist" at bounding box center [123, 219] width 54 height 13
click at [114, 217] on select "Select Stylist Aalam [PERSON_NAME] [PERSON_NAME] [PERSON_NAME] [PERSON_NAME] [P…" at bounding box center [128, 219] width 64 height 13
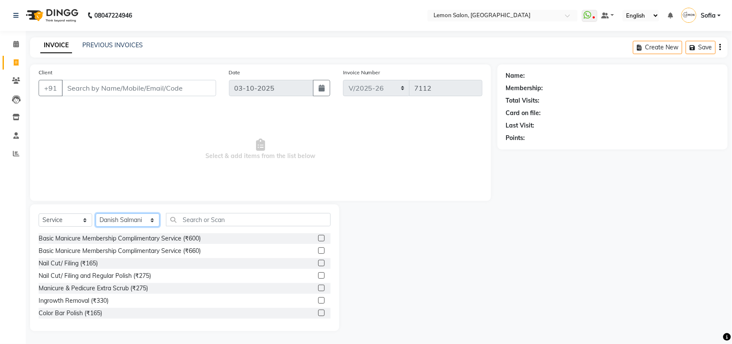
select select "7889"
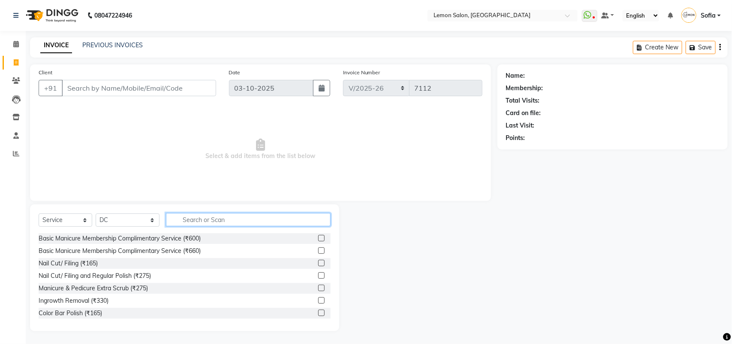
click at [200, 219] on input "text" at bounding box center [248, 219] width 165 height 13
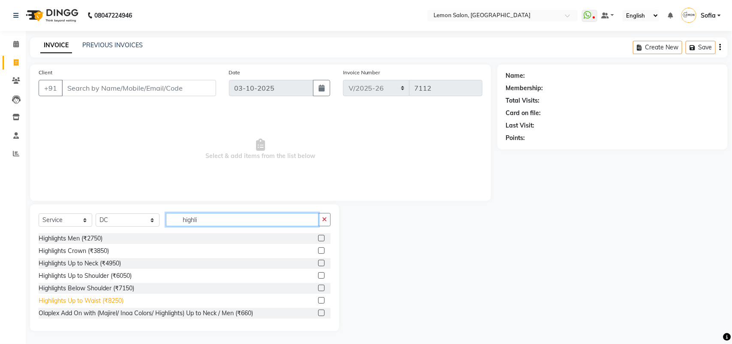
type input "highli"
click at [114, 303] on div "Highlights Up to Waist (₹8250)" at bounding box center [81, 300] width 85 height 9
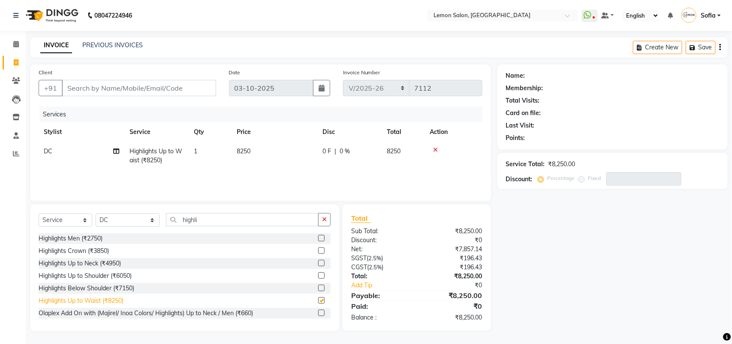
checkbox input "false"
click at [20, 42] on span at bounding box center [16, 44] width 15 height 10
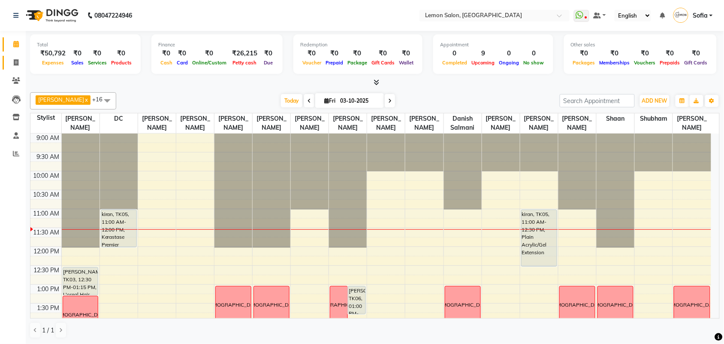
click at [13, 56] on li "Invoice" at bounding box center [13, 63] width 26 height 18
click at [14, 58] on span at bounding box center [16, 63] width 15 height 10
select select "551"
select select "service"
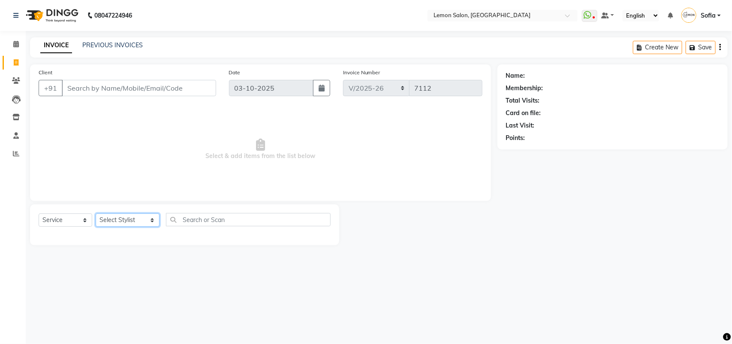
click at [104, 221] on select "Select Stylist Aalam [PERSON_NAME] [PERSON_NAME] [PERSON_NAME] [PERSON_NAME] [P…" at bounding box center [128, 219] width 64 height 13
select select "7889"
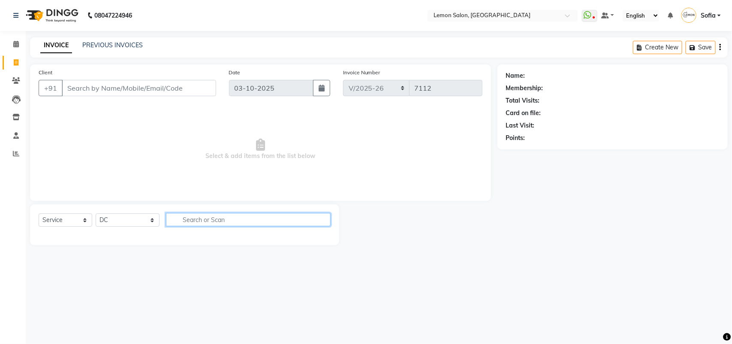
click at [175, 220] on input "text" at bounding box center [248, 219] width 165 height 13
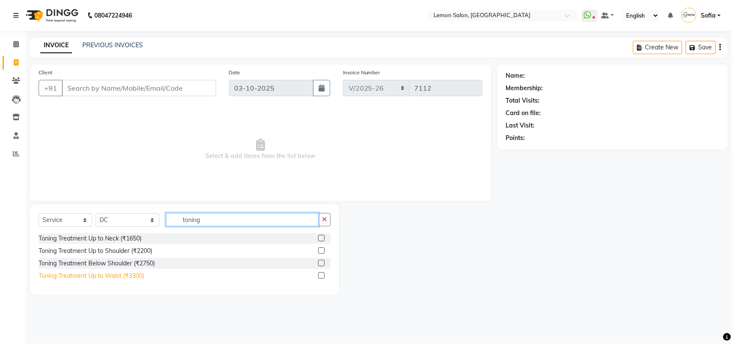
type input "toning"
click at [137, 275] on div "Toning Treatment Up to Waist (₹3300)" at bounding box center [92, 275] width 106 height 9
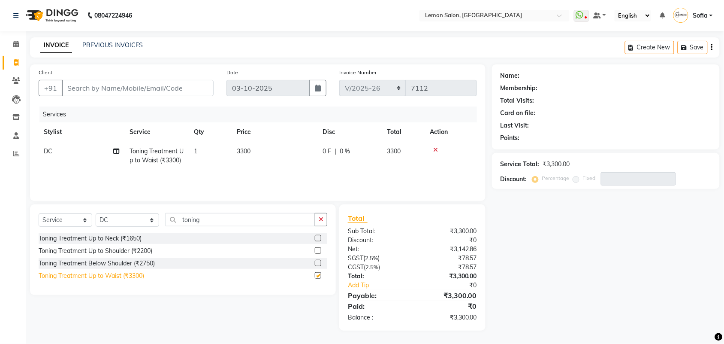
checkbox input "false"
click at [12, 43] on span at bounding box center [16, 44] width 15 height 10
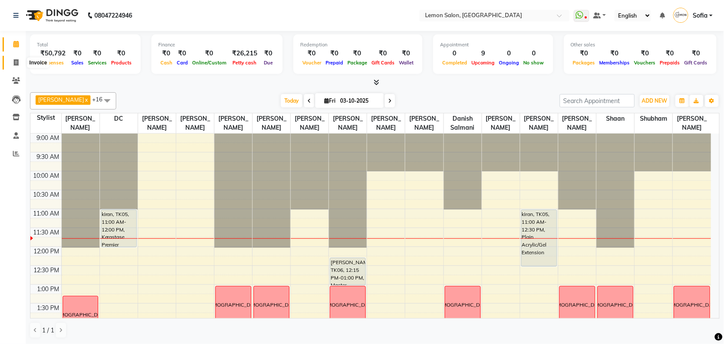
click at [14, 63] on icon at bounding box center [16, 62] width 5 height 6
select select "service"
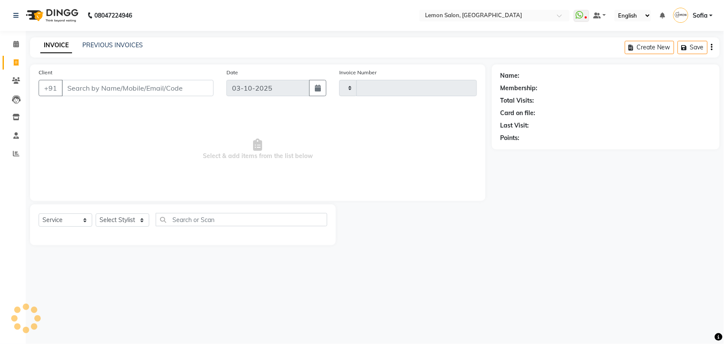
type input "7112"
select select "551"
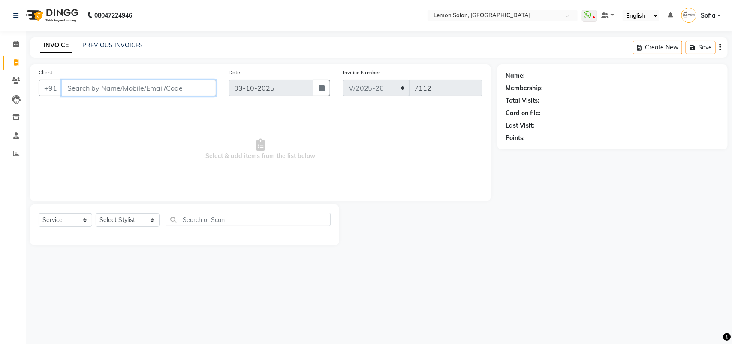
click at [99, 95] on input "Client" at bounding box center [139, 88] width 154 height 16
paste input "93729 73476"
click at [91, 87] on input "93729 73476" at bounding box center [117, 88] width 111 height 16
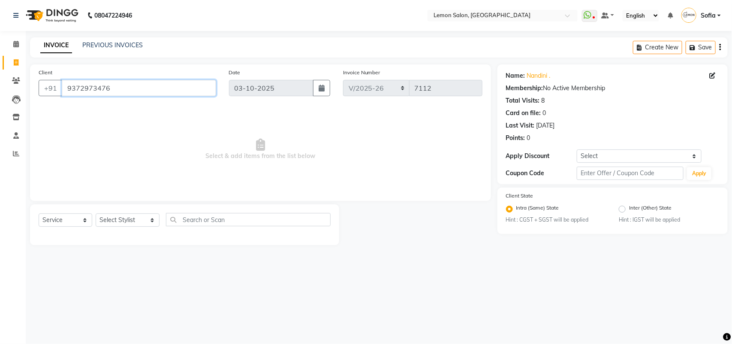
click at [138, 90] on input "9372973476" at bounding box center [139, 88] width 154 height 16
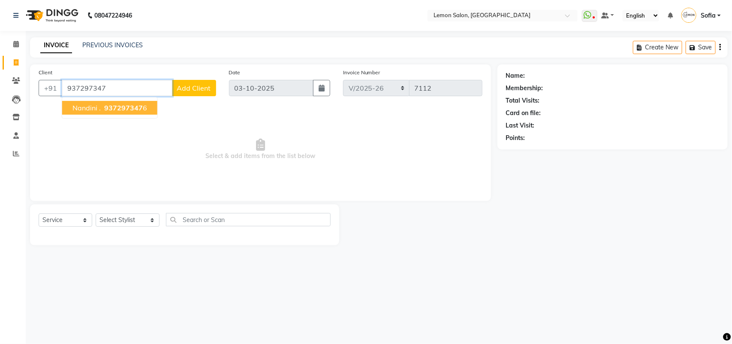
click at [108, 107] on span "937297347" at bounding box center [123, 107] width 39 height 9
type input "9372973476"
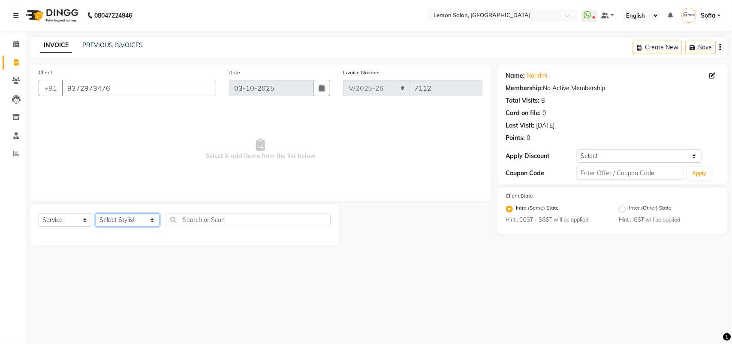
click at [118, 216] on select "Select Stylist Aalam [PERSON_NAME] [PERSON_NAME] [PERSON_NAME] [PERSON_NAME] [P…" at bounding box center [128, 219] width 64 height 13
select select "35763"
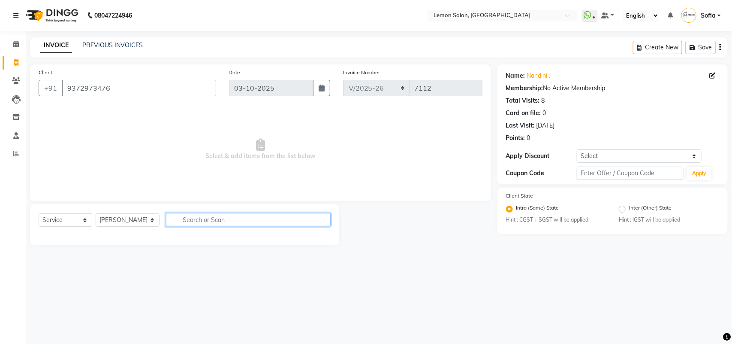
click at [193, 221] on input "text" at bounding box center [248, 219] width 165 height 13
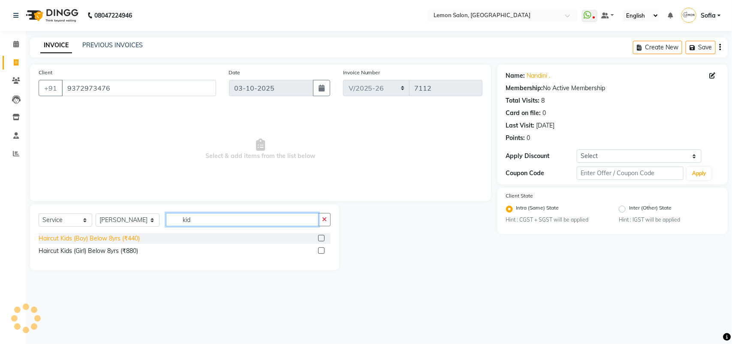
type input "kid"
click at [119, 238] on div "Haircut Kids (Boy) Below 8yrs (₹440)" at bounding box center [89, 238] width 101 height 9
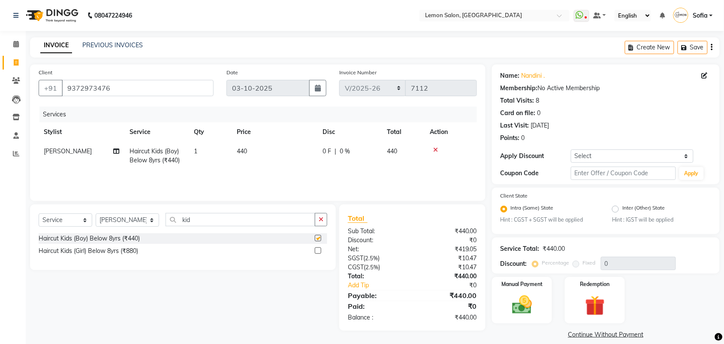
checkbox input "false"
click at [545, 293] on div "Manual Payment" at bounding box center [522, 300] width 63 height 48
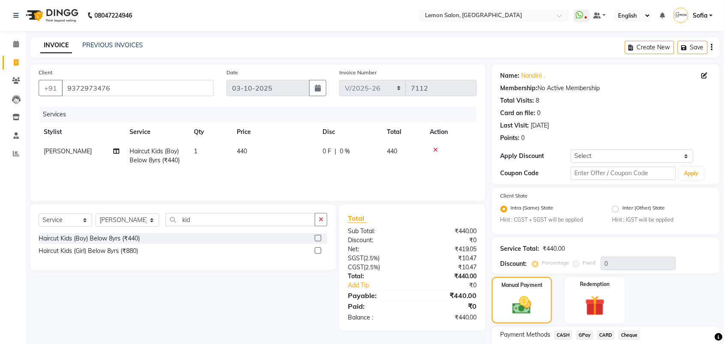
click at [565, 333] on span "CASH" at bounding box center [563, 335] width 18 height 10
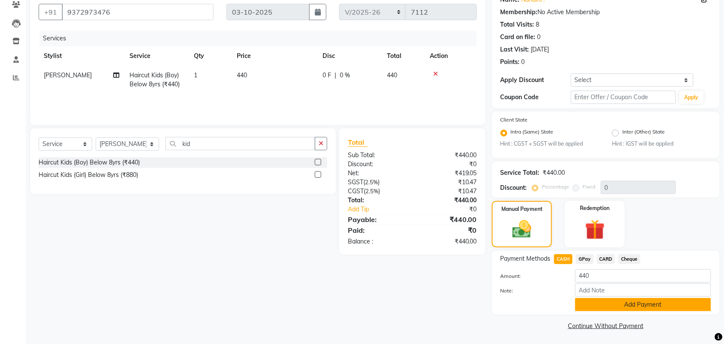
click at [600, 301] on button "Add Payment" at bounding box center [643, 304] width 136 height 13
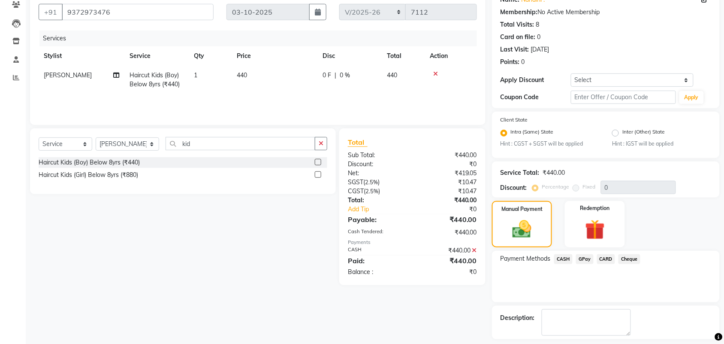
scroll to position [112, 0]
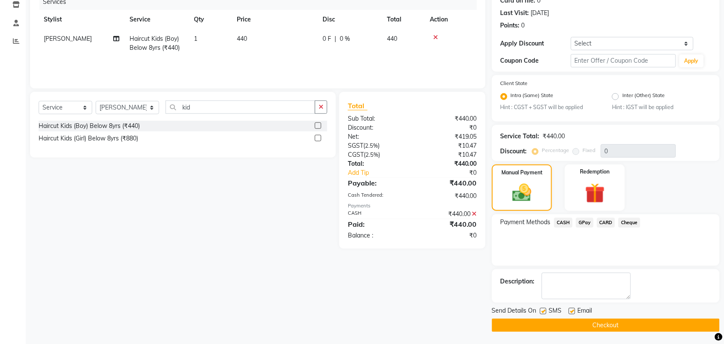
click at [541, 309] on label at bounding box center [543, 311] width 6 height 6
click at [541, 309] on input "checkbox" at bounding box center [543, 311] width 6 height 6
checkbox input "false"
click at [575, 311] on div "Email" at bounding box center [584, 311] width 30 height 11
click at [573, 309] on label at bounding box center [572, 311] width 6 height 6
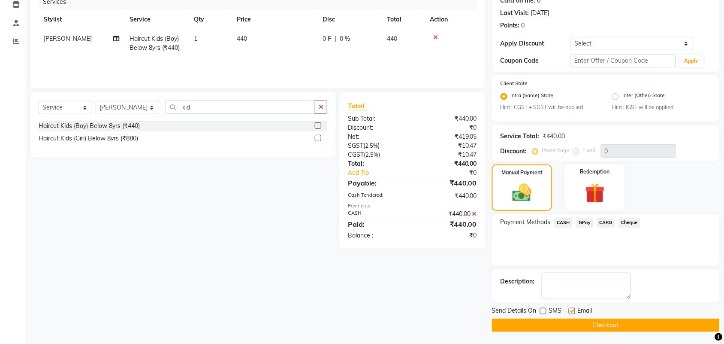
click at [573, 309] on input "checkbox" at bounding box center [572, 311] width 6 height 6
checkbox input "false"
drag, startPoint x: 572, startPoint y: 322, endPoint x: 545, endPoint y: 320, distance: 26.7
click at [571, 322] on button "Checkout" at bounding box center [606, 324] width 228 height 13
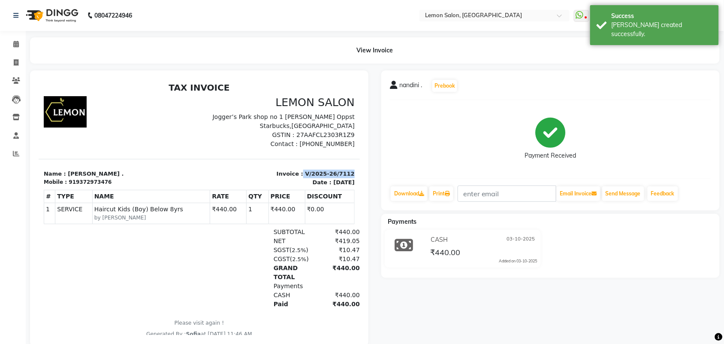
drag, startPoint x: 293, startPoint y: 175, endPoint x: 341, endPoint y: 173, distance: 47.2
click at [341, 173] on div "Invoice : V/2025-26/7112 Date : [DATE]" at bounding box center [279, 177] width 161 height 17
copy p "V/2025-26/7112"
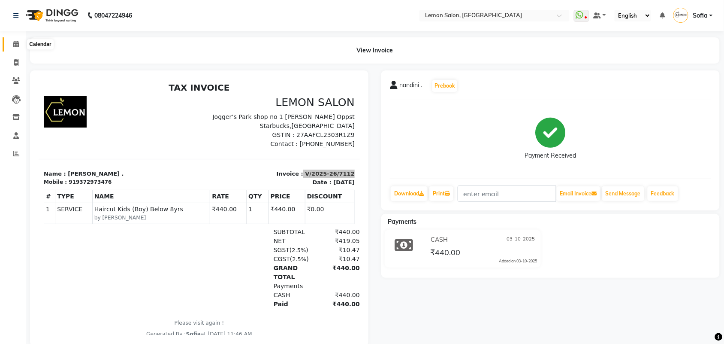
click at [15, 41] on icon at bounding box center [16, 44] width 6 height 6
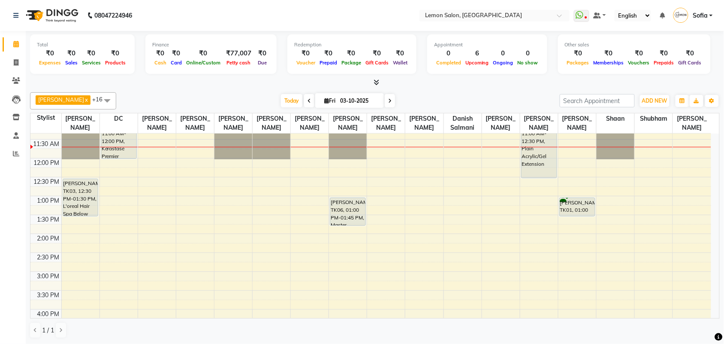
scroll to position [107, 0]
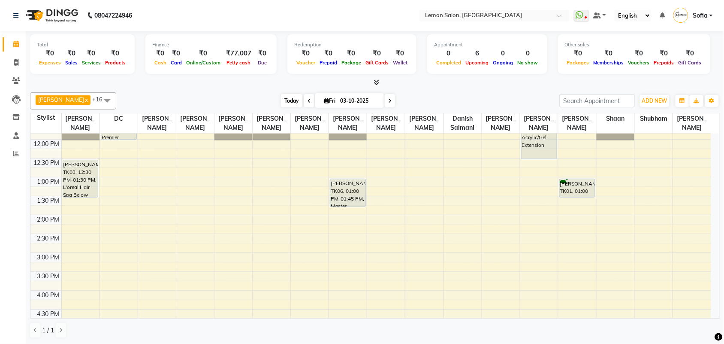
click at [281, 94] on span "Today" at bounding box center [291, 100] width 21 height 13
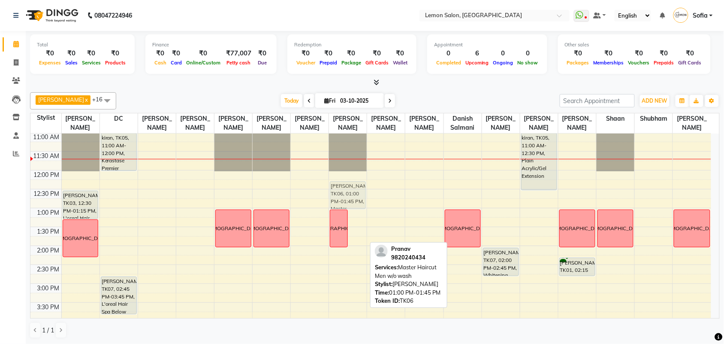
drag, startPoint x: 358, startPoint y: 229, endPoint x: 356, endPoint y: 202, distance: 27.1
click at [356, 202] on div "namaz [PERSON_NAME], TK06, 01:00 PM-01:45 PM, Master Haircut Men w/o wash [PERS…" at bounding box center [348, 321] width 38 height 528
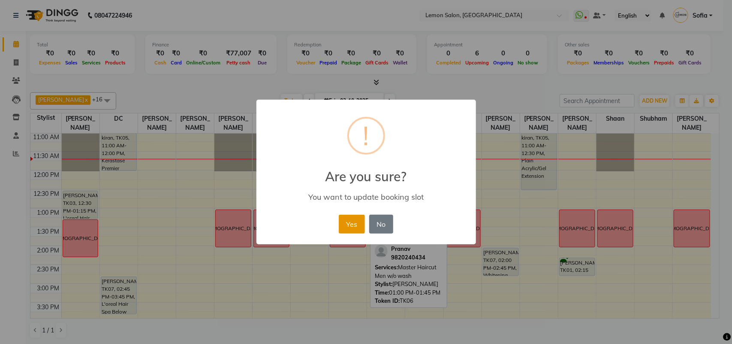
click at [342, 224] on button "Yes" at bounding box center [352, 223] width 26 height 19
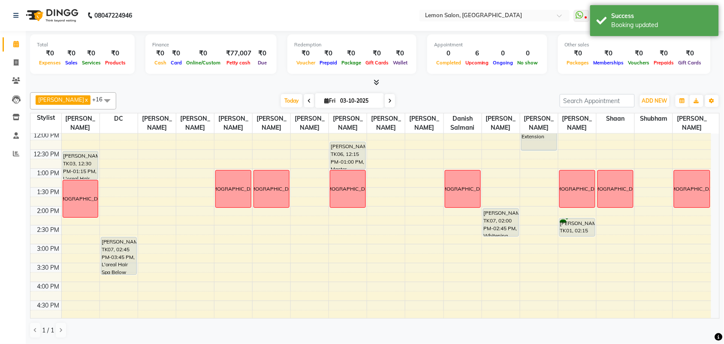
scroll to position [130, 0]
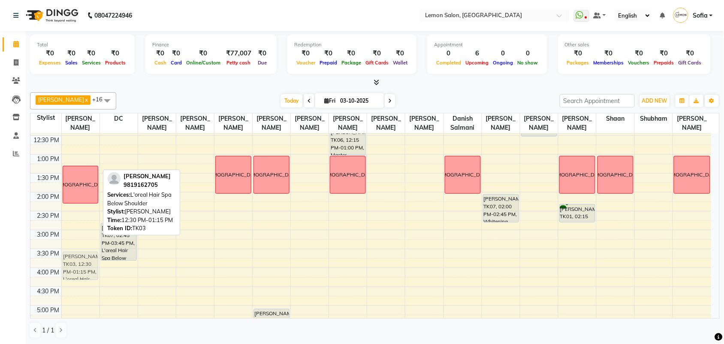
drag, startPoint x: 77, startPoint y: 153, endPoint x: 72, endPoint y: 266, distance: 112.9
click at [72, 266] on div "[PERSON_NAME], TK03, 12:30 PM-01:15 PM, L'oreal Hair Spa Below Shoulder namaz R…" at bounding box center [81, 267] width 38 height 528
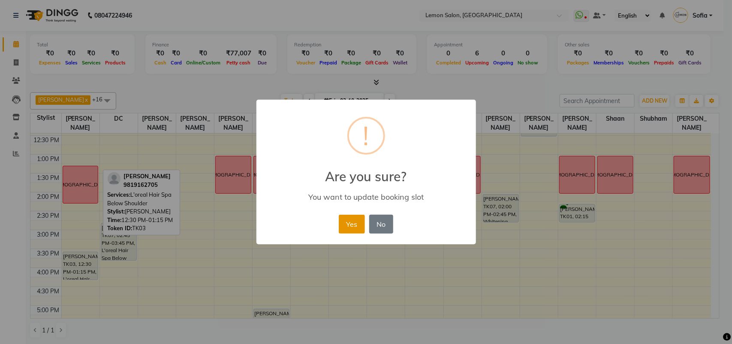
click at [350, 222] on button "Yes" at bounding box center [352, 223] width 26 height 19
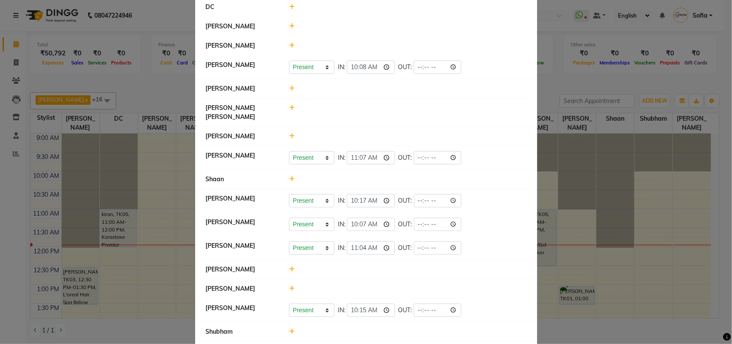
scroll to position [54, 0]
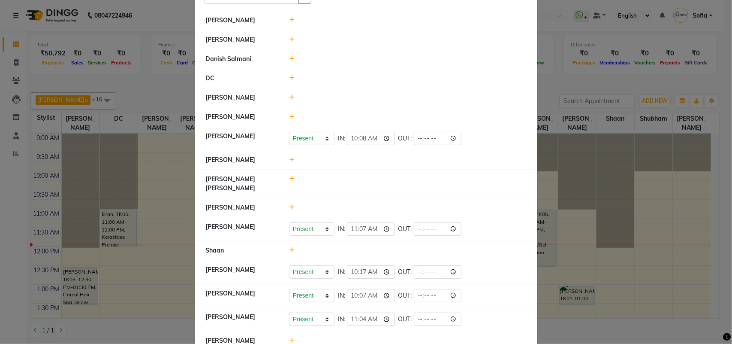
click at [289, 99] on icon at bounding box center [292, 97] width 6 height 6
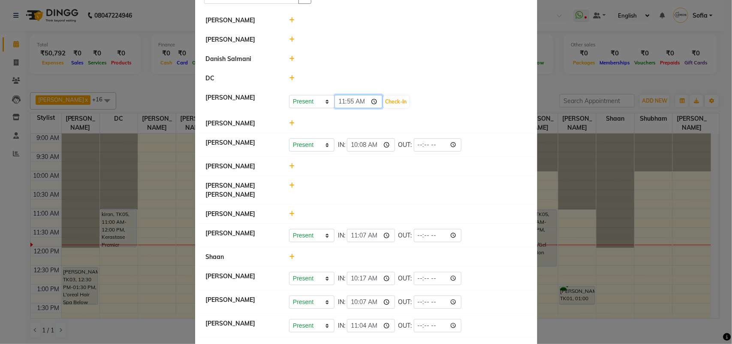
click at [350, 102] on input "11:55" at bounding box center [359, 101] width 48 height 13
type input "11:53"
click at [391, 101] on button "Check-In" at bounding box center [396, 102] width 26 height 12
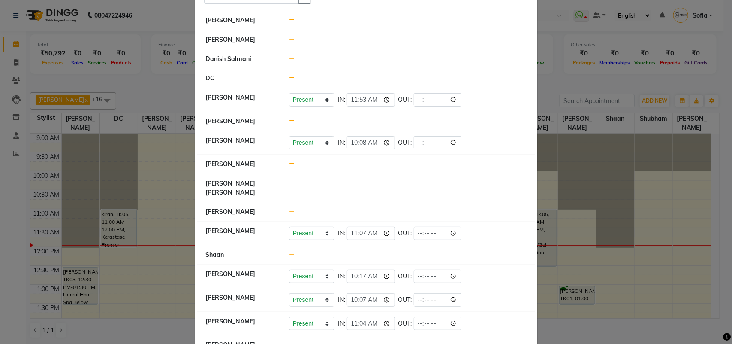
scroll to position [0, 0]
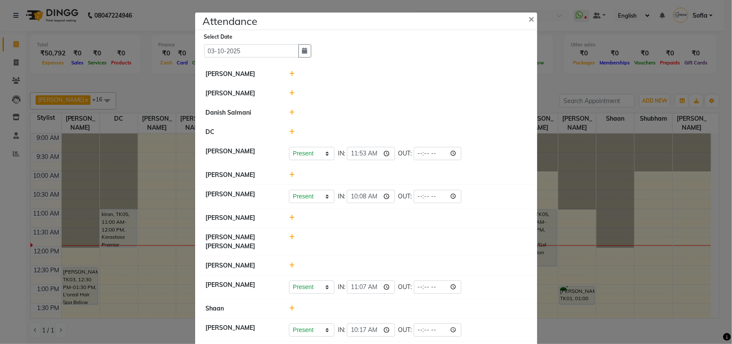
click at [289, 262] on icon at bounding box center [292, 265] width 6 height 6
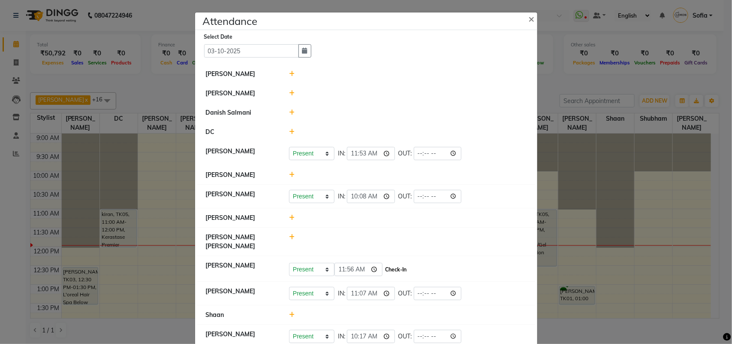
click at [396, 263] on button "Check-In" at bounding box center [396, 269] width 26 height 12
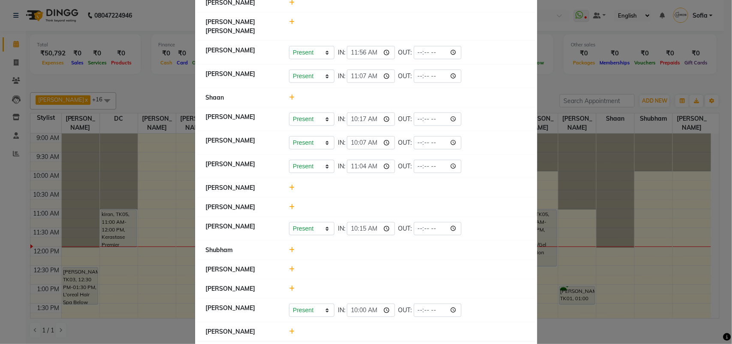
scroll to position [268, 0]
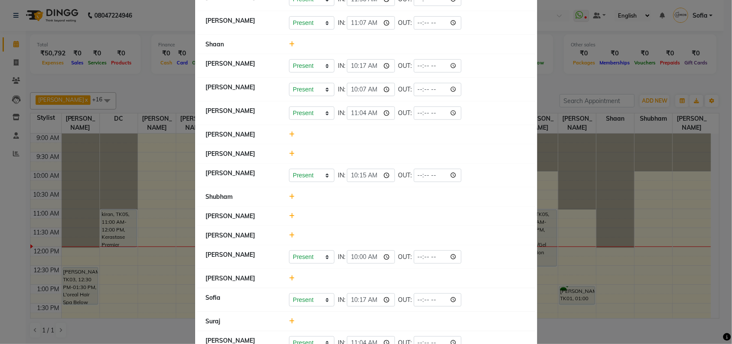
click at [289, 232] on icon at bounding box center [292, 235] width 6 height 6
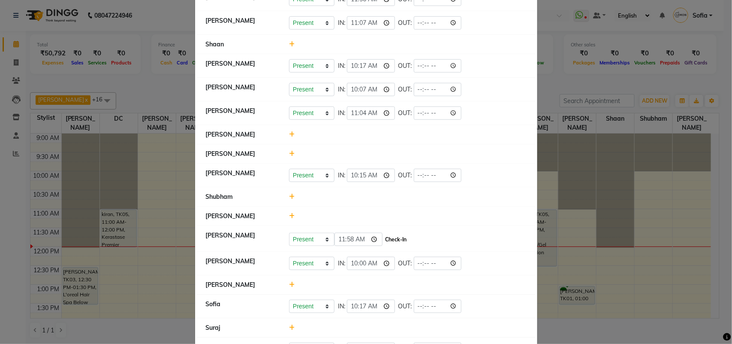
click at [399, 233] on button "Check-In" at bounding box center [396, 239] width 26 height 12
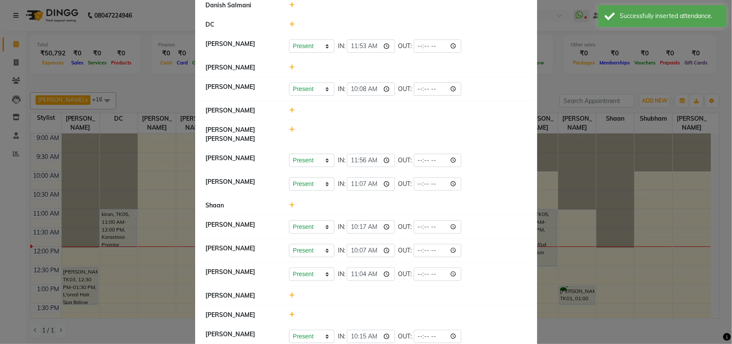
scroll to position [54, 0]
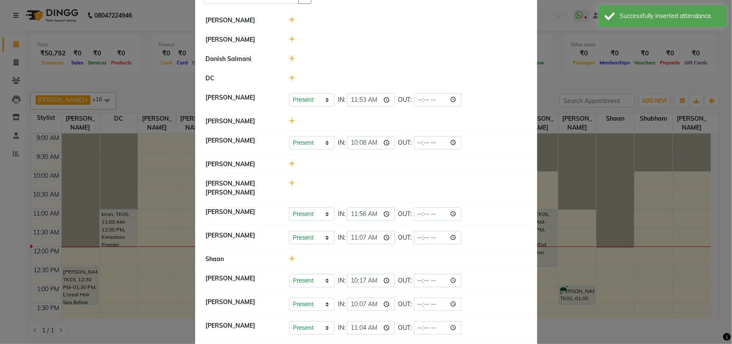
click at [284, 59] on div at bounding box center [408, 58] width 250 height 9
click at [289, 58] on icon at bounding box center [292, 59] width 6 height 6
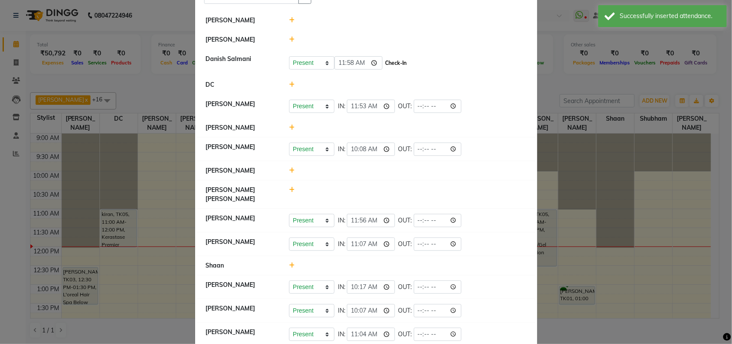
click at [397, 62] on button "Check-In" at bounding box center [396, 63] width 26 height 12
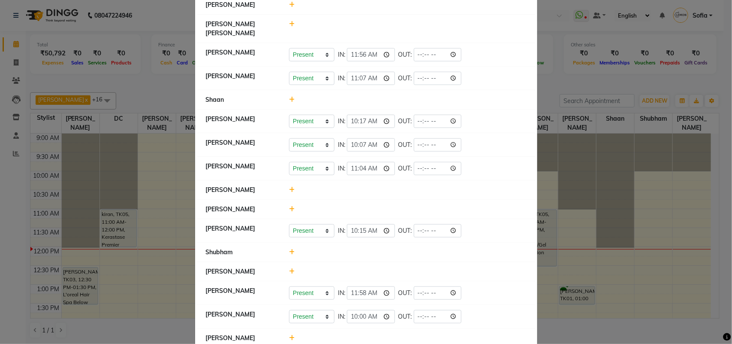
scroll to position [236, 0]
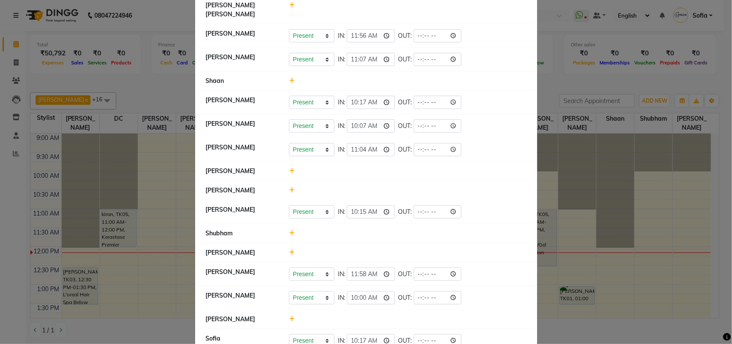
click at [289, 249] on icon at bounding box center [292, 252] width 6 height 6
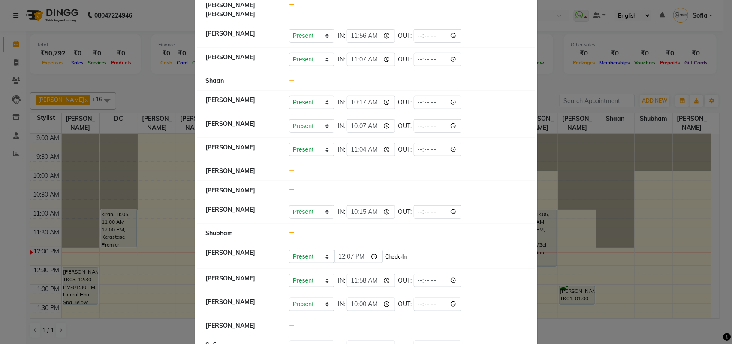
click at [397, 250] on button "Check-In" at bounding box center [396, 256] width 26 height 12
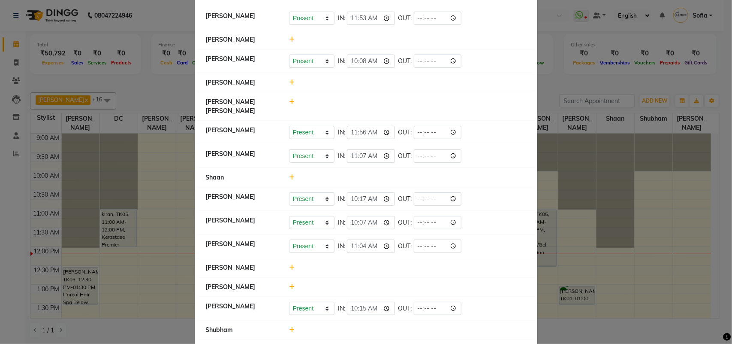
scroll to position [21, 0]
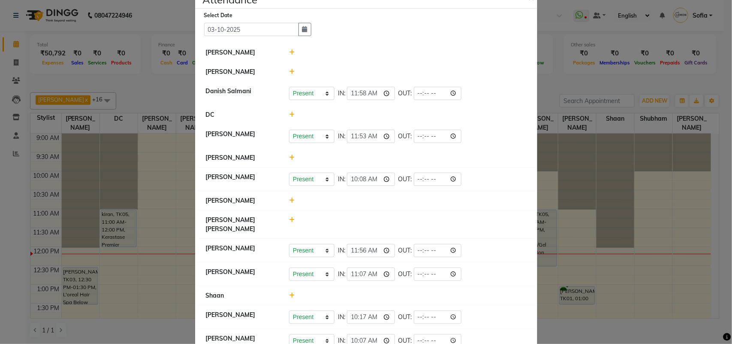
click at [289, 50] on icon at bounding box center [292, 52] width 6 height 6
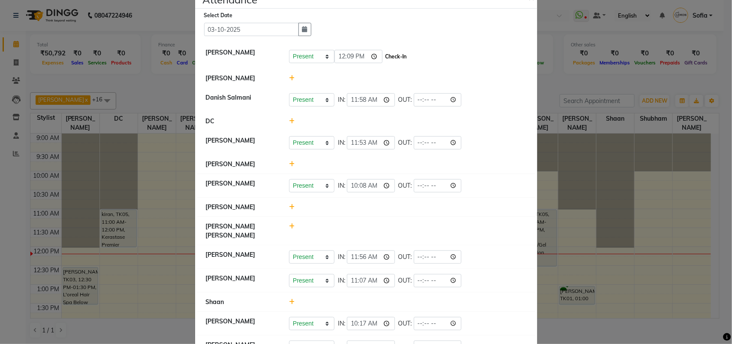
click at [399, 57] on button "Check-In" at bounding box center [396, 57] width 26 height 12
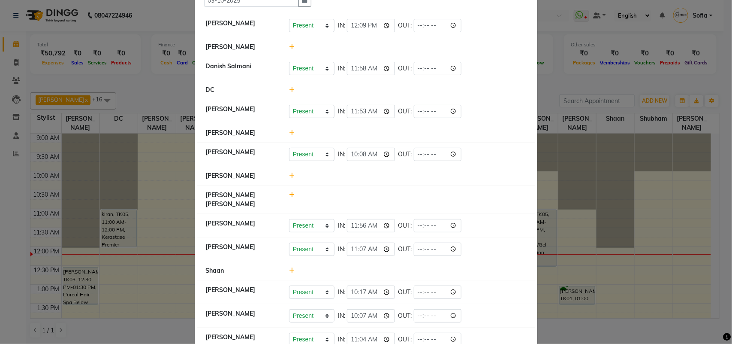
scroll to position [75, 0]
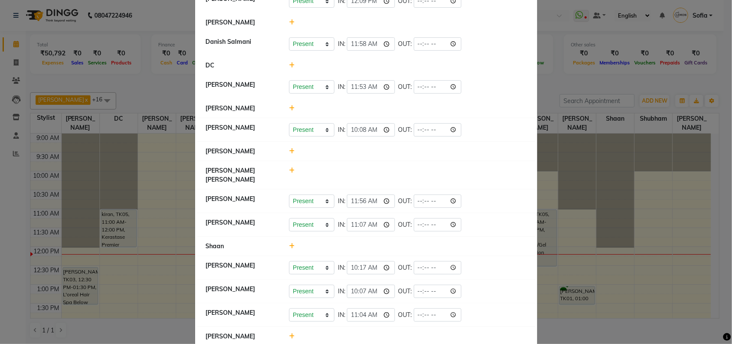
click at [289, 243] on icon at bounding box center [292, 246] width 6 height 6
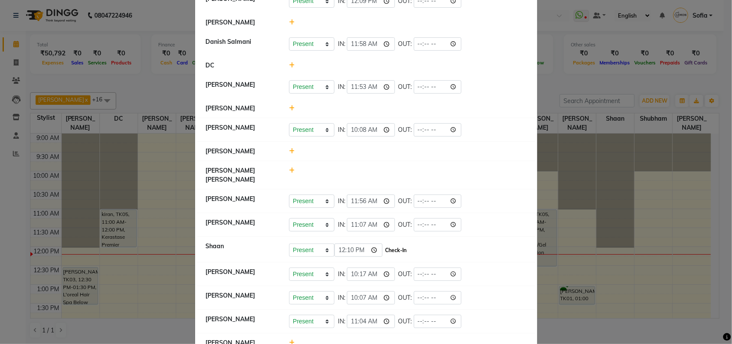
click at [403, 244] on button "Check-In" at bounding box center [396, 250] width 26 height 12
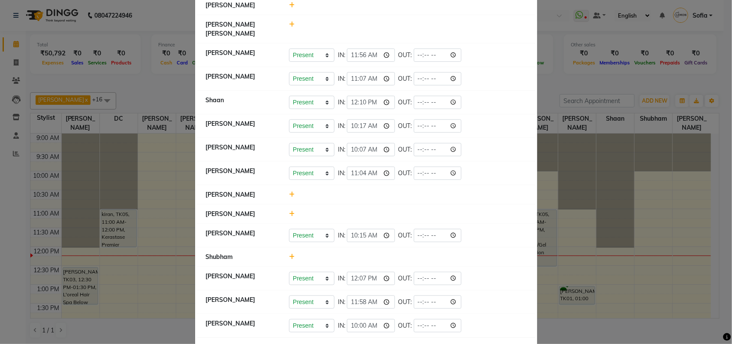
scroll to position [195, 0]
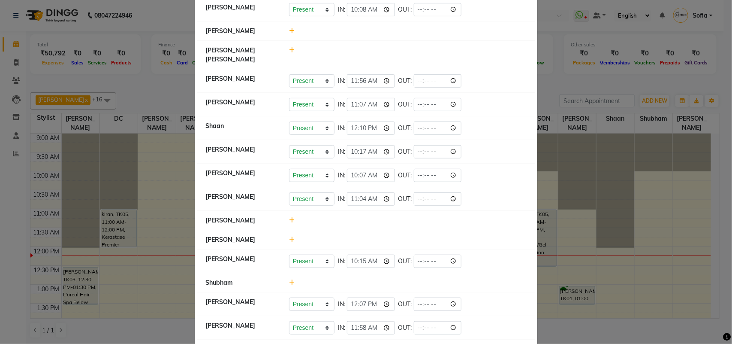
click at [289, 48] on icon at bounding box center [292, 50] width 6 height 6
click at [390, 52] on button "Check-In" at bounding box center [396, 54] width 26 height 12
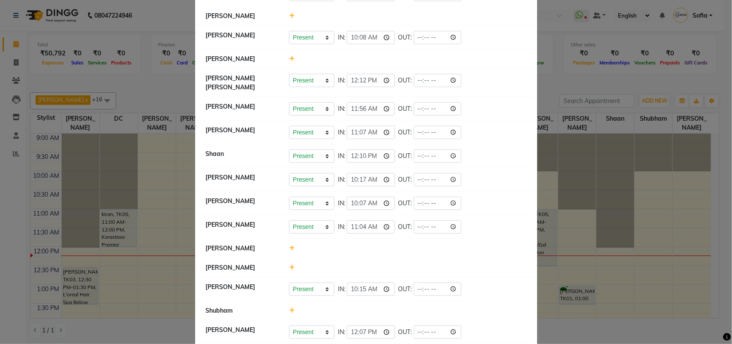
scroll to position [142, 0]
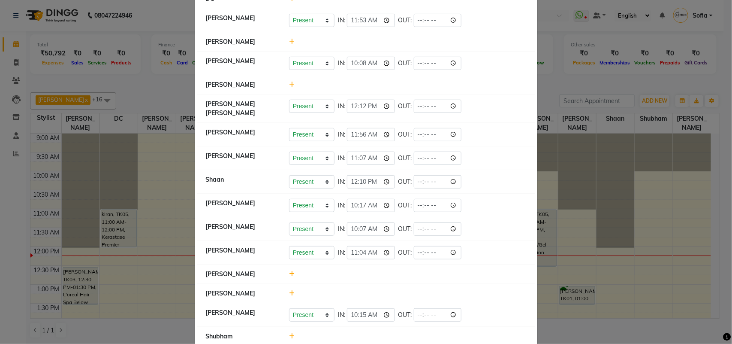
click at [289, 86] on icon at bounding box center [292, 84] width 6 height 6
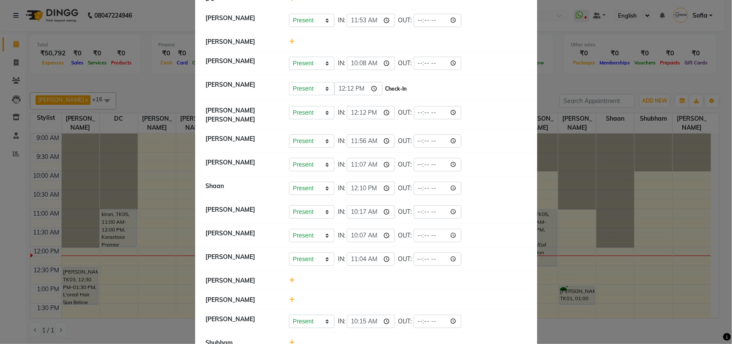
click at [400, 90] on button "Check-In" at bounding box center [396, 89] width 26 height 12
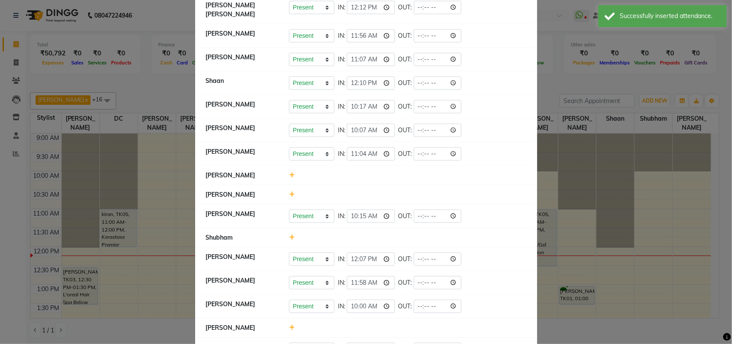
scroll to position [249, 0]
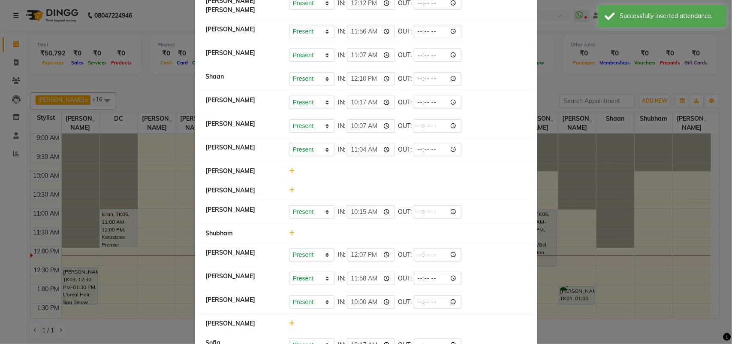
click at [290, 230] on icon at bounding box center [292, 233] width 6 height 6
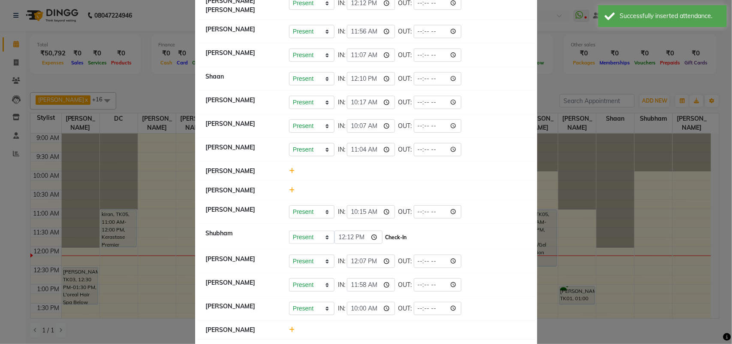
click at [391, 232] on button "Check-In" at bounding box center [396, 237] width 26 height 12
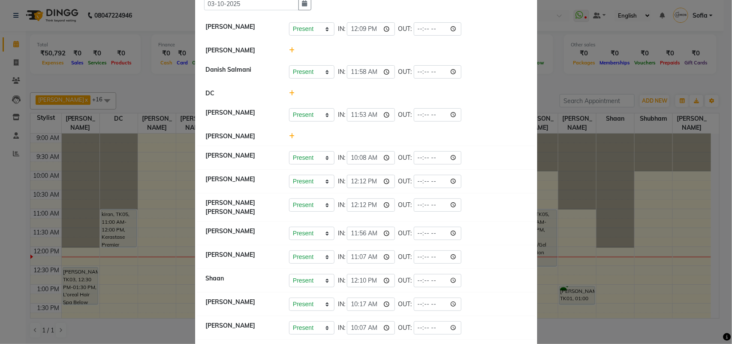
scroll to position [0, 0]
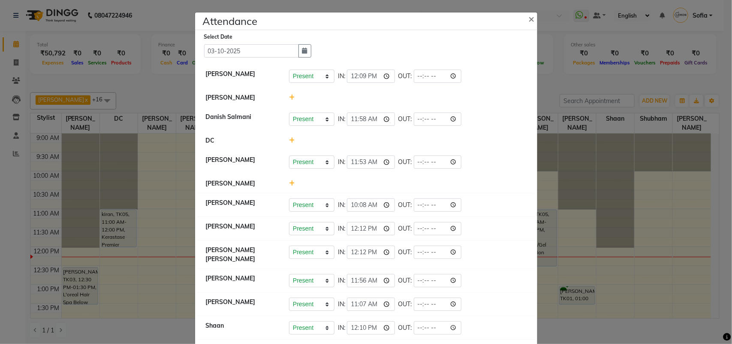
click at [289, 95] on icon at bounding box center [292, 97] width 6 height 6
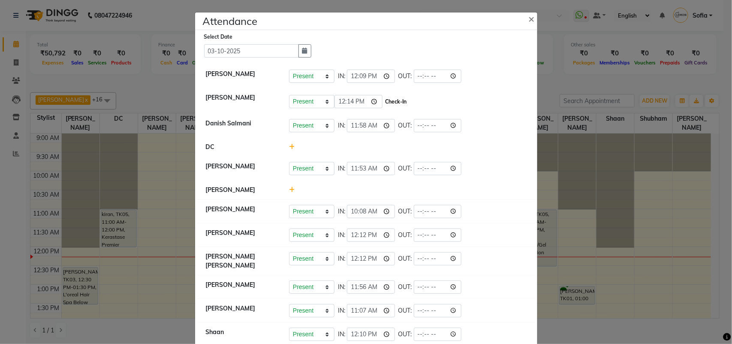
click at [402, 101] on button "Check-In" at bounding box center [396, 102] width 26 height 12
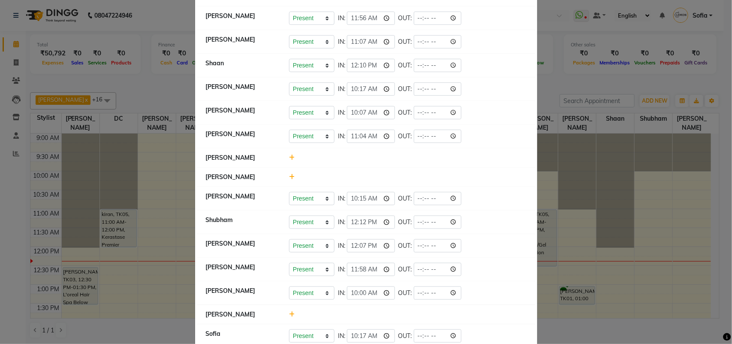
scroll to position [268, 0]
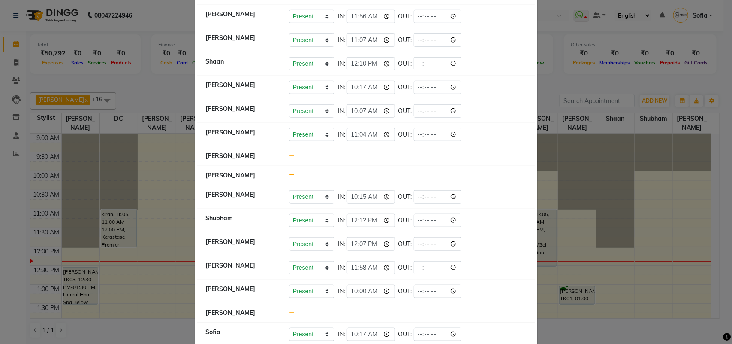
click at [0, 196] on ngb-modal-window "Attendance × Select Date [DATE] [PERSON_NAME] Present Absent Late Half Day Week…" at bounding box center [366, 172] width 732 height 344
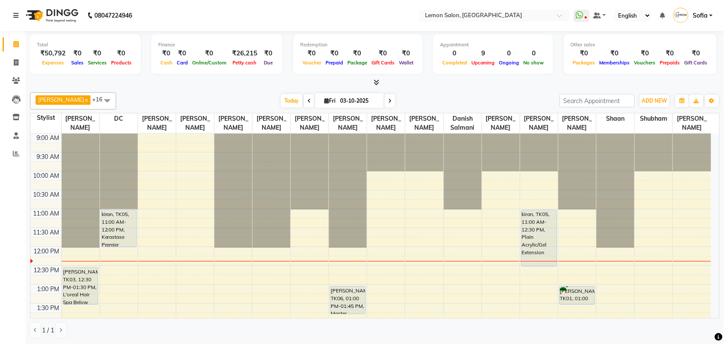
click at [651, 108] on div "ADD NEW Toggle Dropdown Add Appointment Add Invoice Add Expense Add Attendance …" at bounding box center [654, 101] width 31 height 14
click at [652, 102] on span "ADD NEW" at bounding box center [654, 100] width 25 height 6
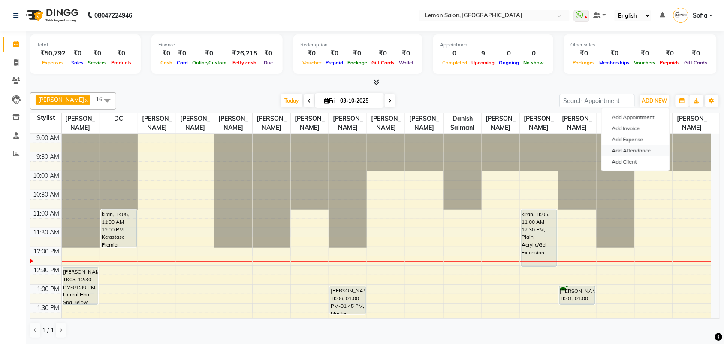
click at [619, 150] on link "Add Attendance" at bounding box center [636, 150] width 68 height 11
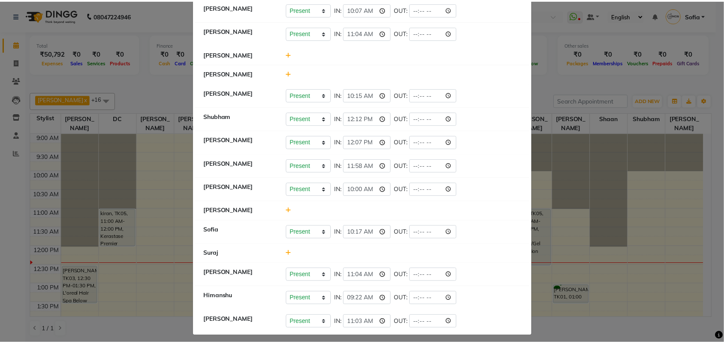
scroll to position [373, 0]
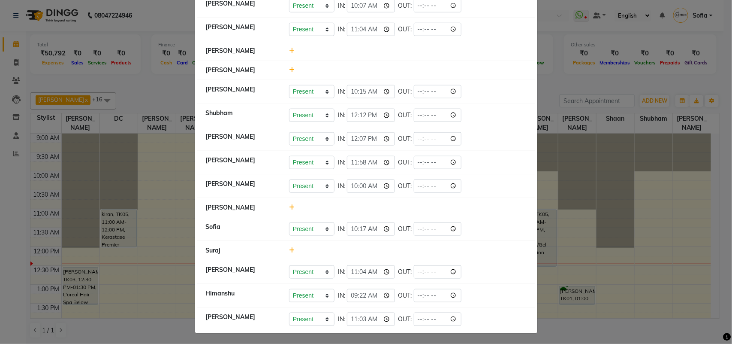
click at [289, 250] on icon at bounding box center [292, 250] width 6 height 6
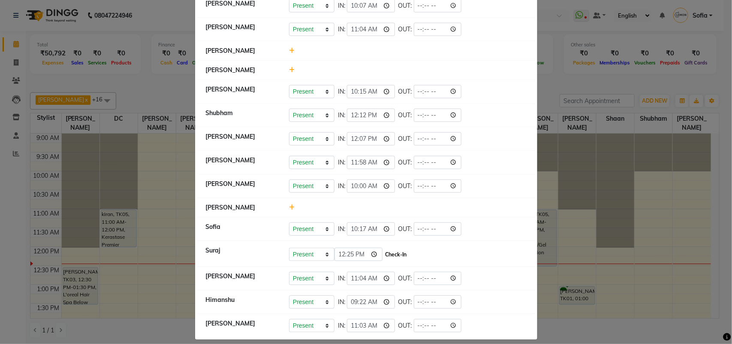
click at [395, 253] on button "Check-In" at bounding box center [396, 254] width 26 height 12
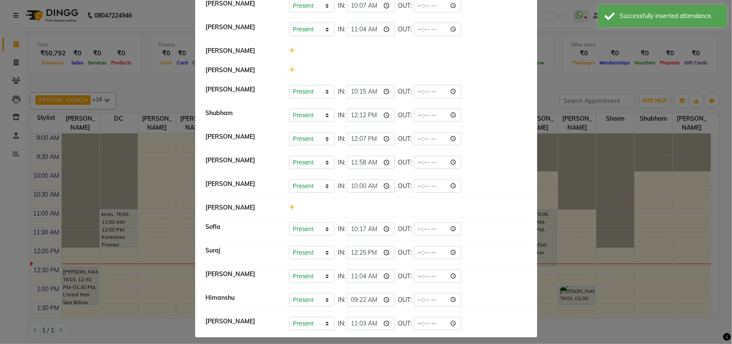
click at [635, 281] on ngb-modal-window "Attendance × Select Date 03-10-2025 Sahibaddin Shaikh Present Absent Late Half …" at bounding box center [366, 172] width 732 height 344
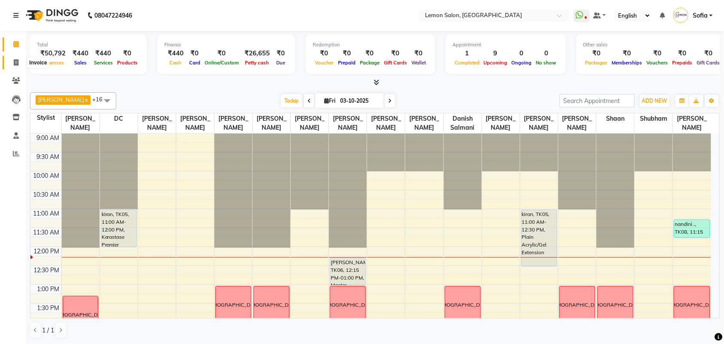
click at [16, 60] on icon at bounding box center [16, 62] width 5 height 6
select select "551"
select select "service"
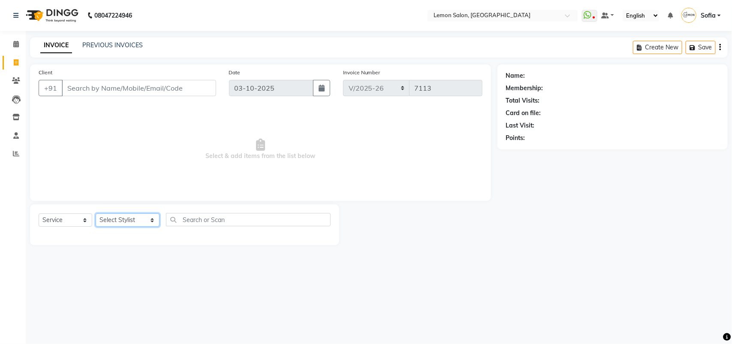
click at [113, 223] on select "Select Stylist Aalam [PERSON_NAME] [PERSON_NAME] [PERSON_NAME] [PERSON_NAME] [P…" at bounding box center [128, 219] width 64 height 13
select select "48089"
click at [96, 213] on select "Select Stylist Aalam [PERSON_NAME] [PERSON_NAME] [PERSON_NAME] [PERSON_NAME] [P…" at bounding box center [128, 219] width 64 height 13
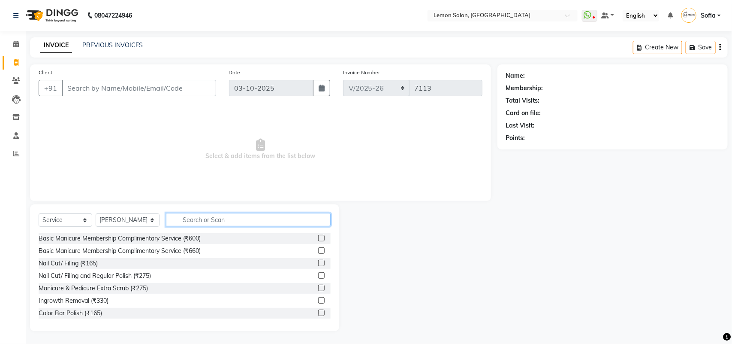
click at [224, 221] on input "text" at bounding box center [248, 219] width 165 height 13
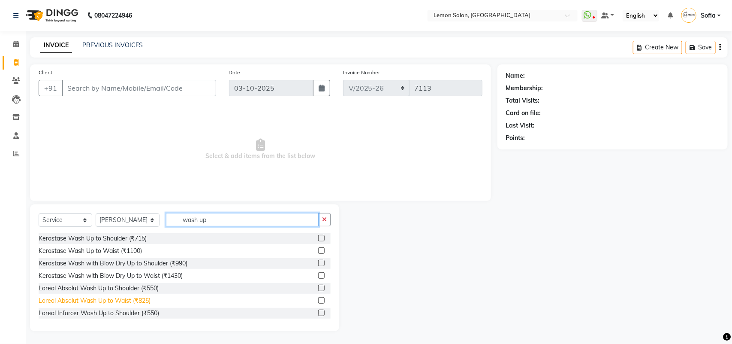
type input "wash up"
click at [133, 300] on div "Loreal Absolut Wash Up to Waist (₹825)" at bounding box center [95, 300] width 112 height 9
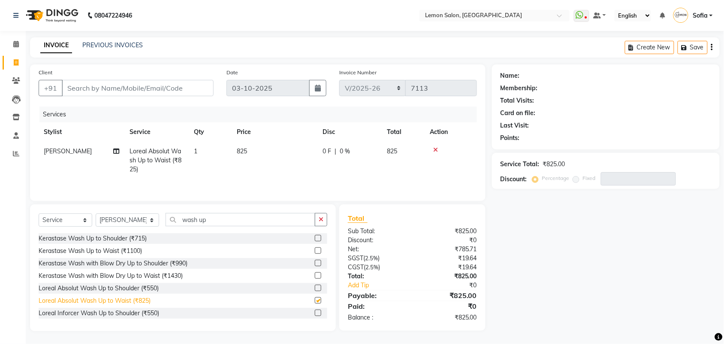
checkbox input "false"
click at [175, 84] on input "Client" at bounding box center [138, 88] width 152 height 16
type input "7"
type input "0"
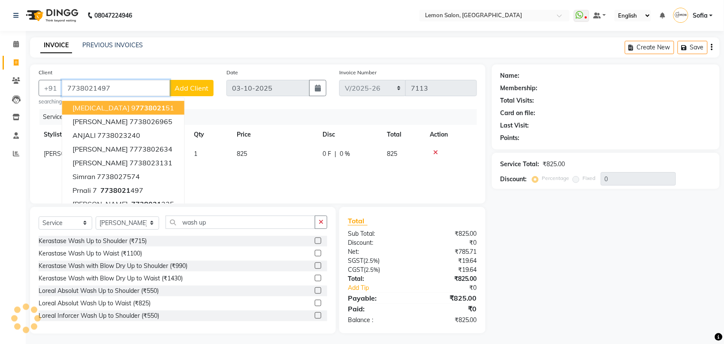
type input "7738021497"
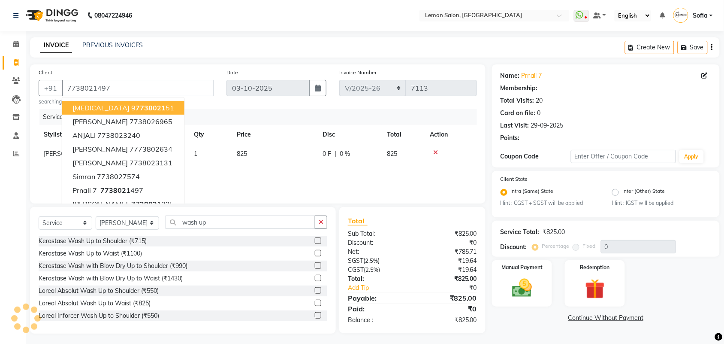
select select "1: Object"
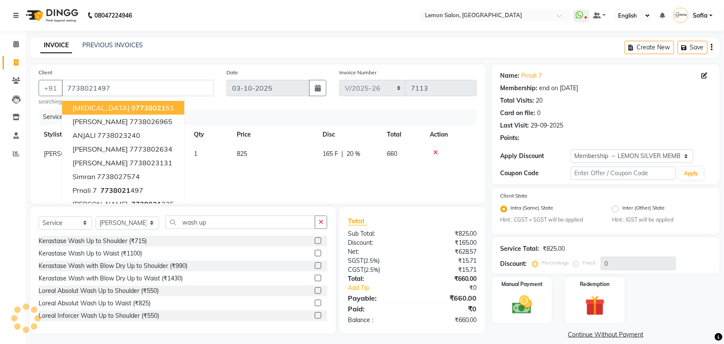
type input "20"
click at [4, 208] on div "Calendar Invoice Clients Leads Inventory Staff Reports Completed InProgress Upc…" at bounding box center [58, 182] width 116 height 316
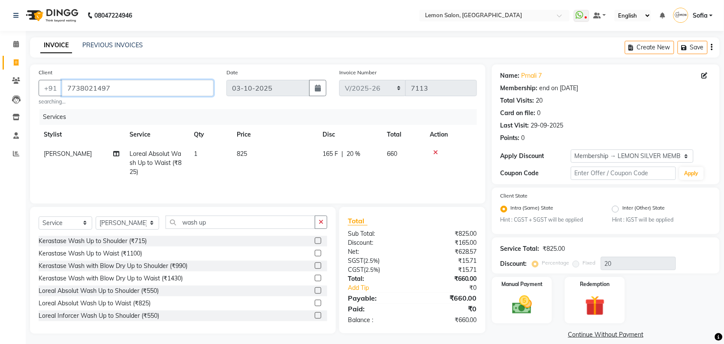
click at [112, 88] on input "7738021497" at bounding box center [138, 88] width 152 height 16
type input "773802149"
type input "0"
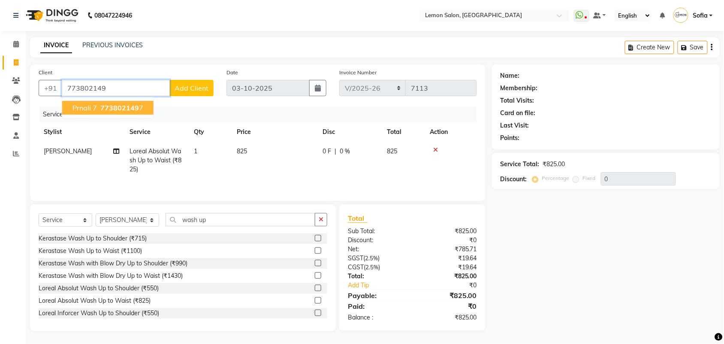
click at [117, 106] on span "773802149" at bounding box center [119, 107] width 39 height 9
type input "7738021497"
select select "1: Object"
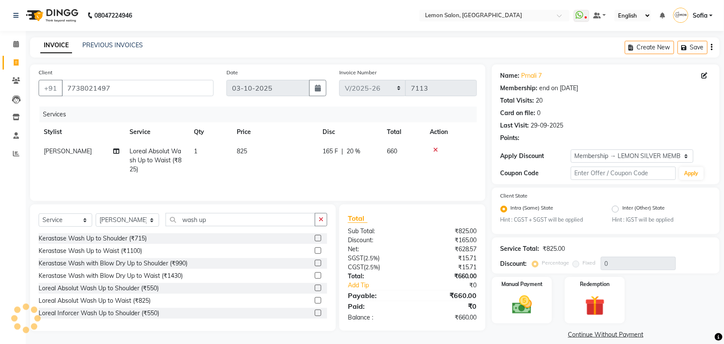
type input "20"
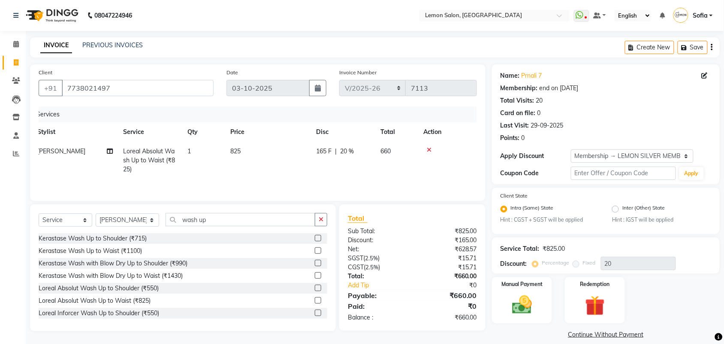
click at [9, 216] on div "Calendar Invoice Clients Leads Inventory Staff Reports Completed InProgress Upc…" at bounding box center [58, 182] width 116 height 316
click at [129, 151] on span "Loreal Absolut Wash Up to Waist (₹825)" at bounding box center [149, 160] width 52 height 26
select select "48089"
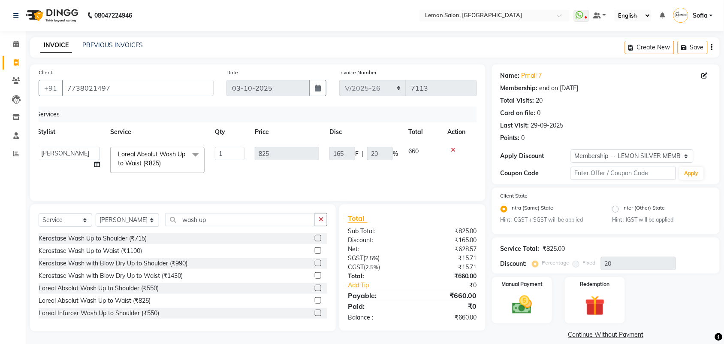
click at [169, 173] on td "Loreal Absolut Wash Up to Waist (₹825) x Basic Manicure Membership Complimentar…" at bounding box center [157, 160] width 105 height 36
click at [161, 162] on span "Loreal Absolut Wash Up to Waist (₹825)" at bounding box center [151, 158] width 67 height 17
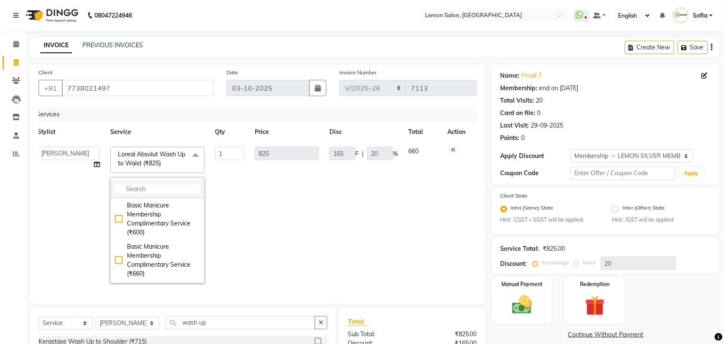
click at [160, 189] on input "multiselect-search" at bounding box center [157, 188] width 85 height 9
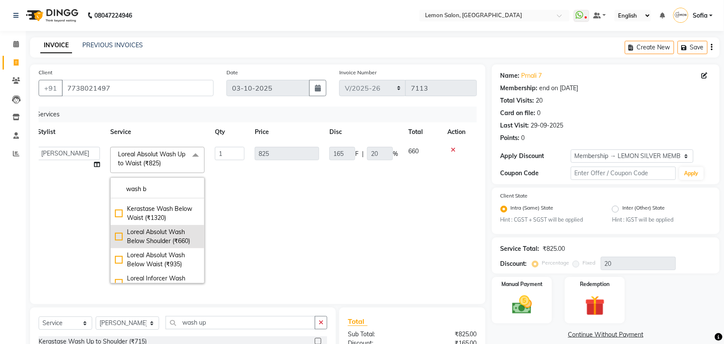
scroll to position [161, 0]
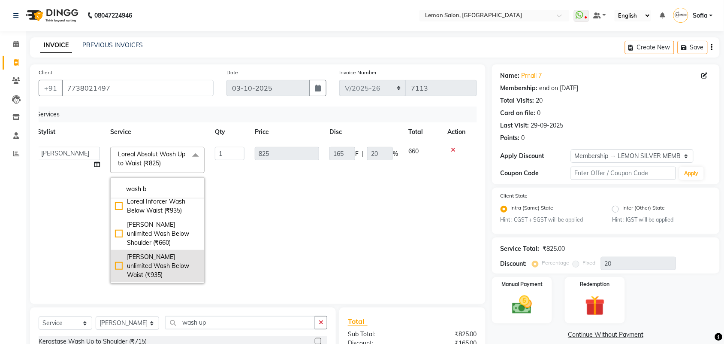
type input "wash b"
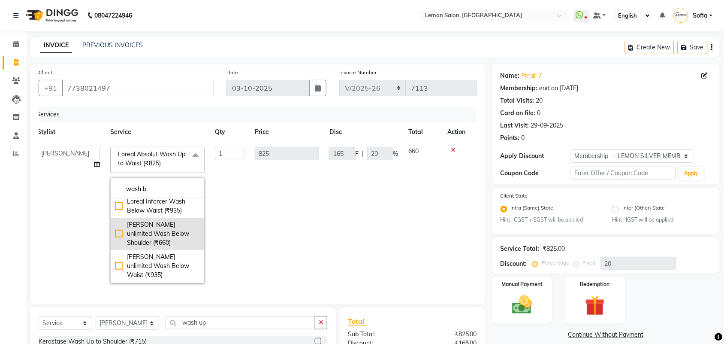
drag, startPoint x: 138, startPoint y: 263, endPoint x: 153, endPoint y: 249, distance: 20.6
click at [138, 263] on div "Loreal Liss unlimited Wash Below Waist (₹935)" at bounding box center [157, 265] width 85 height 27
checkbox input "true"
type input "935"
type input "187"
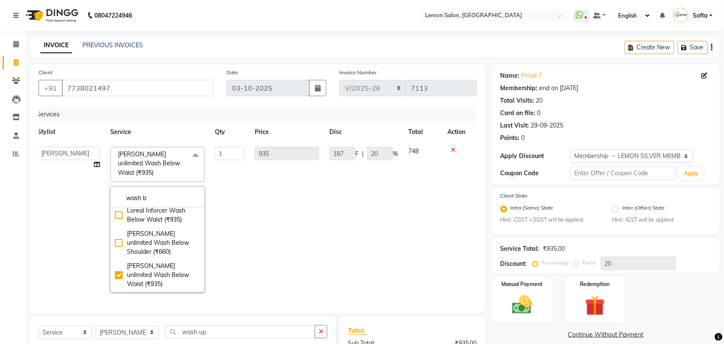
drag, startPoint x: 0, startPoint y: 233, endPoint x: 264, endPoint y: 88, distance: 300.8
click at [0, 232] on div "Calendar Invoice Clients Leads Inventory Staff Reports Completed InProgress Upc…" at bounding box center [58, 233] width 116 height 418
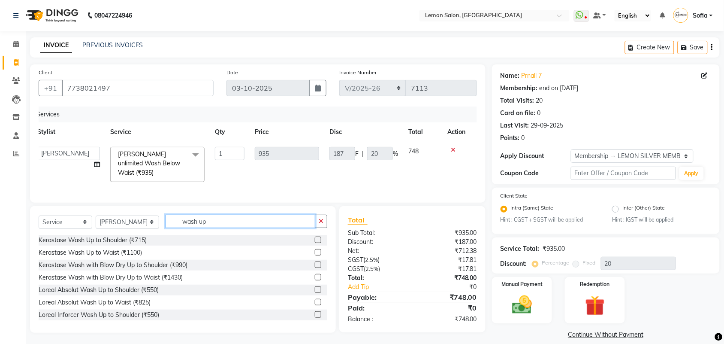
click at [222, 228] on input "wash up" at bounding box center [241, 220] width 150 height 13
click at [97, 229] on select "Select Stylist Aalam [PERSON_NAME] [PERSON_NAME] [PERSON_NAME] [PERSON_NAME] [P…" at bounding box center [127, 221] width 63 height 13
select select "20630"
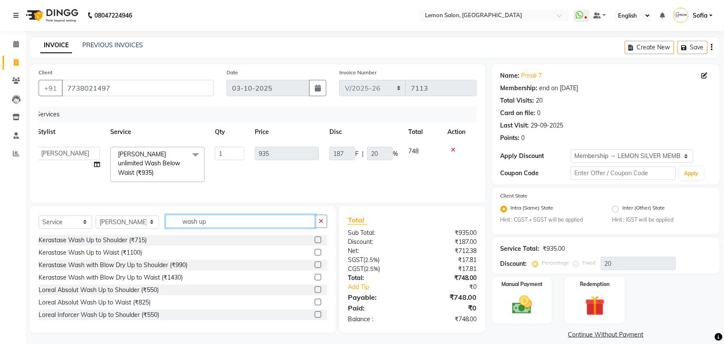
click at [204, 228] on input "wash up" at bounding box center [241, 220] width 150 height 13
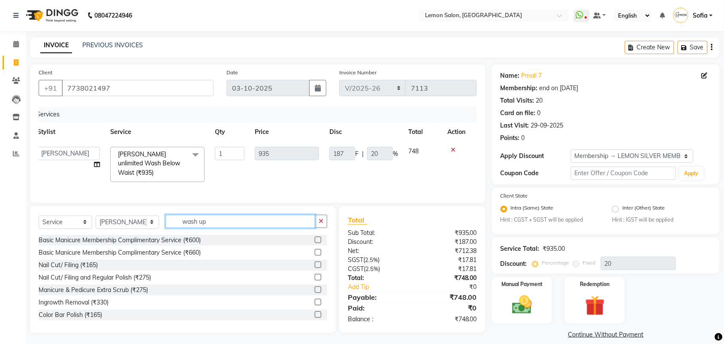
click at [204, 228] on input "wash up" at bounding box center [241, 220] width 150 height 13
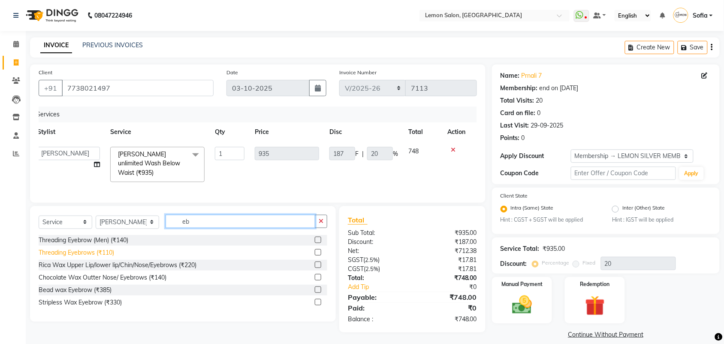
type input "eb"
click at [87, 257] on div "Threading Eyebrows (₹110)" at bounding box center [76, 252] width 75 height 9
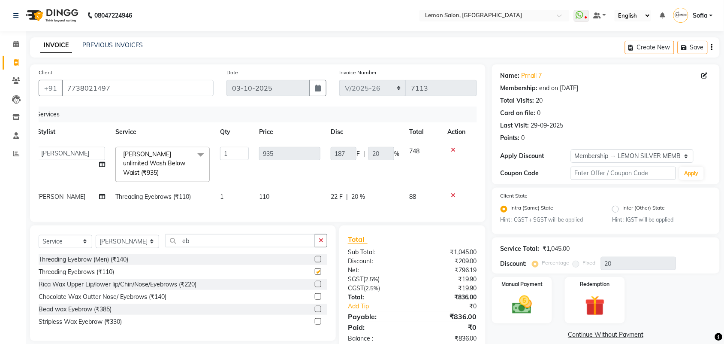
checkbox input "false"
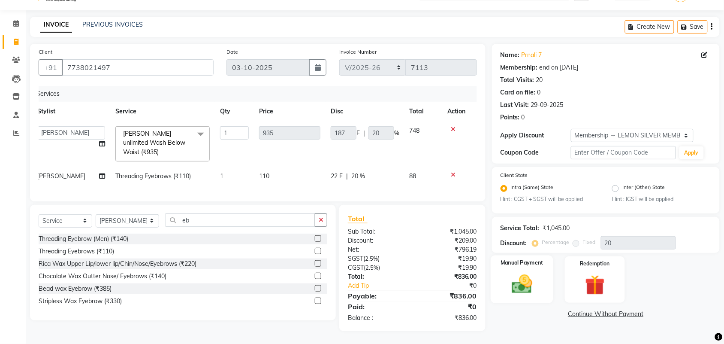
click at [538, 277] on img at bounding box center [521, 284] width 33 height 24
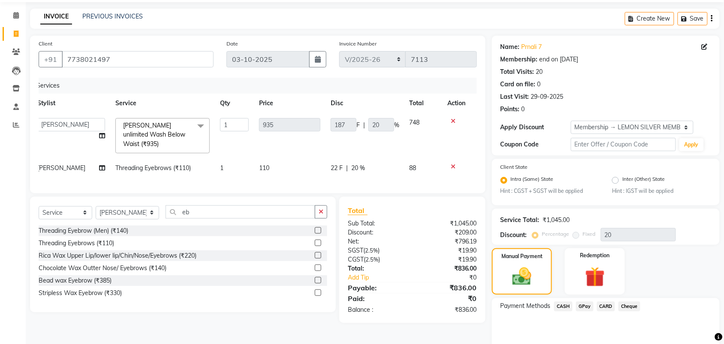
click at [586, 305] on span "GPay" at bounding box center [585, 306] width 18 height 10
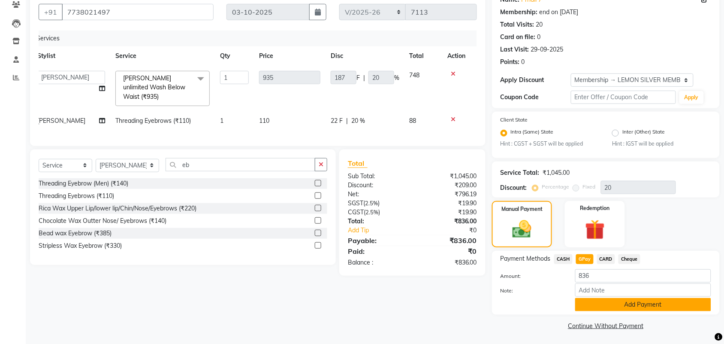
click at [590, 305] on button "Add Payment" at bounding box center [643, 304] width 136 height 13
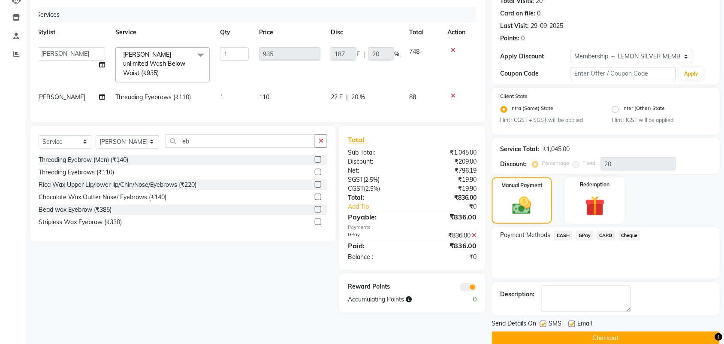
scroll to position [112, 0]
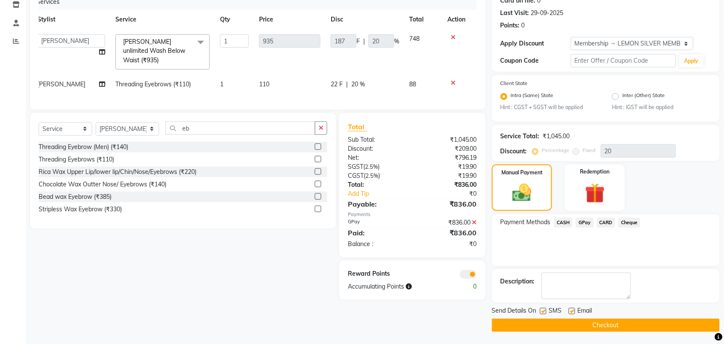
click at [545, 309] on label at bounding box center [543, 311] width 6 height 6
click at [545, 309] on input "checkbox" at bounding box center [543, 311] width 6 height 6
checkbox input "false"
drag, startPoint x: 570, startPoint y: 310, endPoint x: 558, endPoint y: 322, distance: 16.7
click at [570, 311] on label at bounding box center [572, 311] width 6 height 6
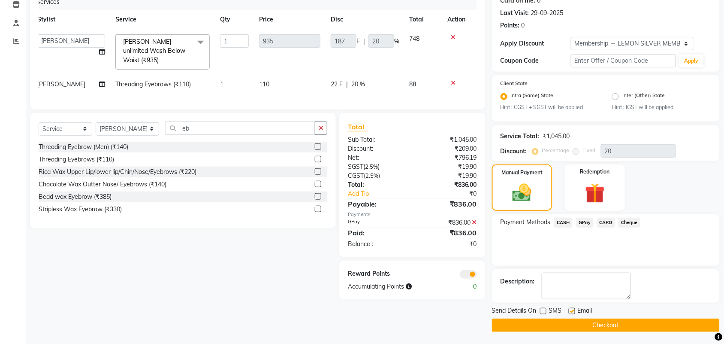
click at [570, 311] on input "checkbox" at bounding box center [572, 311] width 6 height 6
checkbox input "false"
click at [558, 322] on button "Checkout" at bounding box center [606, 324] width 228 height 13
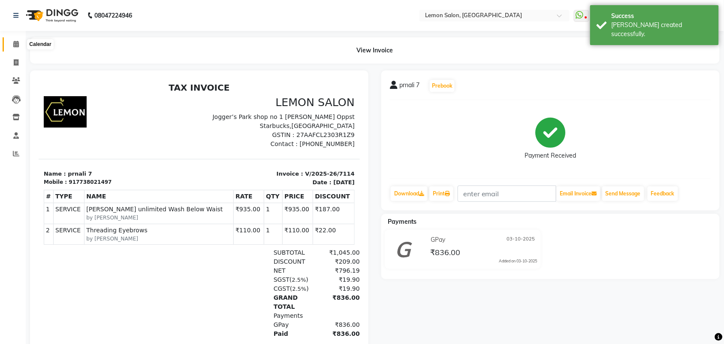
click at [13, 42] on icon at bounding box center [16, 44] width 6 height 6
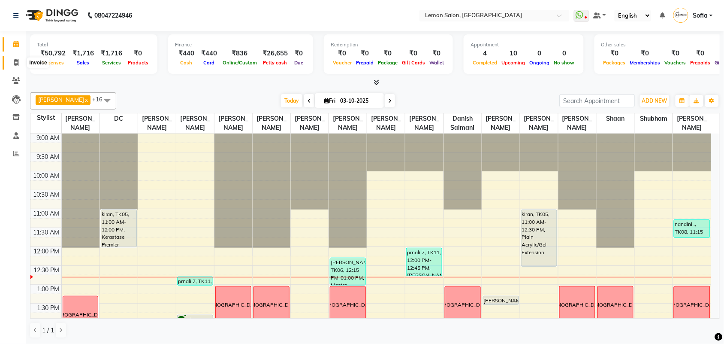
click at [20, 61] on span at bounding box center [16, 63] width 15 height 10
select select "551"
select select "service"
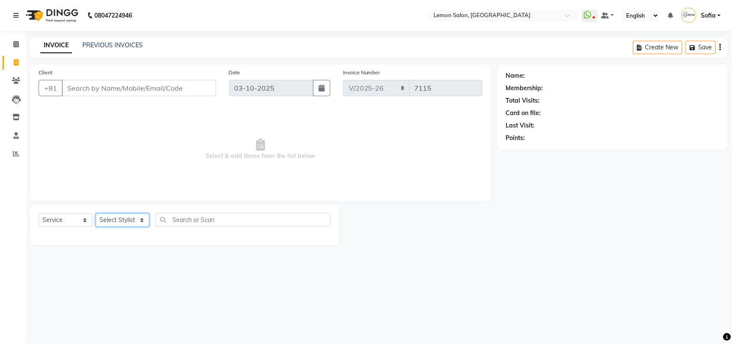
click at [118, 216] on select "Select Stylist" at bounding box center [123, 219] width 54 height 13
select select "41239"
click at [96, 213] on select "Select Stylist Aalam Saifi Abhishek Shelar Aditi Nigam Ansar Ahmed Archana Muke…" at bounding box center [128, 219] width 64 height 13
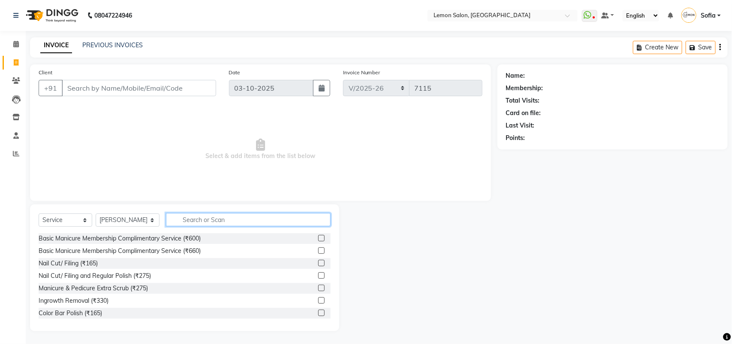
click at [219, 218] on input "text" at bounding box center [248, 219] width 165 height 13
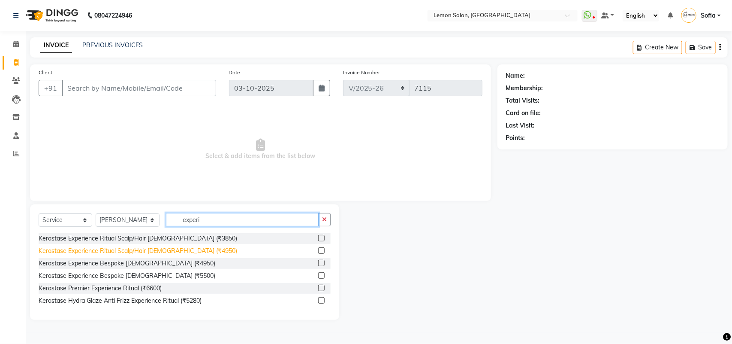
type input "experi"
click at [117, 252] on div "Kerastase Experience Ritual Scalp/Hair Female (₹4950)" at bounding box center [138, 250] width 199 height 9
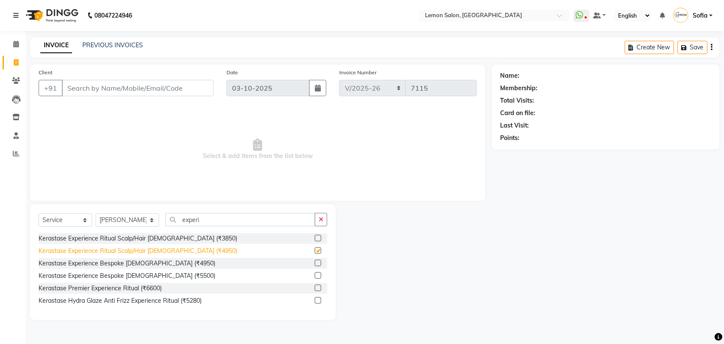
checkbox input "false"
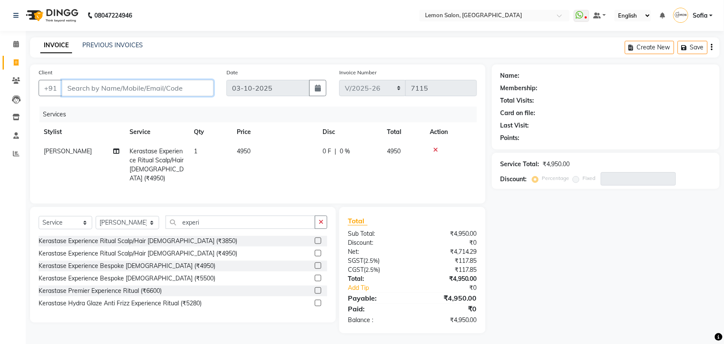
click at [176, 88] on input "Client" at bounding box center [138, 88] width 152 height 16
type input "9"
type input "0"
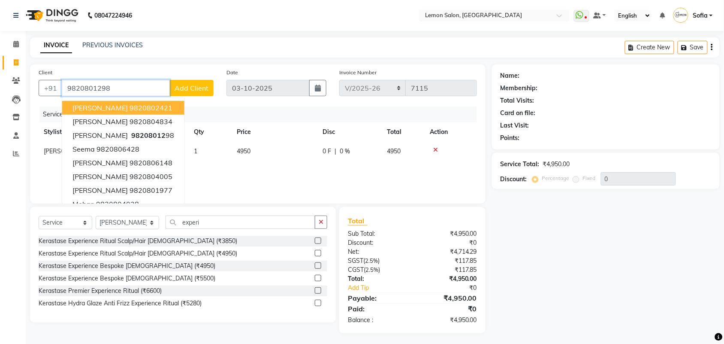
type input "9820801298"
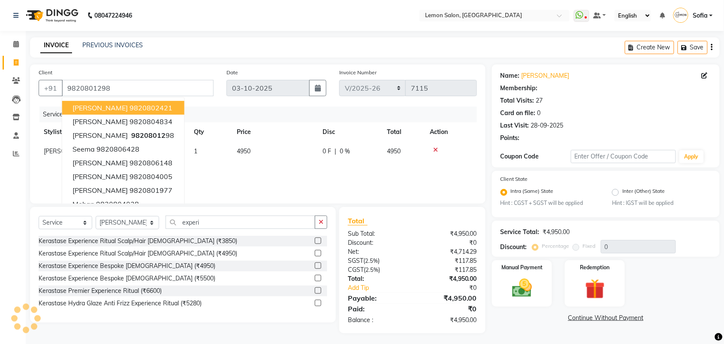
select select "1: Object"
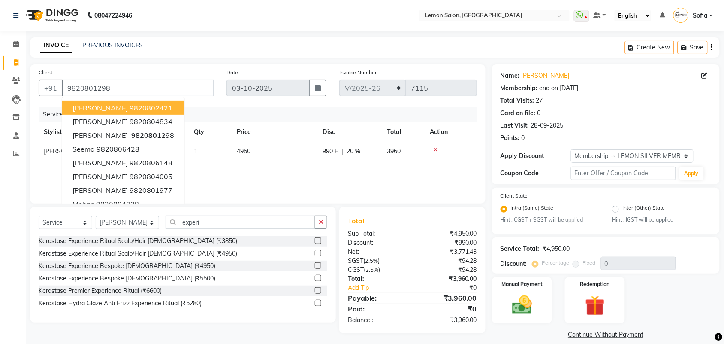
type input "20"
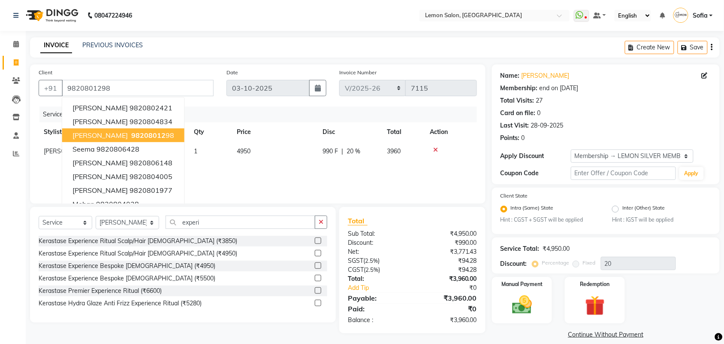
click at [0, 292] on div "Calendar Invoice Clients Leads Inventory Staff Reports Completed InProgress Upc…" at bounding box center [58, 182] width 116 height 316
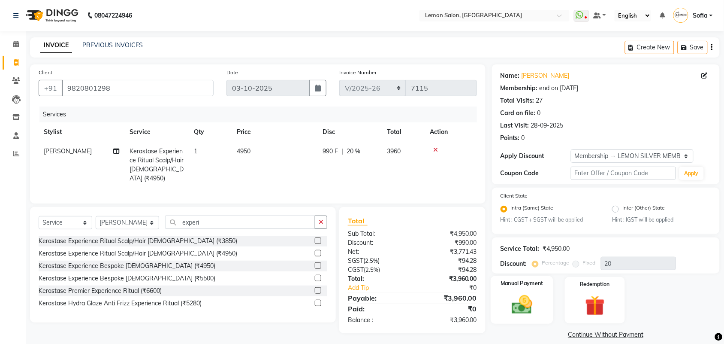
click at [518, 307] on img at bounding box center [521, 305] width 33 height 24
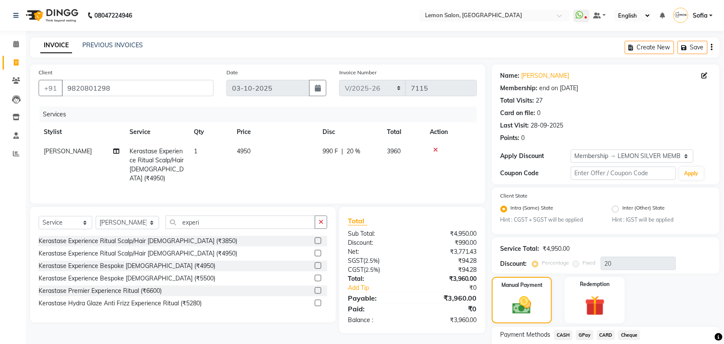
click at [600, 335] on span "CARD" at bounding box center [606, 335] width 18 height 10
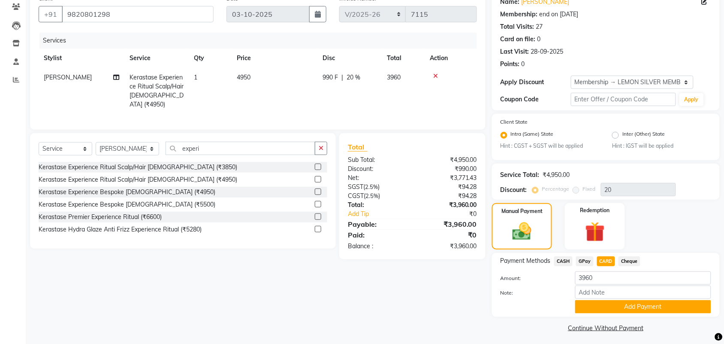
scroll to position [76, 0]
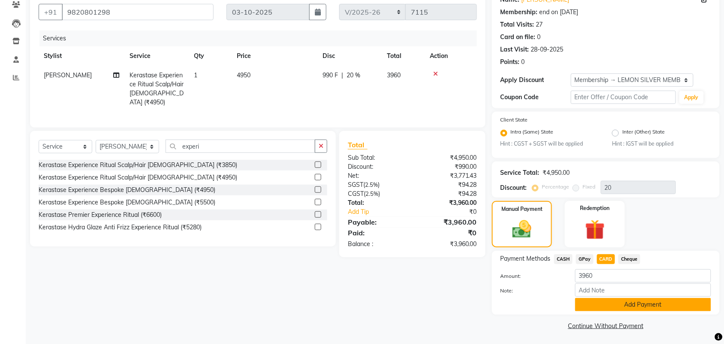
click at [592, 306] on button "Add Payment" at bounding box center [643, 304] width 136 height 13
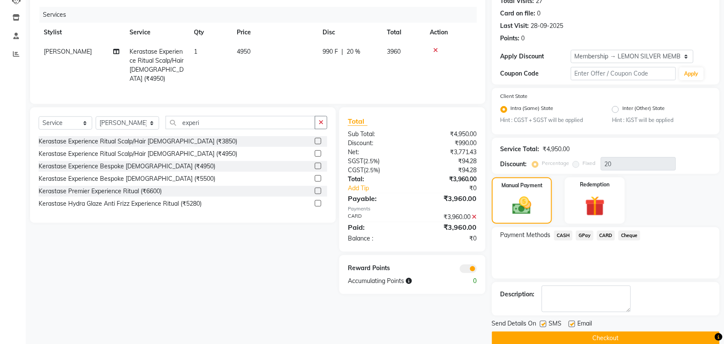
scroll to position [112, 0]
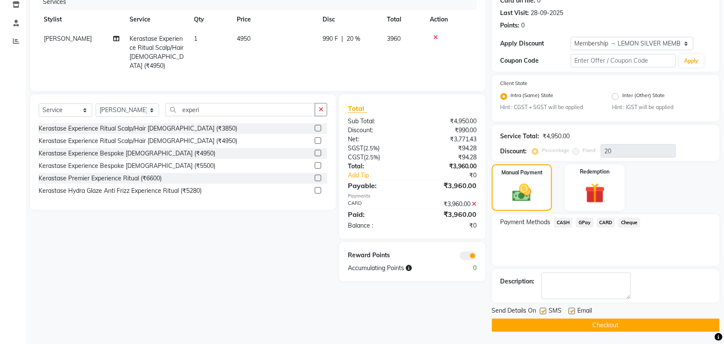
drag, startPoint x: 544, startPoint y: 310, endPoint x: 584, endPoint y: 308, distance: 40.4
click at [552, 309] on div "SMS" at bounding box center [554, 311] width 29 height 11
click at [573, 311] on label at bounding box center [572, 311] width 6 height 6
click at [573, 311] on input "checkbox" at bounding box center [572, 311] width 6 height 6
checkbox input "false"
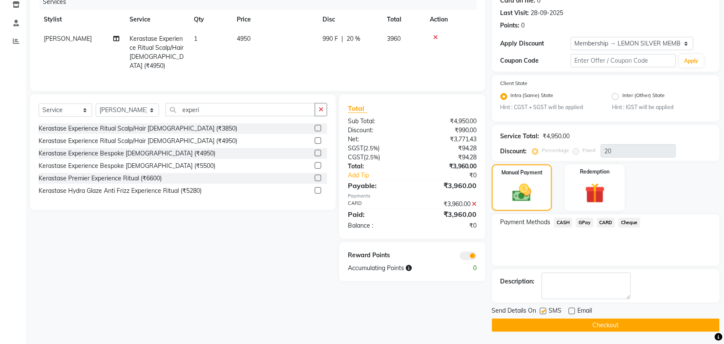
click at [543, 310] on label at bounding box center [543, 311] width 6 height 6
click at [543, 310] on input "checkbox" at bounding box center [543, 311] width 6 height 6
checkbox input "false"
click at [551, 322] on button "Checkout" at bounding box center [606, 324] width 228 height 13
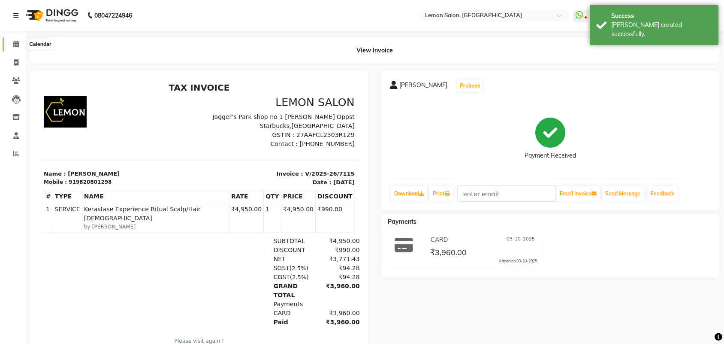
click at [12, 42] on span at bounding box center [16, 44] width 15 height 10
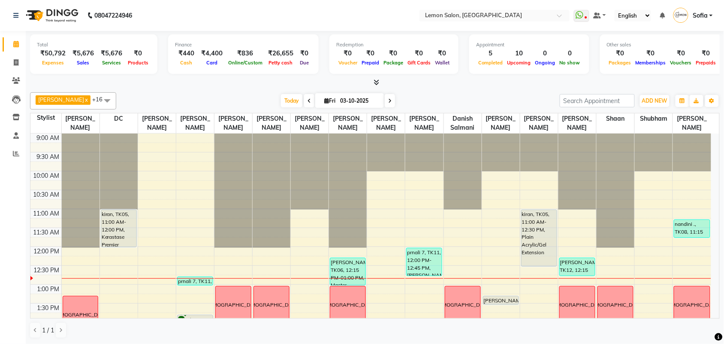
drag, startPoint x: 281, startPoint y: 98, endPoint x: 281, endPoint y: 90, distance: 7.7
click at [281, 97] on span "Today" at bounding box center [291, 100] width 21 height 13
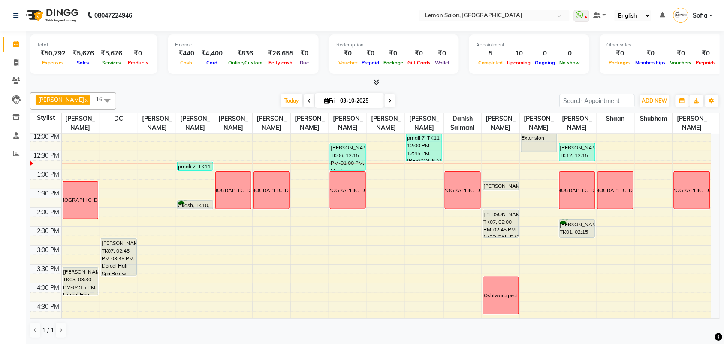
click at [324, 102] on icon at bounding box center [326, 101] width 5 height 6
select select "10"
select select "2025"
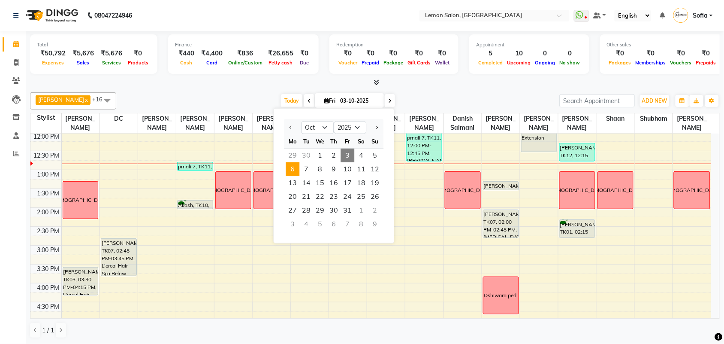
click at [297, 172] on span "6" at bounding box center [293, 169] width 14 height 14
type input "06-10-2025"
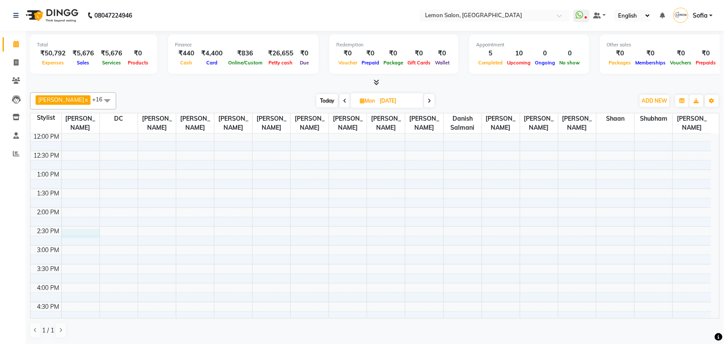
click at [89, 243] on div "9:00 AM 9:30 AM 10:00 AM 10:30 AM 11:00 AM 11:30 AM 12:00 PM 12:30 PM 1:00 PM 1…" at bounding box center [370, 283] width 681 height 528
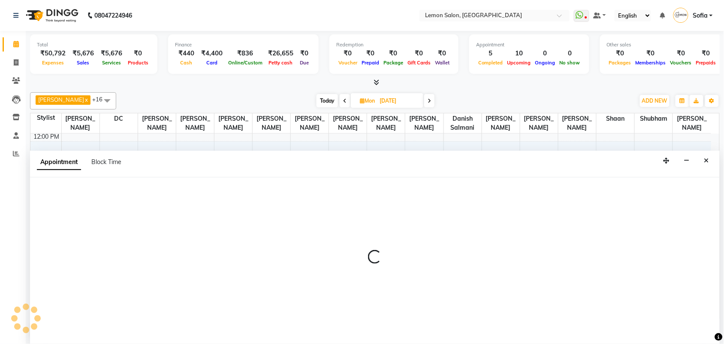
scroll to position [0, 0]
select select "7472"
select select "tentative"
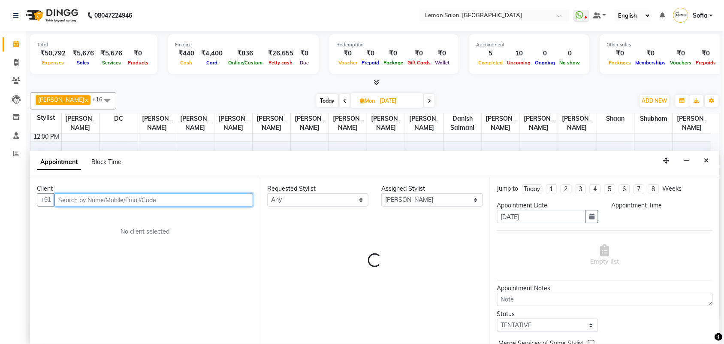
select select "870"
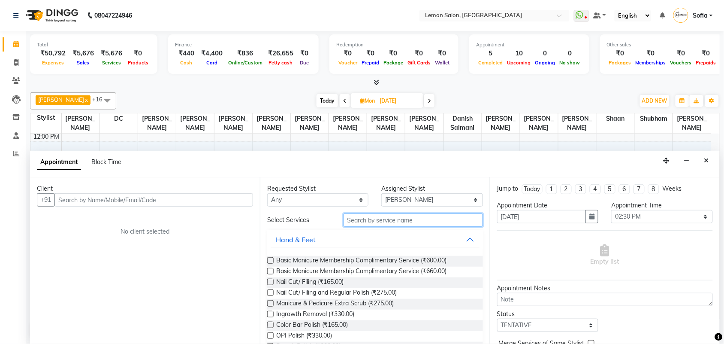
click at [380, 218] on input "text" at bounding box center [413, 219] width 139 height 13
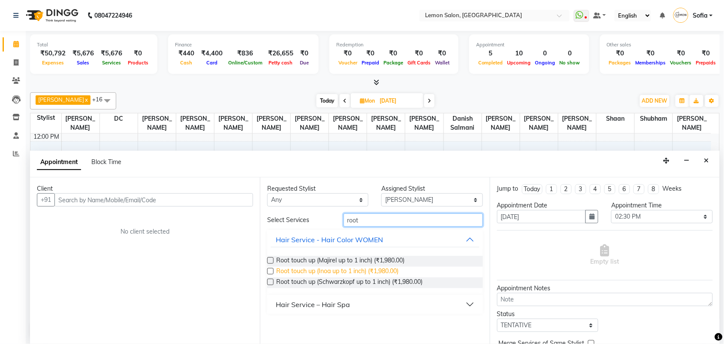
type input "root"
click at [343, 269] on span "Root touch up (Inoa up to 1 inch) (₹1,980.00)" at bounding box center [337, 271] width 122 height 11
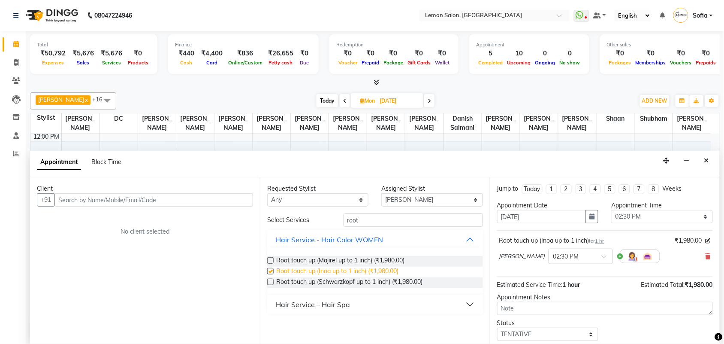
checkbox input "false"
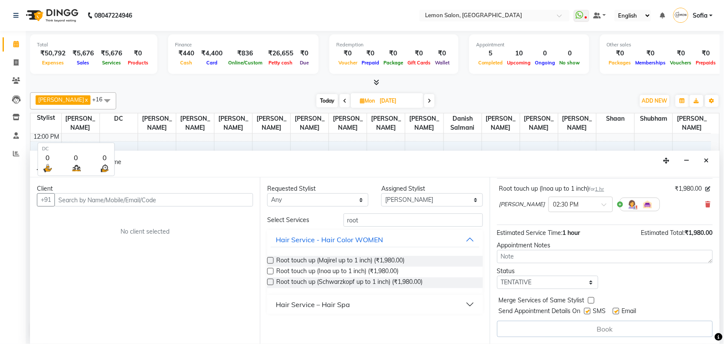
scroll to position [0, 0]
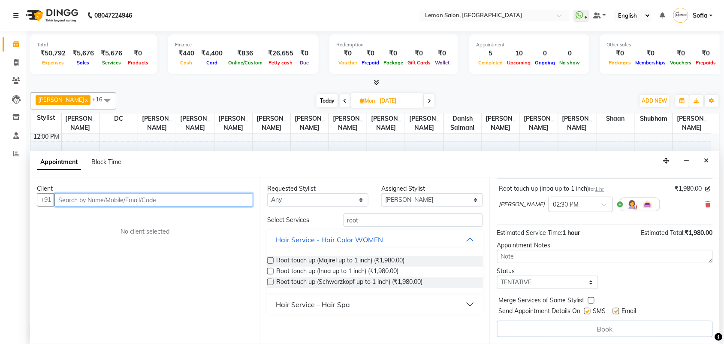
click at [171, 199] on input "text" at bounding box center [153, 199] width 199 height 13
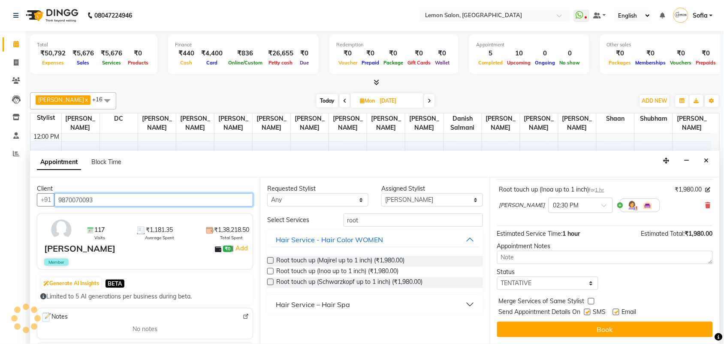
scroll to position [52, 0]
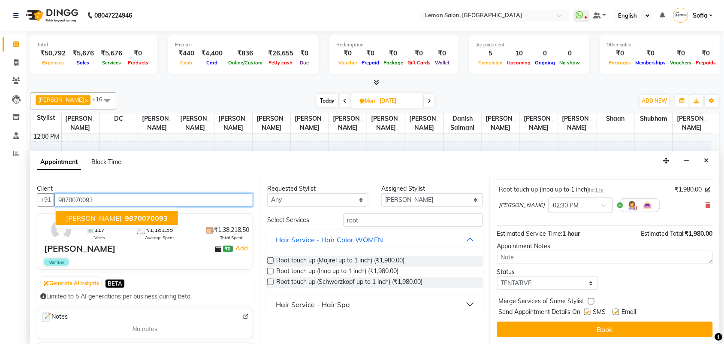
click at [125, 217] on span "9870070093" at bounding box center [146, 218] width 43 height 9
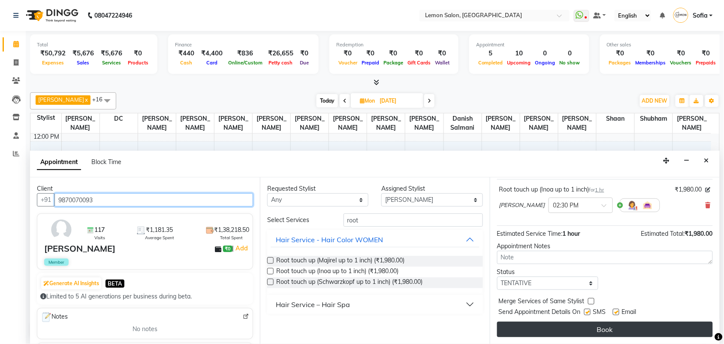
scroll to position [51, 0]
type input "9870070093"
click at [582, 332] on button "Book" at bounding box center [605, 328] width 216 height 15
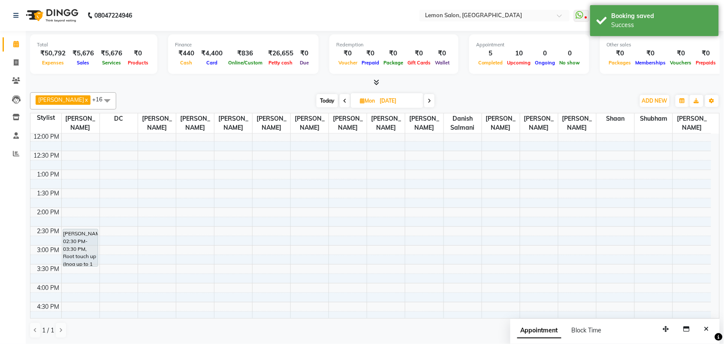
click at [320, 102] on span "Today" at bounding box center [327, 100] width 21 height 13
type input "03-10-2025"
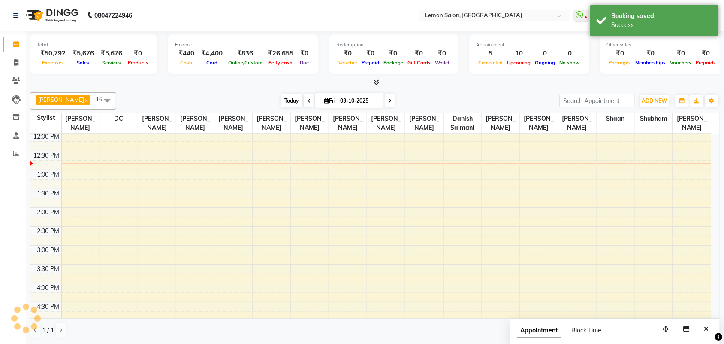
scroll to position [115, 0]
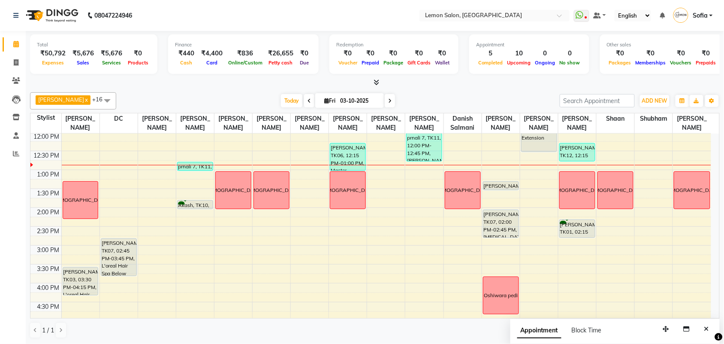
click at [282, 104] on span "Today" at bounding box center [291, 100] width 21 height 13
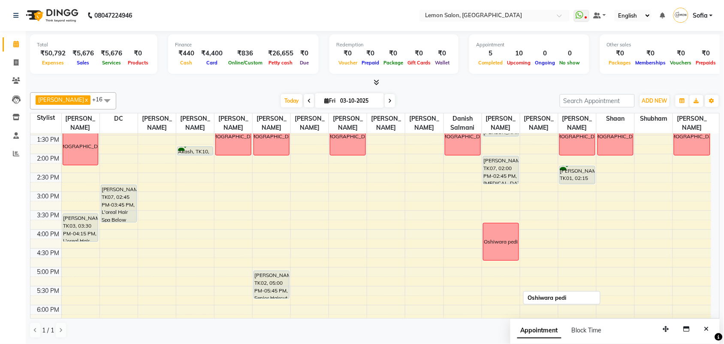
scroll to position [222, 0]
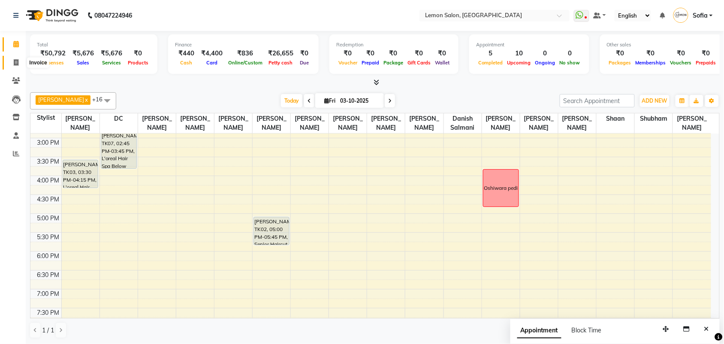
click at [22, 58] on span at bounding box center [16, 63] width 15 height 10
select select "551"
select select "service"
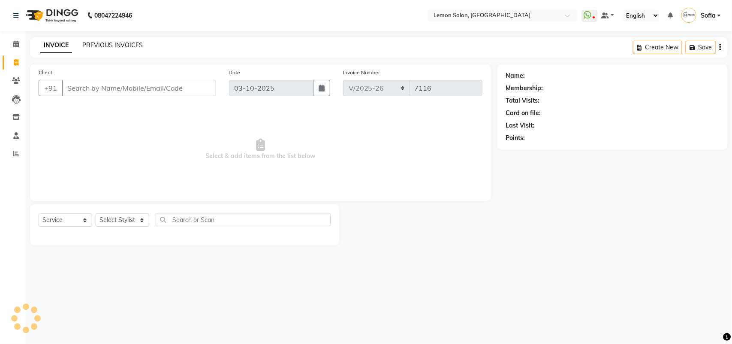
click at [119, 47] on link "PREVIOUS INVOICES" at bounding box center [112, 45] width 60 height 8
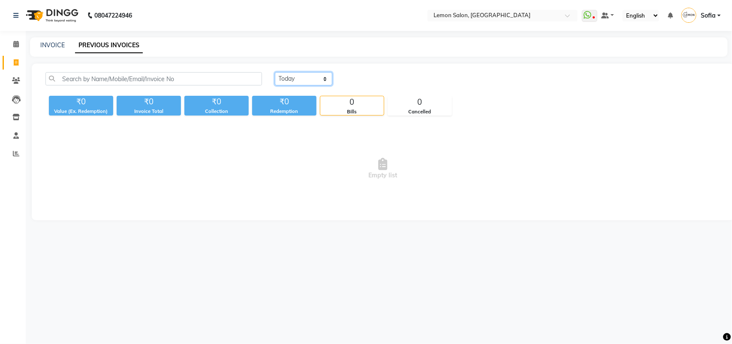
click at [285, 78] on select "Today Yesterday Custom Range" at bounding box center [303, 78] width 57 height 13
select select "yesterday"
click at [275, 72] on select "Today Yesterday Custom Range" at bounding box center [303, 78] width 57 height 13
click at [382, 83] on div "Today Yesterday Custom Range" at bounding box center [498, 78] width 446 height 13
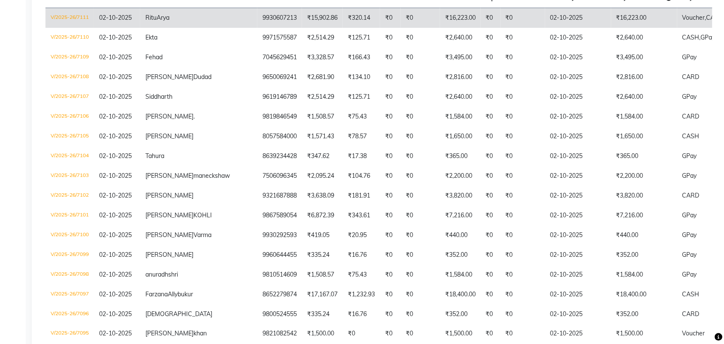
scroll to position [54, 0]
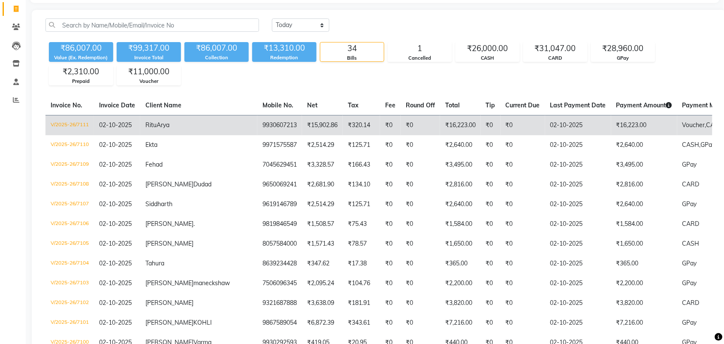
click at [58, 127] on td "V/2025-26/7111" at bounding box center [69, 125] width 48 height 20
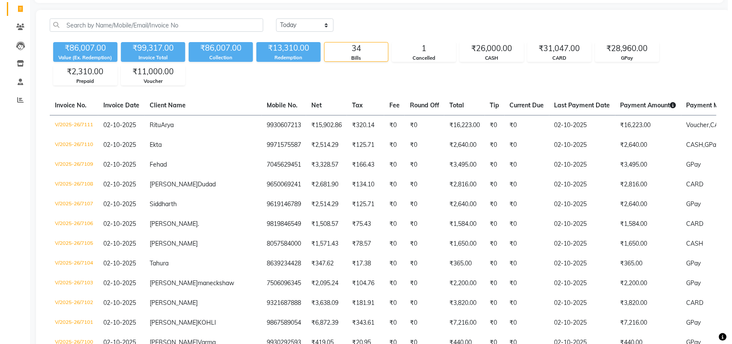
scroll to position [0, 0]
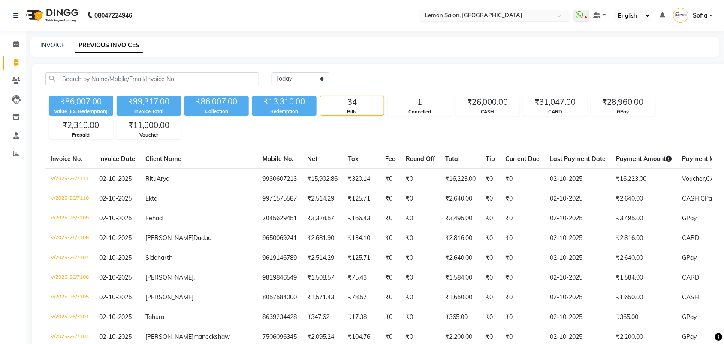
click at [489, 10] on div "Select Location × Lemon Salon, Lokhandwala" at bounding box center [494, 16] width 150 height 12
click at [532, 48] on div "INVOICE PREVIOUS INVOICES" at bounding box center [369, 45] width 679 height 9
click at [698, 15] on span "Sofia" at bounding box center [700, 15] width 15 height 9
click at [689, 65] on link "Sign out" at bounding box center [669, 61] width 78 height 13
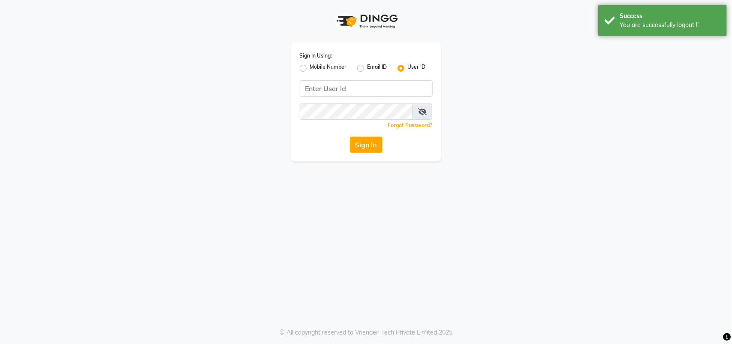
click at [310, 69] on label "Mobile Number" at bounding box center [328, 68] width 37 height 10
click at [310, 69] on input "Mobile Number" at bounding box center [313, 66] width 6 height 6
radio input "true"
radio input "false"
click at [350, 86] on input "Username" at bounding box center [381, 88] width 104 height 16
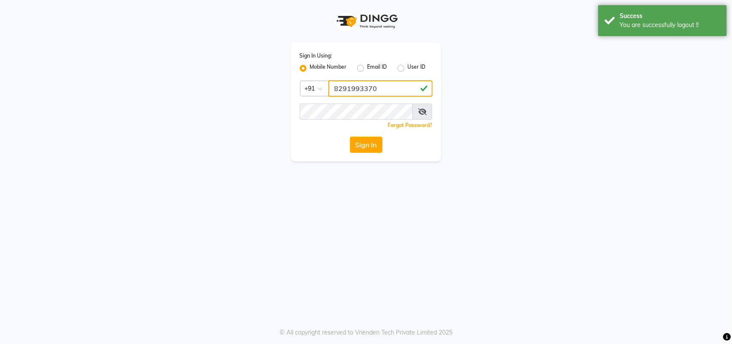
type input "8291993370"
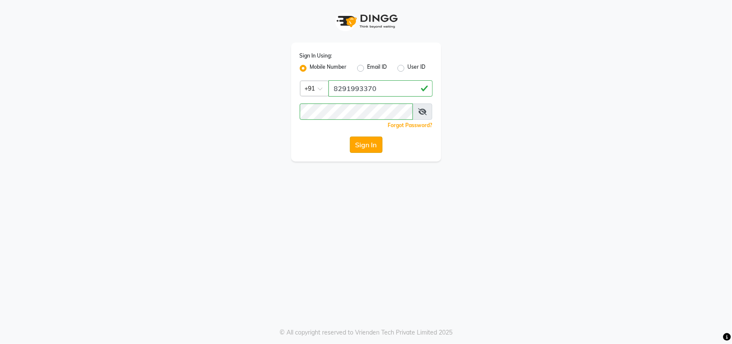
click at [362, 147] on button "Sign In" at bounding box center [366, 144] width 33 height 16
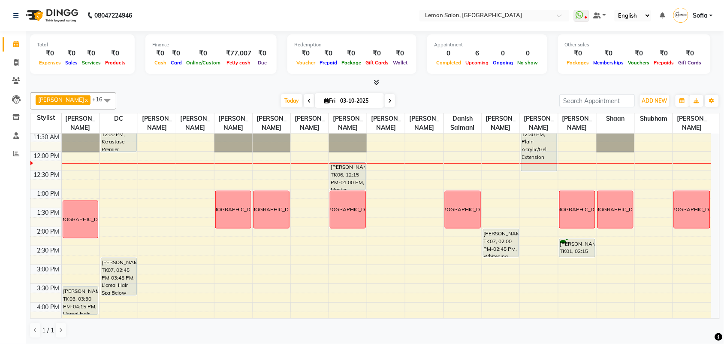
scroll to position [76, 0]
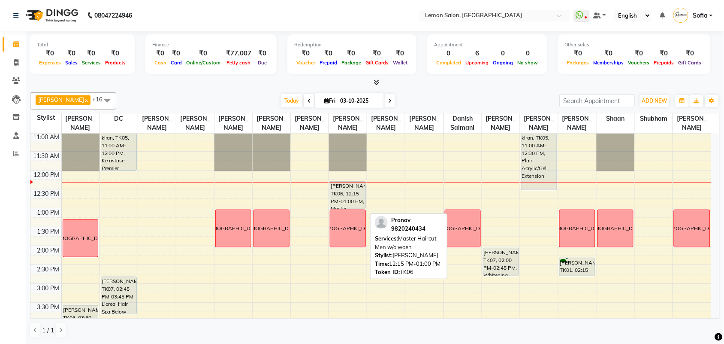
click at [338, 206] on div "[PERSON_NAME], TK06, 12:15 PM-01:00 PM, Master Haircut Men w/o wash" at bounding box center [347, 194] width 35 height 27
click at [349, 206] on div "[PERSON_NAME], TK06, 12:15 PM-01:00 PM, Master Haircut Men w/o wash" at bounding box center [347, 194] width 35 height 27
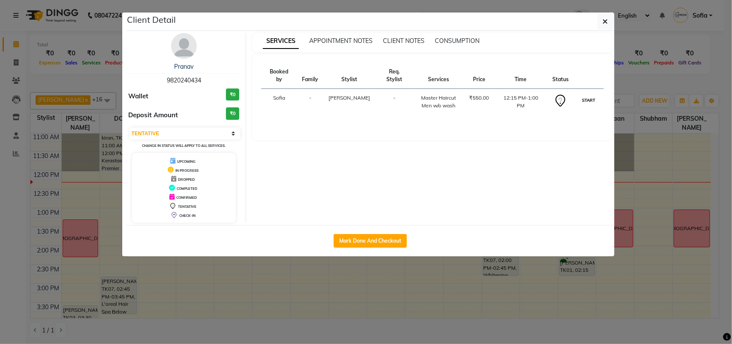
click at [588, 95] on button "START" at bounding box center [589, 100] width 18 height 11
select select "1"
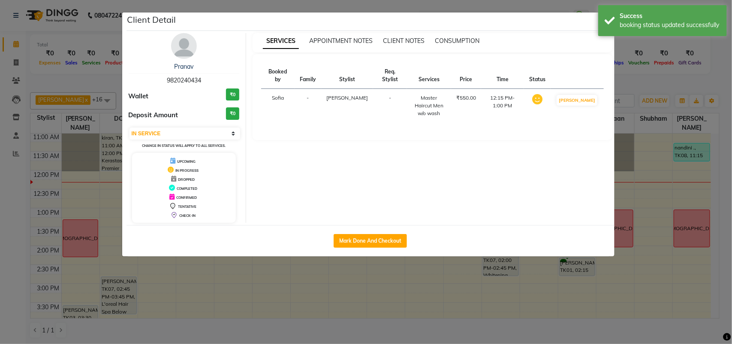
click at [0, 238] on ngb-modal-window "Client Detail [PERSON_NAME] 9820240434 Wallet ₹0 Deposit Amount ₹0 Select IN SE…" at bounding box center [366, 172] width 732 height 344
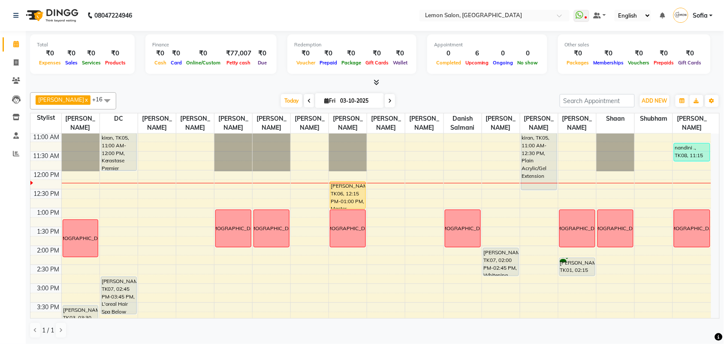
drag, startPoint x: 0, startPoint y: 163, endPoint x: 0, endPoint y: 171, distance: 7.3
click at [0, 174] on div "Calendar Invoice Clients Leads Inventory Staff Reports Completed InProgress Upc…" at bounding box center [58, 177] width 116 height 306
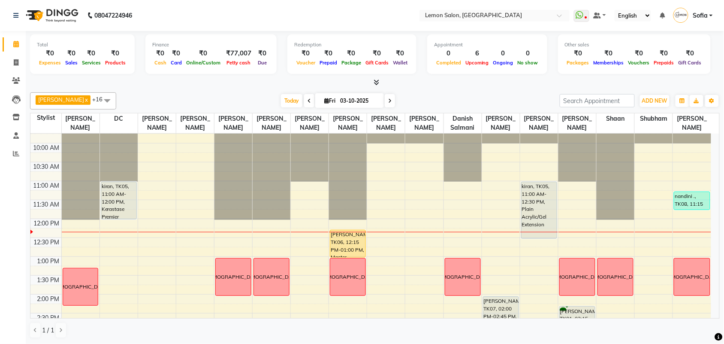
scroll to position [23, 0]
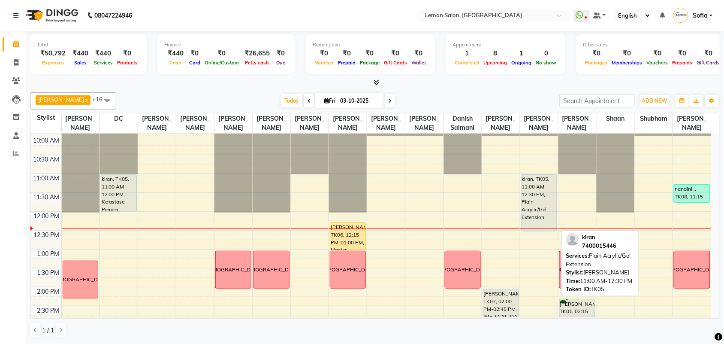
scroll to position [107, 0]
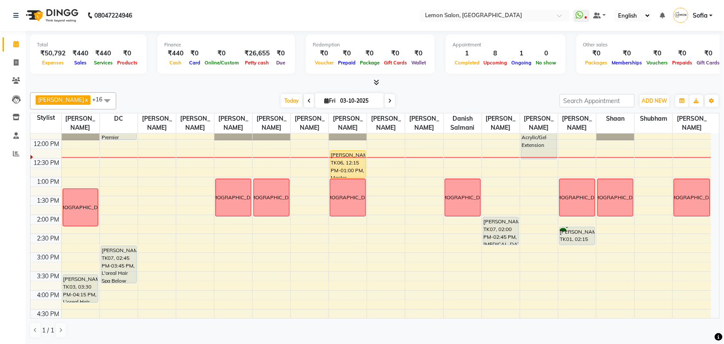
click at [502, 203] on div "9:00 AM 9:30 AM 10:00 AM 10:30 AM 11:00 AM 11:30 AM 12:00 PM 12:30 PM 1:00 PM 1…" at bounding box center [370, 290] width 681 height 528
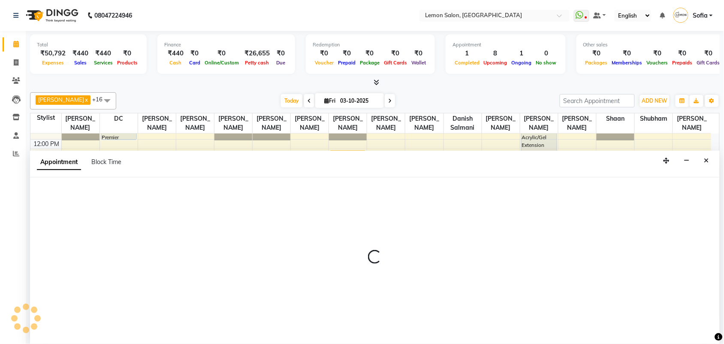
scroll to position [0, 0]
select select "54463"
select select "tentative"
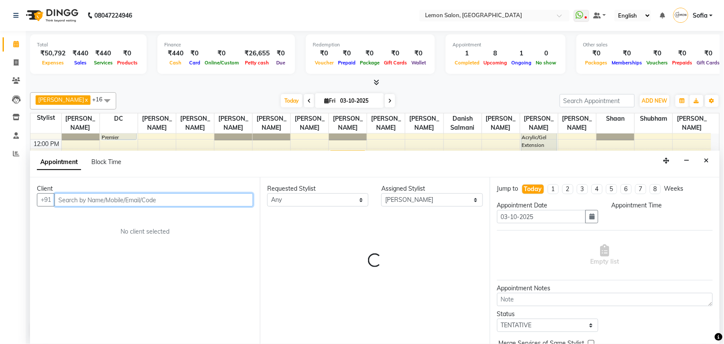
select select "795"
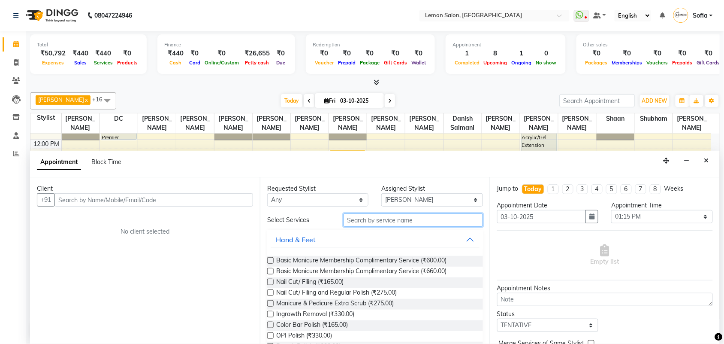
click at [395, 223] on input "text" at bounding box center [413, 219] width 139 height 13
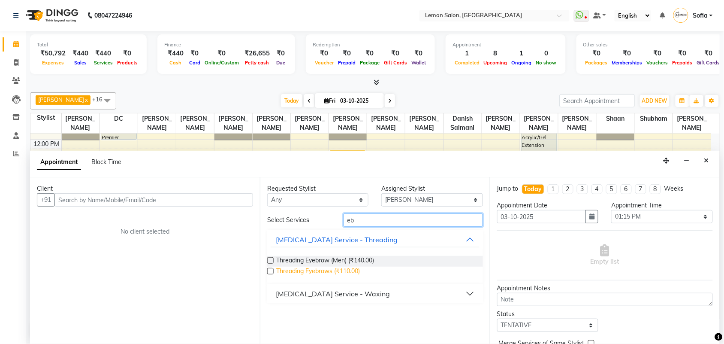
type input "eb"
click at [344, 272] on span "Threading Eyebrows (₹110.00)" at bounding box center [318, 271] width 84 height 11
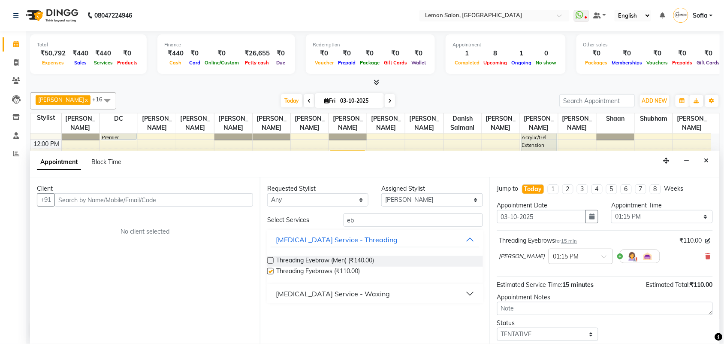
checkbox input "false"
click at [144, 190] on div "Client" at bounding box center [145, 188] width 216 height 9
click at [145, 196] on input "text" at bounding box center [153, 199] width 199 height 13
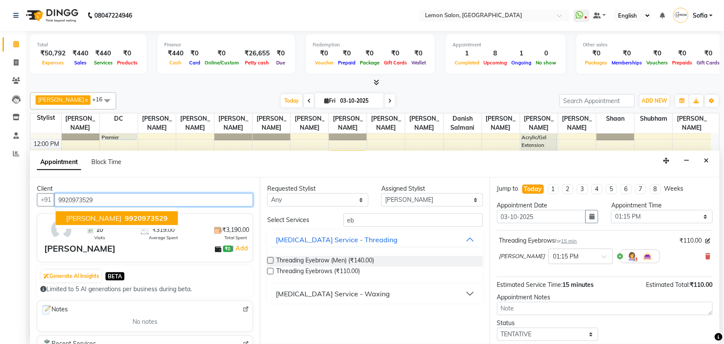
scroll to position [0, 0]
drag, startPoint x: 95, startPoint y: 219, endPoint x: 160, endPoint y: 224, distance: 65.4
click at [97, 219] on button "upadhya 9920973529" at bounding box center [117, 218] width 122 height 14
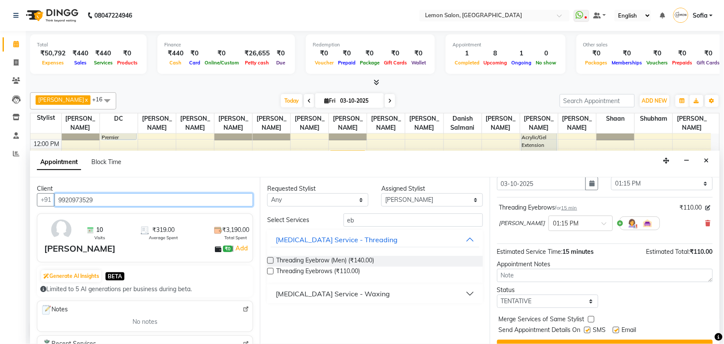
scroll to position [51, 0]
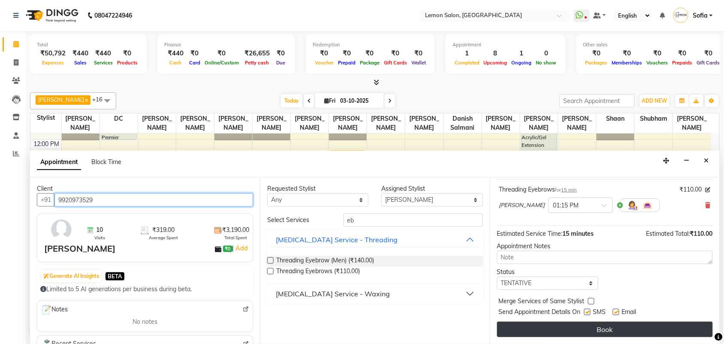
type input "9920973529"
click at [631, 336] on button "Book" at bounding box center [605, 328] width 216 height 15
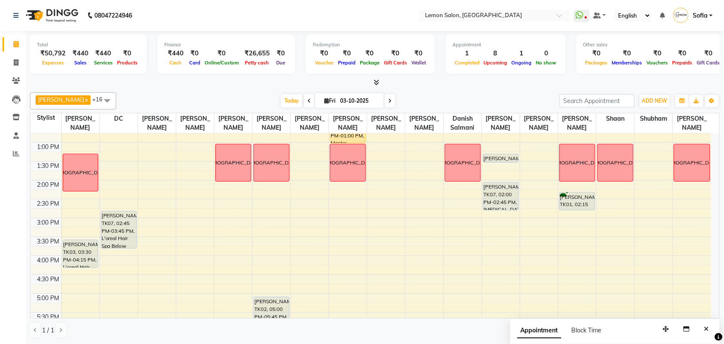
scroll to position [161, 0]
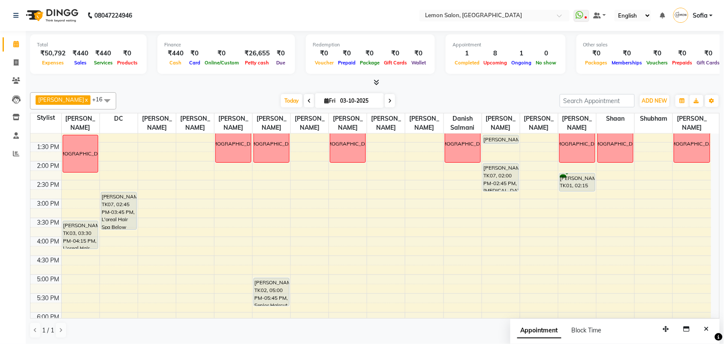
click at [487, 243] on div "9:00 AM 9:30 AM 10:00 AM 10:30 AM 11:00 AM 11:30 AM 12:00 PM 12:30 PM 1:00 PM 1…" at bounding box center [370, 237] width 681 height 528
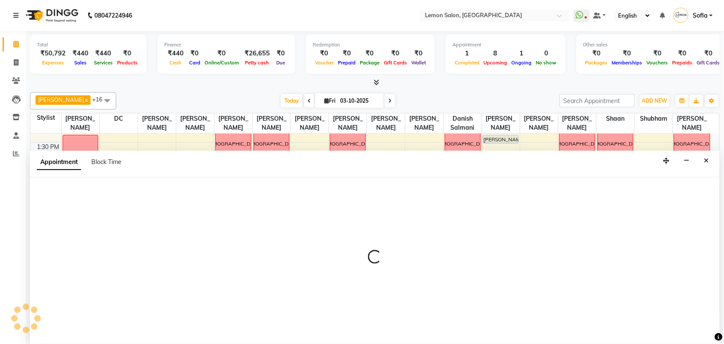
scroll to position [0, 0]
select select "54463"
select select "tentative"
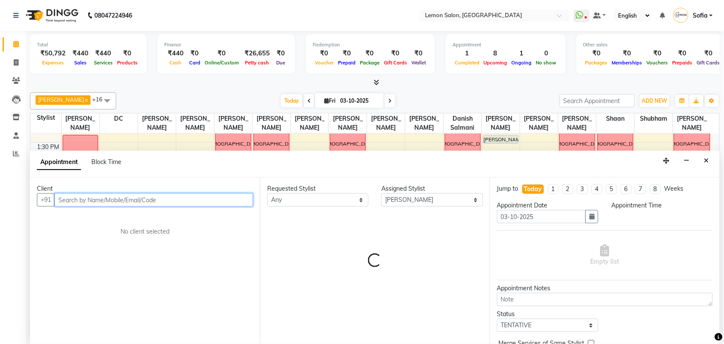
select select "945"
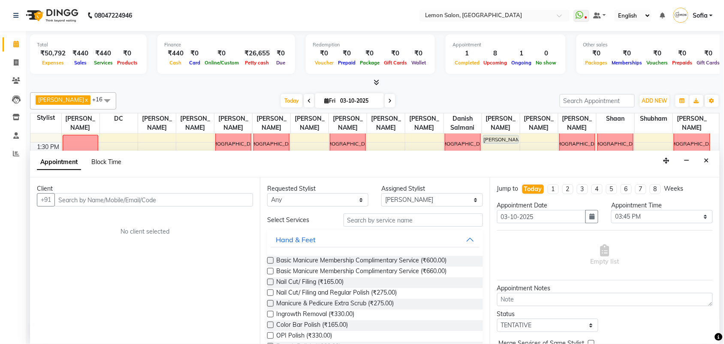
click at [102, 161] on span "Block Time" at bounding box center [106, 162] width 30 height 8
select select "54463"
select select "945"
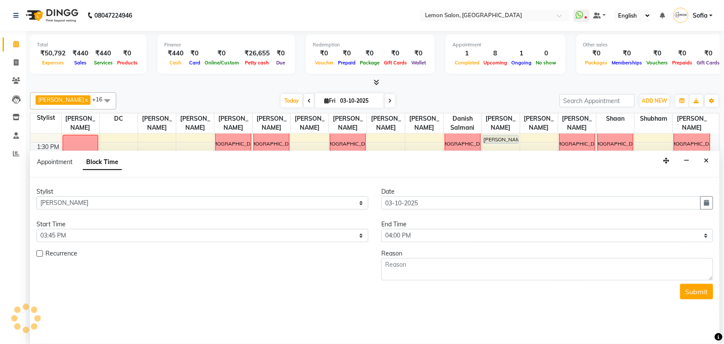
scroll to position [115, 0]
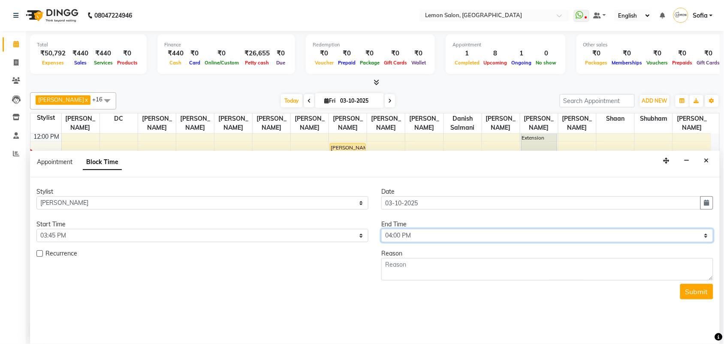
click at [391, 233] on select "Select 10:00 AM 10:15 AM 10:30 AM 10:45 AM 11:00 AM 11:15 AM 11:30 AM 11:45 AM …" at bounding box center [547, 235] width 332 height 13
select select "1005"
click at [381, 229] on select "Select 10:00 AM 10:15 AM 10:30 AM 10:45 AM 11:00 AM 11:15 AM 11:30 AM 11:45 AM …" at bounding box center [547, 235] width 332 height 13
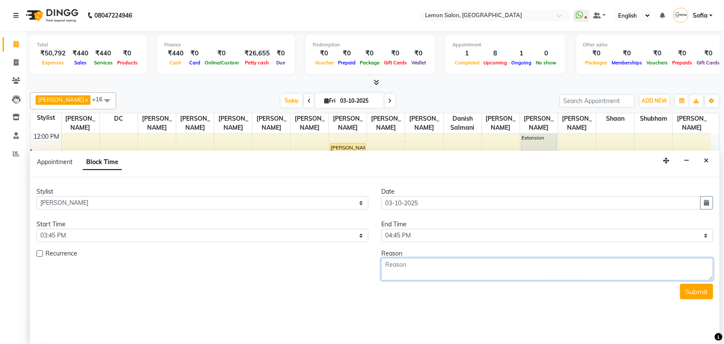
click at [408, 266] on textarea at bounding box center [547, 269] width 332 height 22
type textarea "Oshiwara pedi"
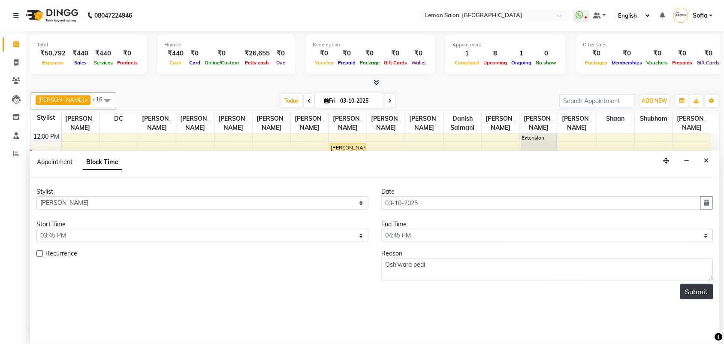
click at [683, 294] on button "Submit" at bounding box center [696, 291] width 33 height 15
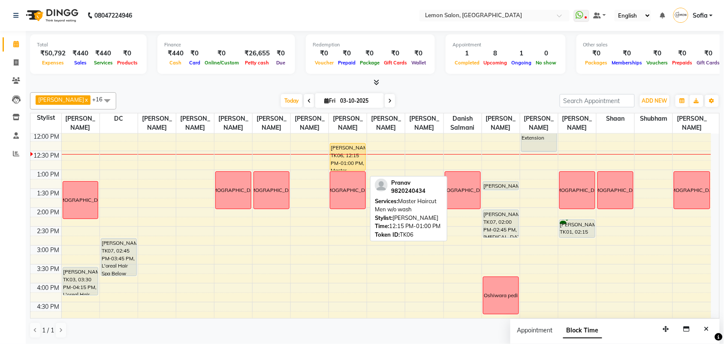
click at [352, 169] on div "Pranav, TK06, 12:15 PM-01:00 PM, Master Haircut Men w/o wash" at bounding box center [347, 156] width 35 height 27
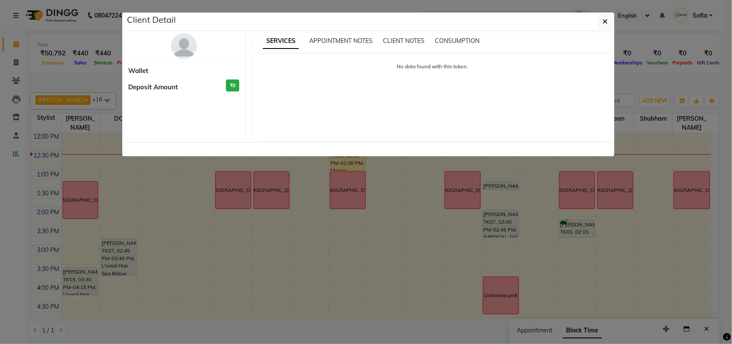
select select "1"
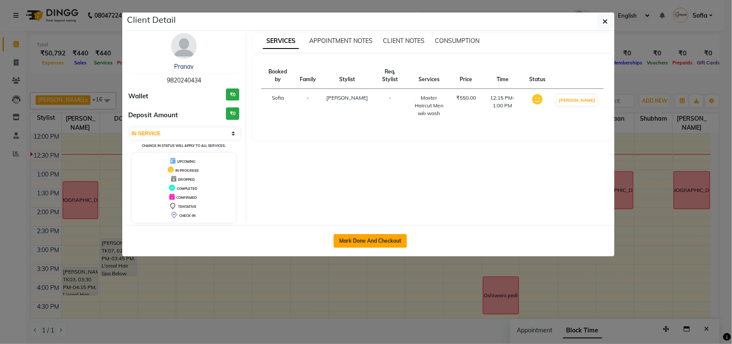
click at [378, 241] on button "Mark Done And Checkout" at bounding box center [370, 241] width 73 height 14
select select "551"
select select "service"
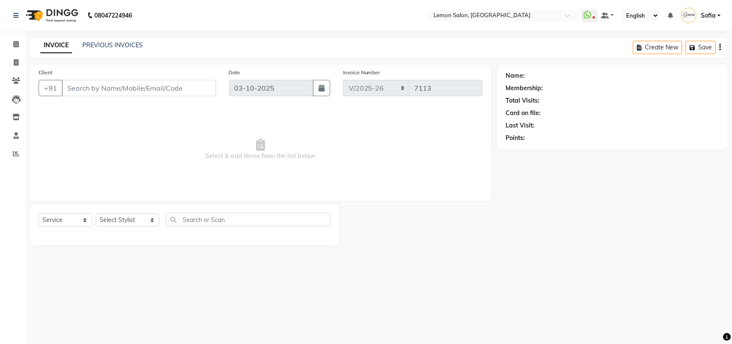
type input "9820240434"
select select "58017"
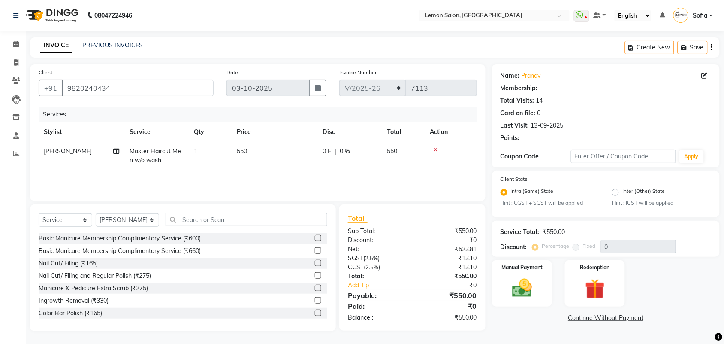
select select "1: Object"
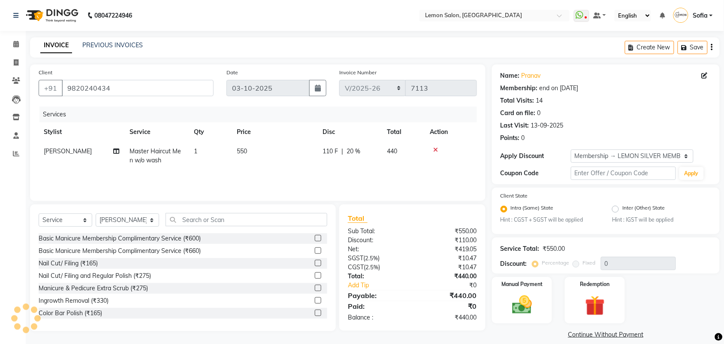
type input "20"
click at [130, 221] on select "Select Stylist Aalam Saifi Abhishek Shelar Aditi Nigam Ansar Ahmed Archana Muke…" at bounding box center [127, 219] width 63 height 13
select select "20630"
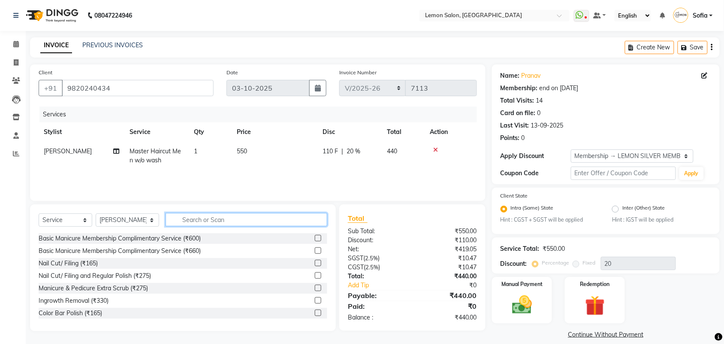
click at [223, 219] on input "text" at bounding box center [247, 219] width 162 height 13
click at [222, 218] on input "text" at bounding box center [247, 219] width 162 height 13
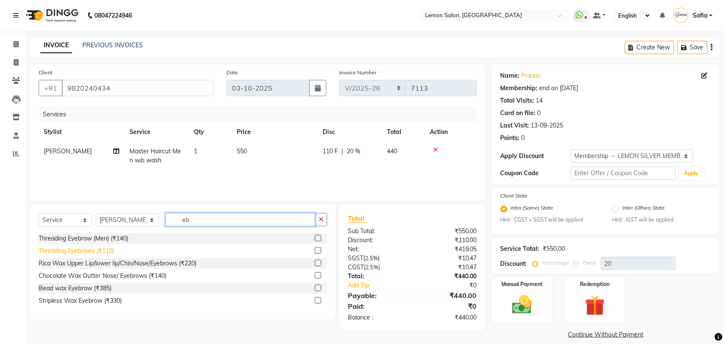
type input "eb"
click at [110, 250] on div "Threading Eyebrows (₹110)" at bounding box center [76, 250] width 75 height 9
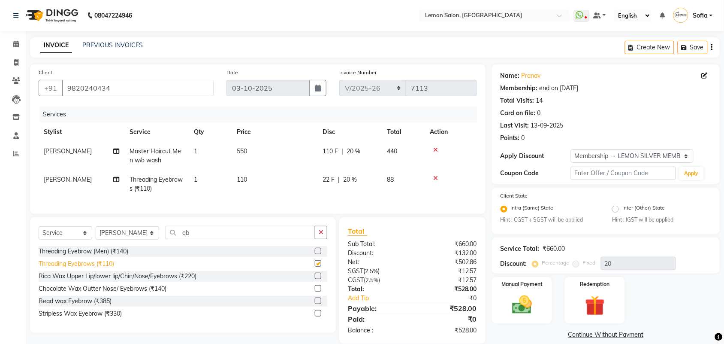
checkbox input "false"
click at [7, 204] on div "Calendar Invoice Clients Leads Inventory Staff Reports Completed InProgress Upc…" at bounding box center [58, 183] width 116 height 319
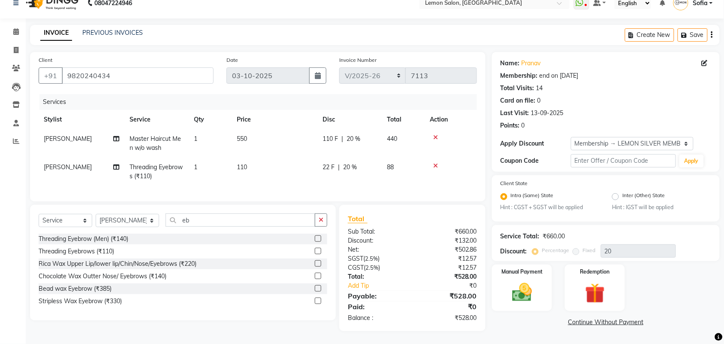
drag, startPoint x: 437, startPoint y: 157, endPoint x: 449, endPoint y: 172, distance: 18.6
click at [437, 163] on icon at bounding box center [435, 166] width 5 height 6
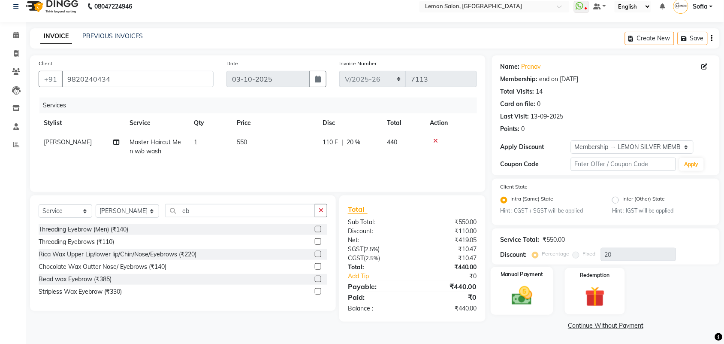
click at [520, 294] on img at bounding box center [521, 296] width 33 height 24
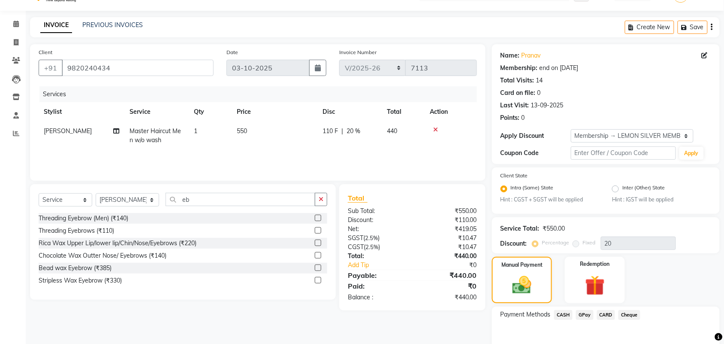
click at [609, 312] on span "CARD" at bounding box center [606, 315] width 18 height 10
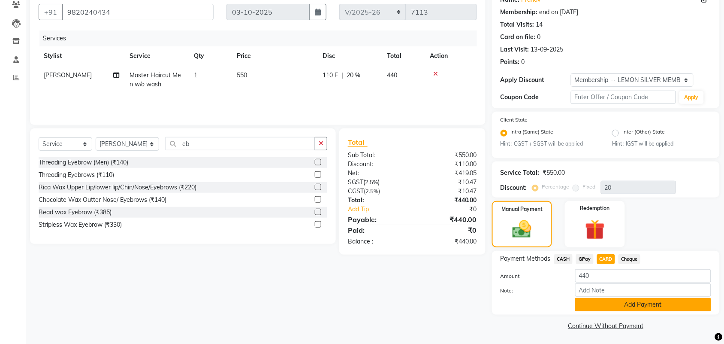
click at [601, 305] on button "Add Payment" at bounding box center [643, 304] width 136 height 13
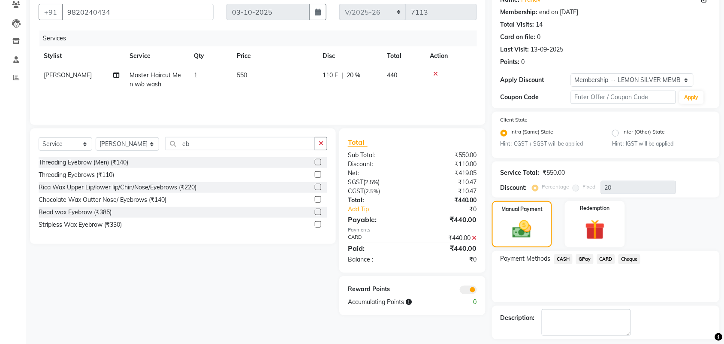
scroll to position [112, 0]
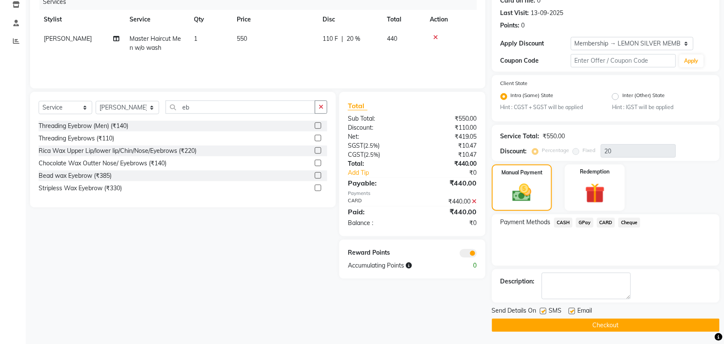
drag, startPoint x: 545, startPoint y: 310, endPoint x: 566, endPoint y: 309, distance: 21.0
click at [545, 310] on label at bounding box center [543, 311] width 6 height 6
click at [545, 310] on input "checkbox" at bounding box center [543, 311] width 6 height 6
checkbox input "false"
drag, startPoint x: 573, startPoint y: 309, endPoint x: 573, endPoint y: 315, distance: 6.0
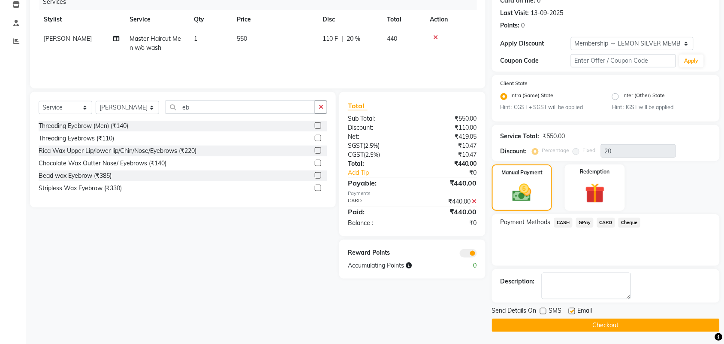
click at [573, 310] on label at bounding box center [572, 311] width 6 height 6
click at [573, 310] on input "checkbox" at bounding box center [572, 311] width 6 height 6
checkbox input "false"
click at [573, 322] on button "Checkout" at bounding box center [606, 324] width 228 height 13
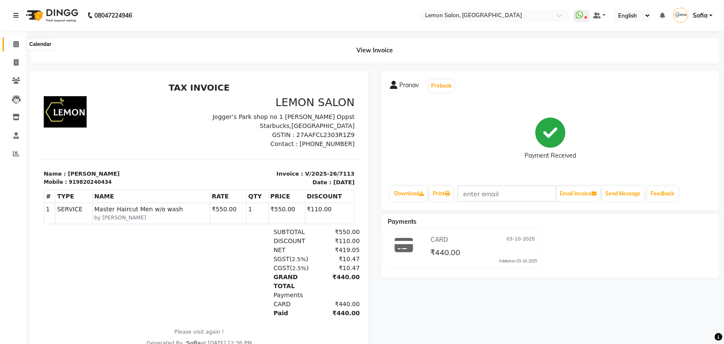
click at [14, 46] on icon at bounding box center [16, 44] width 6 height 6
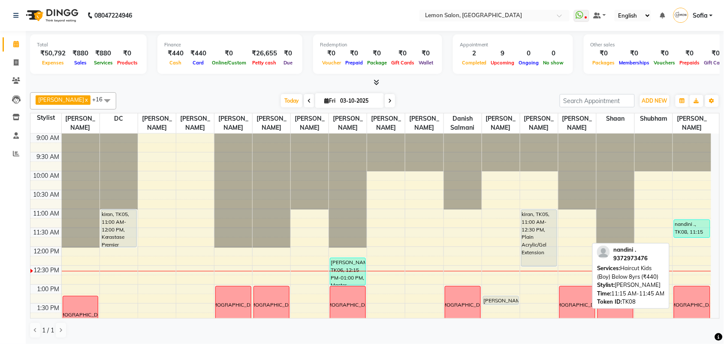
click at [674, 236] on div "nandini ., TK08, 11:15 AM-11:45 AM, Haircut Kids (Boy) Below 8yrs (₹440)" at bounding box center [692, 229] width 36 height 18
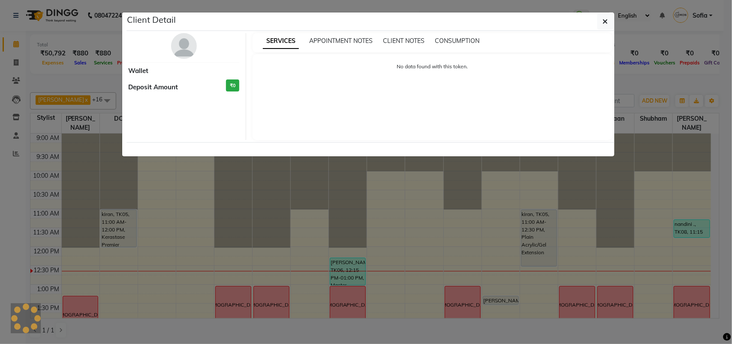
select select "3"
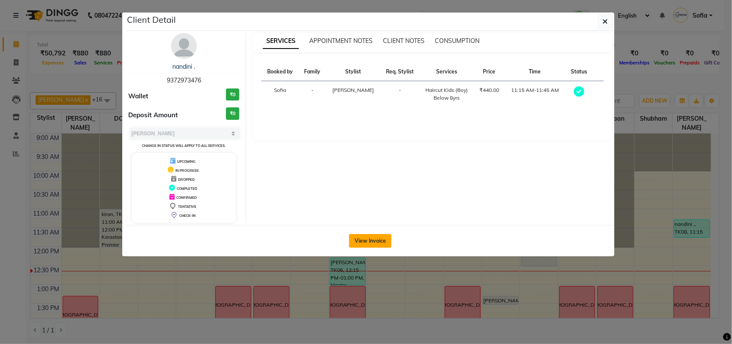
click at [361, 243] on button "View Invoice" at bounding box center [370, 241] width 42 height 14
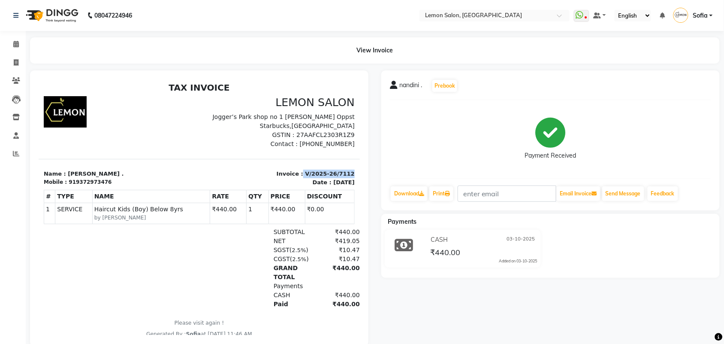
drag, startPoint x: 294, startPoint y: 172, endPoint x: 397, endPoint y: 268, distance: 140.2
click at [339, 172] on div "Invoice : V/2025-26/7112 Date : October 3, 2025" at bounding box center [279, 177] width 161 height 17
click at [12, 43] on span at bounding box center [16, 44] width 15 height 10
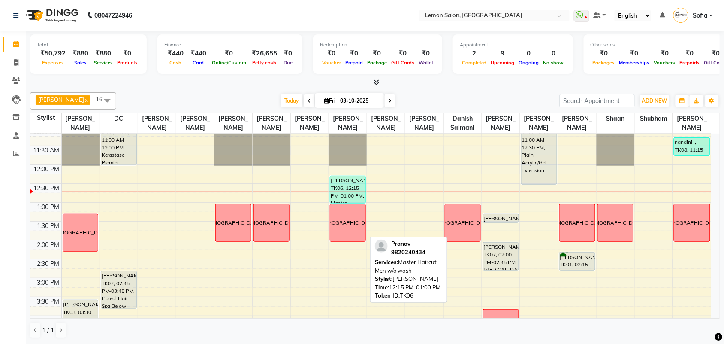
scroll to position [107, 0]
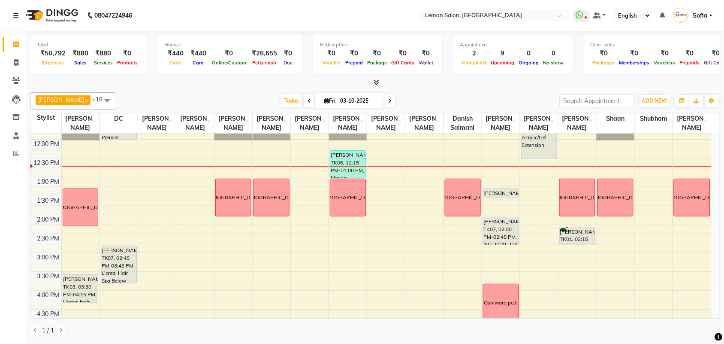
click at [185, 210] on div "9:00 AM 9:30 AM 10:00 AM 10:30 AM 11:00 AM 11:30 AM 12:00 PM 12:30 PM 1:00 PM 1…" at bounding box center [370, 290] width 681 height 528
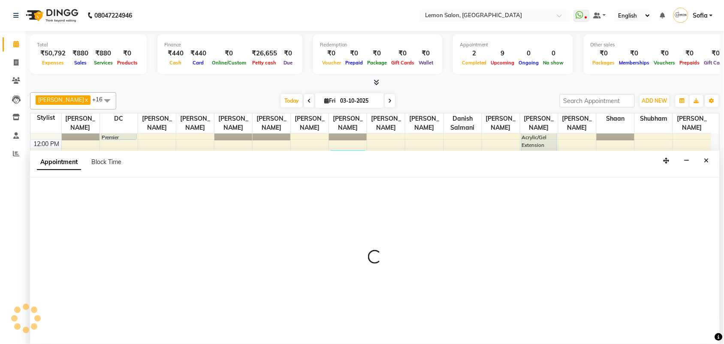
scroll to position [0, 0]
select select "20630"
select select "tentative"
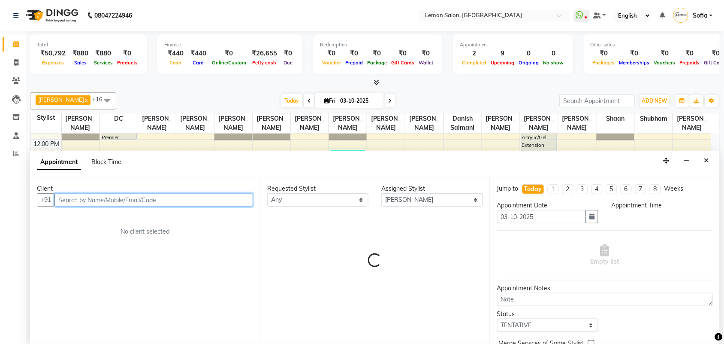
select select "810"
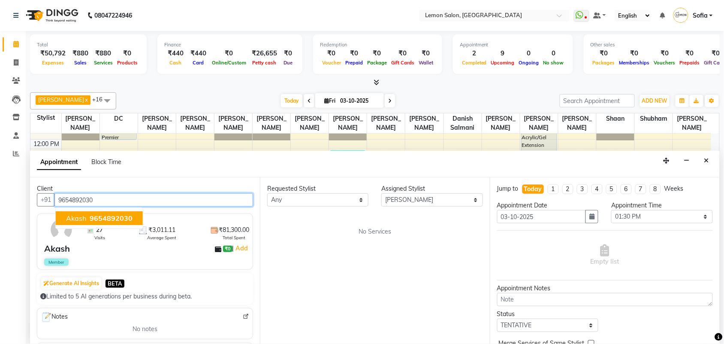
click at [134, 213] on button "Akash 9654892030" at bounding box center [99, 218] width 87 height 14
type input "9654892030"
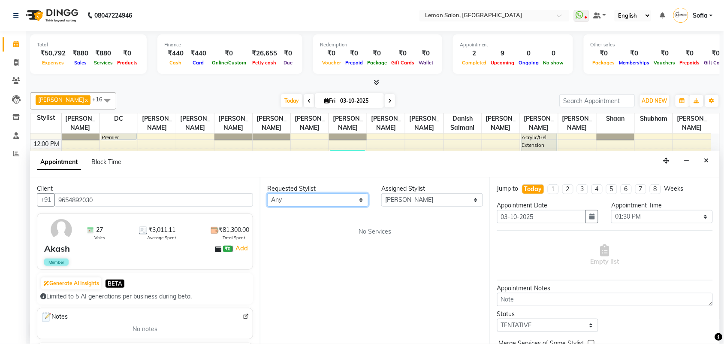
click at [309, 202] on select "Any Aalam Saifi Abhishek Shelar Aditi Nigam Ansar Ahmed Archana Muke Ashish Sha…" at bounding box center [317, 199] width 101 height 13
select select "20630"
click at [267, 193] on select "Any Aalam Saifi Abhishek Shelar Aditi Nigam Ansar Ahmed Archana Muke Ashish Sha…" at bounding box center [317, 199] width 101 height 13
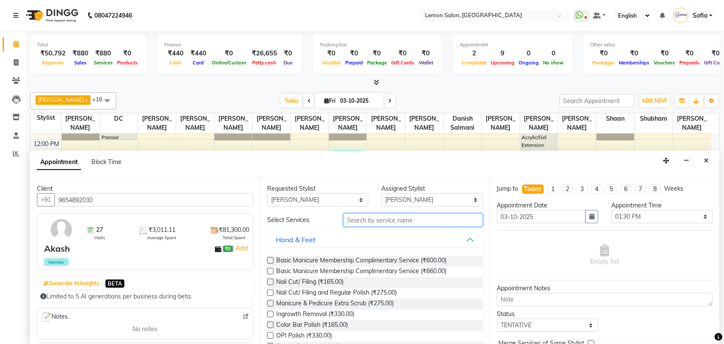
click at [371, 219] on input "text" at bounding box center [413, 219] width 139 height 13
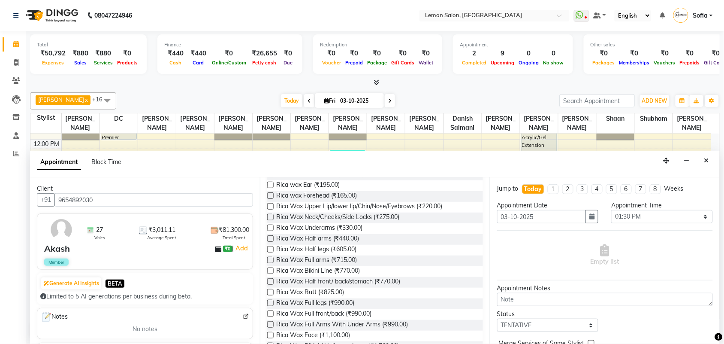
scroll to position [0, 0]
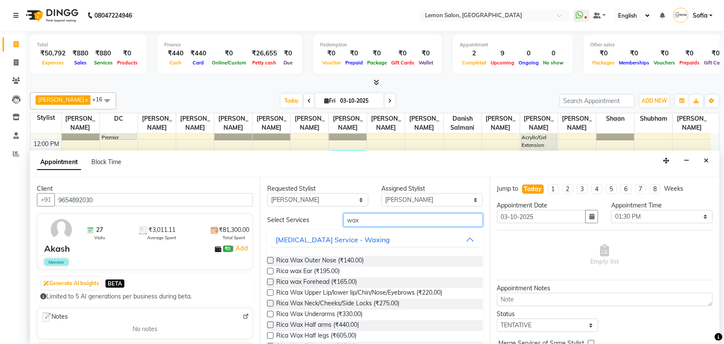
drag, startPoint x: 374, startPoint y: 221, endPoint x: 269, endPoint y: 223, distance: 104.2
click at [269, 223] on div "Select Services wax" at bounding box center [375, 219] width 229 height 13
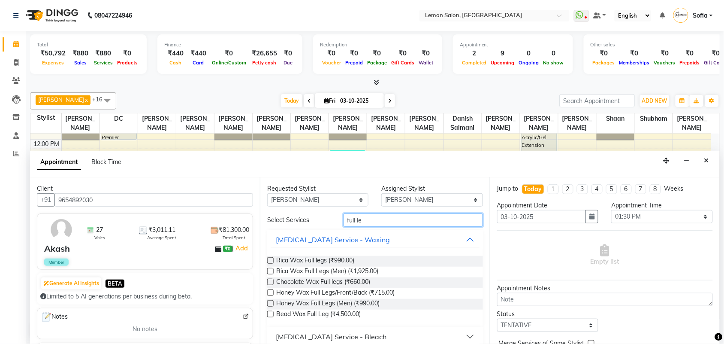
scroll to position [54, 0]
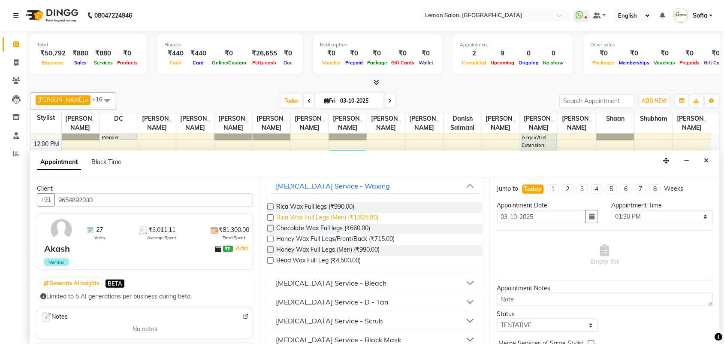
type input "full le"
click at [350, 217] on span "Rica Wax Full Legs (Men) (₹1,925.00)" at bounding box center [327, 218] width 102 height 11
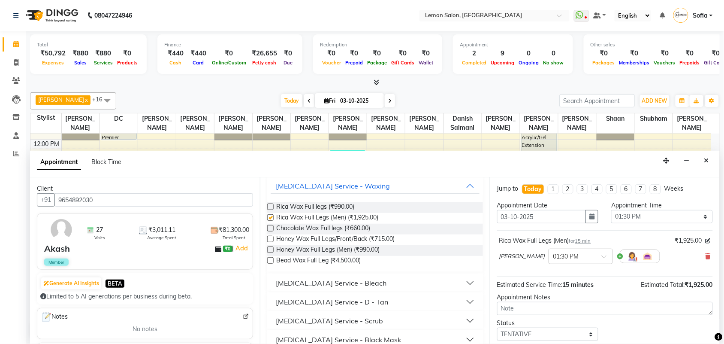
checkbox input "false"
click at [661, 213] on select "Select 10:00 AM 10:15 AM 10:30 AM 10:45 AM 11:00 AM 11:15 AM 11:30 AM 11:45 AM …" at bounding box center [661, 216] width 101 height 13
select select "825"
click at [611, 210] on select "Select 10:00 AM 10:15 AM 10:30 AM 10:45 AM 11:00 AM 11:15 AM 11:30 AM 11:45 AM …" at bounding box center [661, 216] width 101 height 13
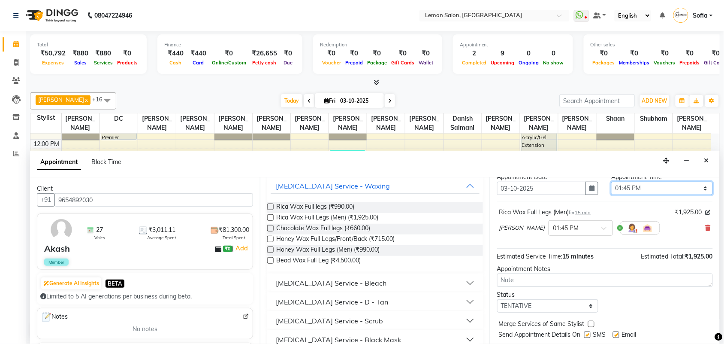
scroll to position [51, 0]
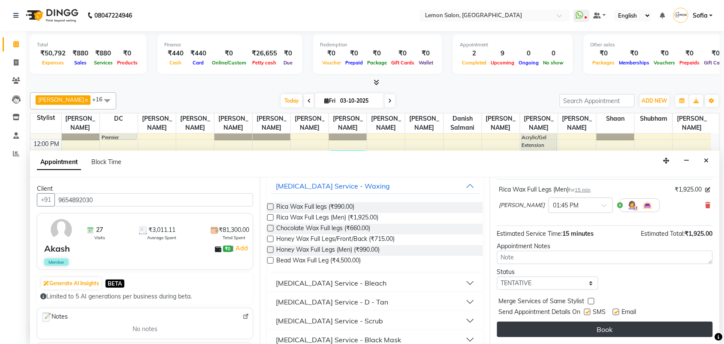
click at [601, 325] on button "Book" at bounding box center [605, 328] width 216 height 15
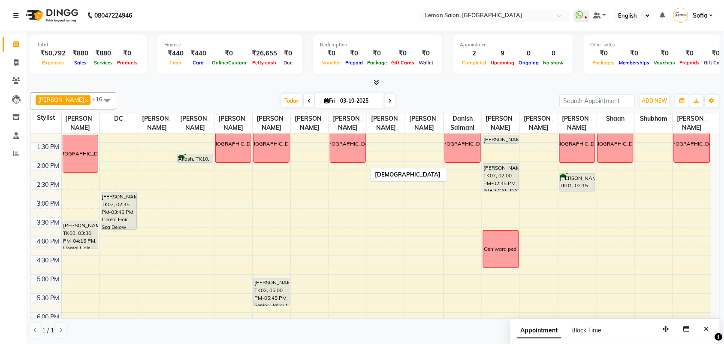
scroll to position [107, 0]
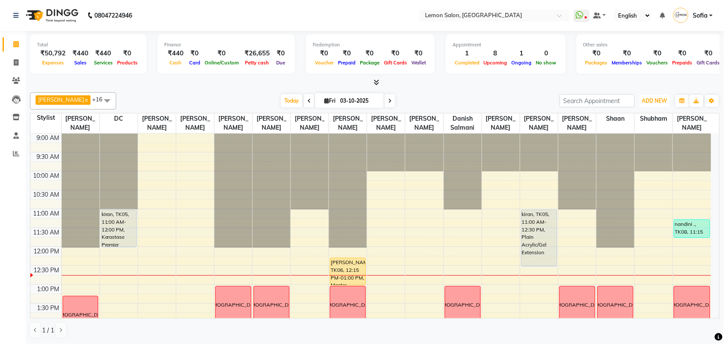
drag, startPoint x: 657, startPoint y: 101, endPoint x: 651, endPoint y: 119, distance: 19.0
click at [655, 101] on span "ADD NEW" at bounding box center [654, 100] width 25 height 6
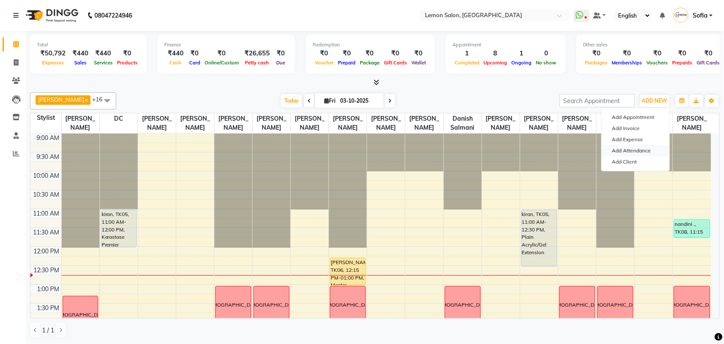
click at [639, 151] on link "Add Attendance" at bounding box center [636, 150] width 68 height 11
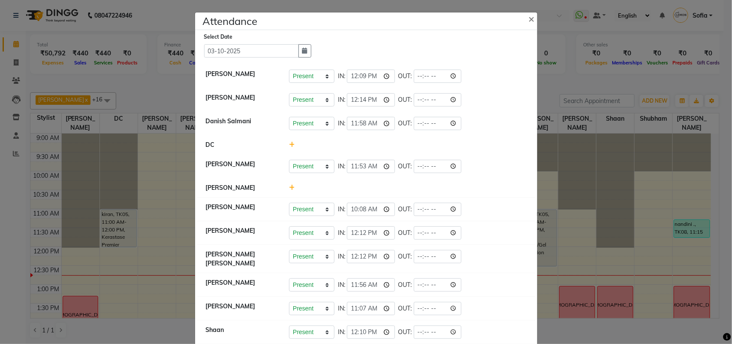
click at [580, 81] on ngb-modal-window "Attendance × Select Date [DATE] [PERSON_NAME] Present Absent Late Half Day Week…" at bounding box center [366, 172] width 732 height 344
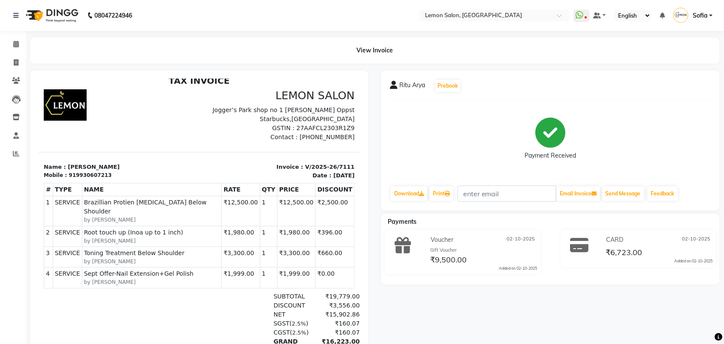
drag, startPoint x: 236, startPoint y: 91, endPoint x: 301, endPoint y: 295, distance: 214.3
click at [311, 305] on div "TAX INVOICE LEMON SALON [GEOGRAPHIC_DATA] shop no 1 [PERSON_NAME] Oppst Starbuc…" at bounding box center [198, 247] width 321 height 345
click at [395, 150] on div "Payment Received" at bounding box center [550, 139] width 321 height 64
click at [293, 122] on p "Jogger’s Park shop no 1 [PERSON_NAME] Oppst Starbucks,[GEOGRAPHIC_DATA]" at bounding box center [279, 114] width 151 height 18
drag, startPoint x: 246, startPoint y: 147, endPoint x: 245, endPoint y: 199, distance: 51.9
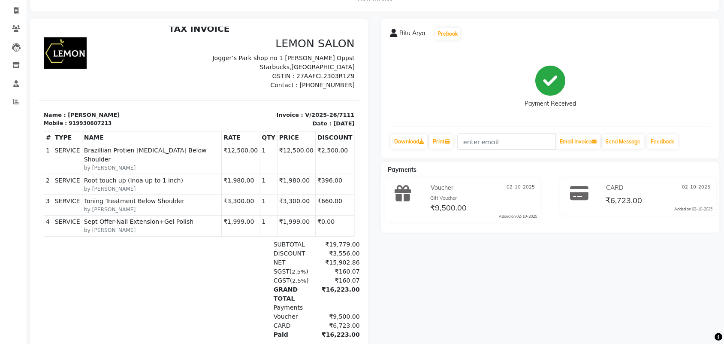
scroll to position [103, 0]
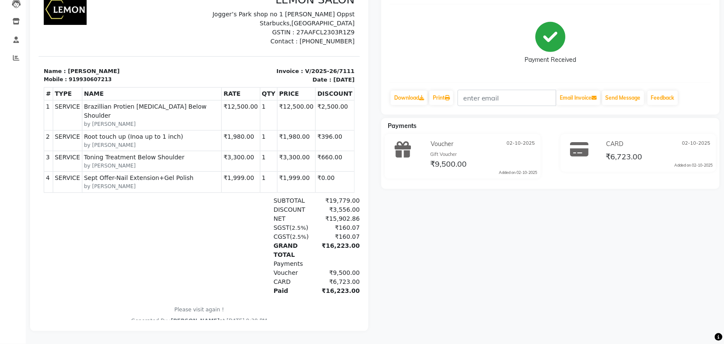
drag, startPoint x: 259, startPoint y: -8, endPoint x: 284, endPoint y: 281, distance: 290.6
click at [296, 327] on html "TAX INVOICE LEMON SALON [GEOGRAPHIC_DATA] shop no 1 [PERSON_NAME] Oppst Starbuc…" at bounding box center [198, 153] width 321 height 352
drag, startPoint x: 282, startPoint y: 272, endPoint x: 285, endPoint y: 276, distance: 5.2
click at [281, 278] on div "CARD" at bounding box center [291, 282] width 46 height 9
click at [287, 287] on div "Paid" at bounding box center [291, 291] width 46 height 9
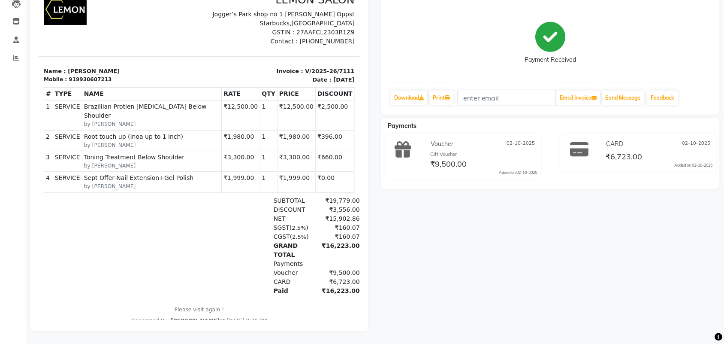
click at [287, 287] on div "Paid" at bounding box center [291, 291] width 46 height 9
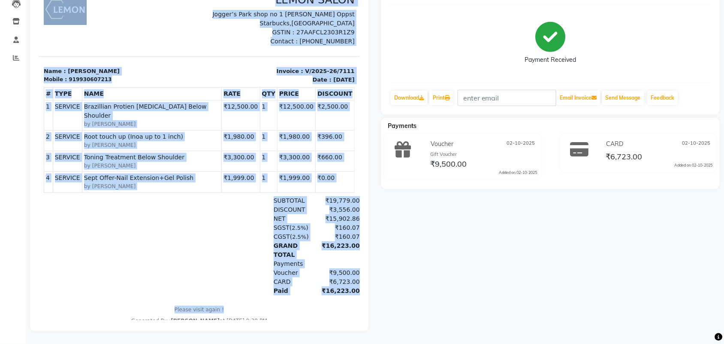
drag, startPoint x: 309, startPoint y: 300, endPoint x: 187, endPoint y: 44, distance: 283.6
click at [187, 44] on div "TAX INVOICE LEMON SALON [GEOGRAPHIC_DATA] shop no 1 [PERSON_NAME] Oppst Starbuc…" at bounding box center [198, 152] width 321 height 345
click at [187, 44] on div at bounding box center [118, 20] width 161 height 52
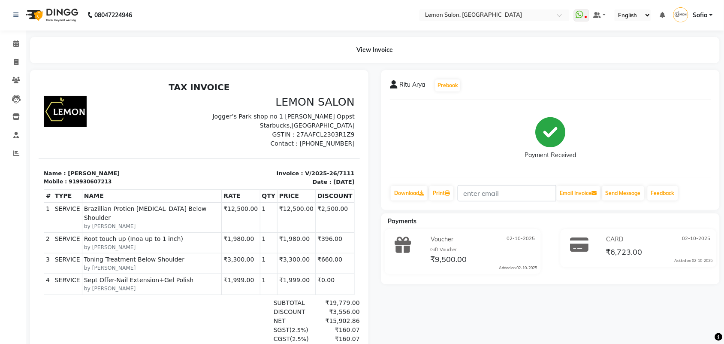
scroll to position [0, 0]
click at [9, 45] on span at bounding box center [16, 44] width 15 height 10
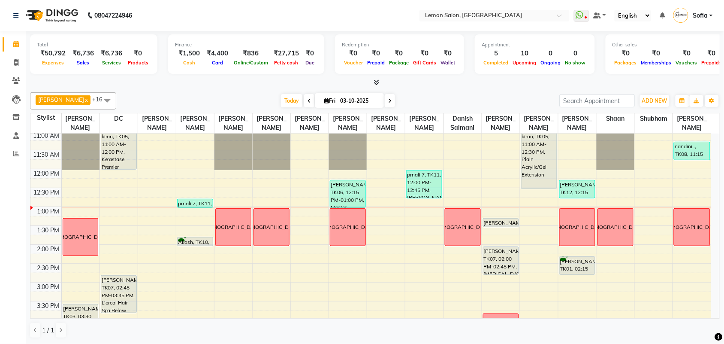
scroll to position [54, 0]
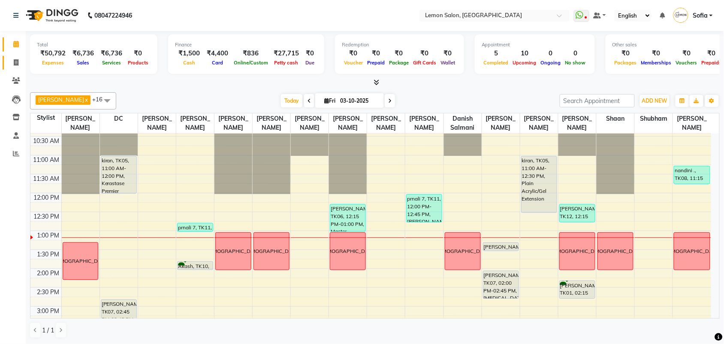
drag, startPoint x: 157, startPoint y: 12, endPoint x: 18, endPoint y: 63, distance: 147.6
click at [18, 63] on span at bounding box center [16, 63] width 15 height 10
select select "service"
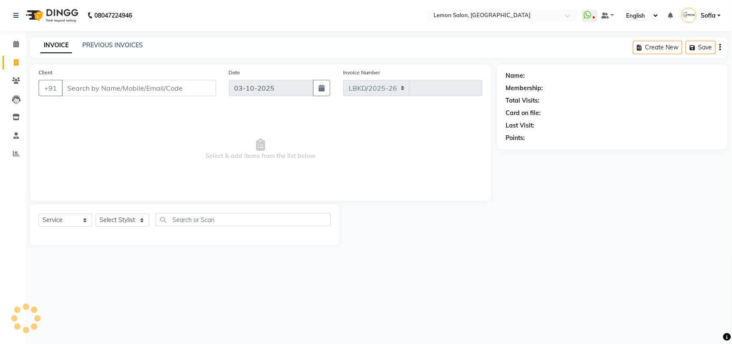
select select "551"
type input "7116"
click at [97, 87] on input "Client" at bounding box center [139, 88] width 154 height 16
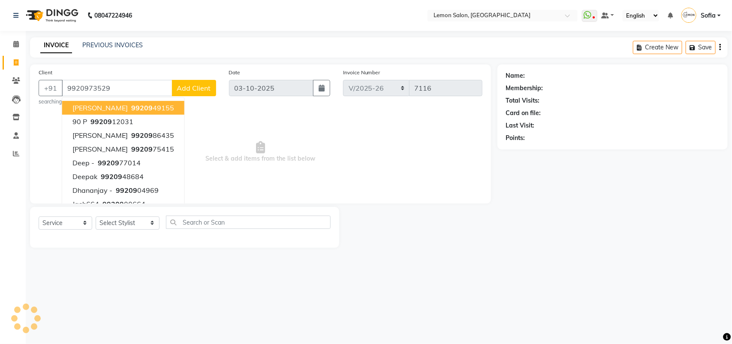
type input "9920973529"
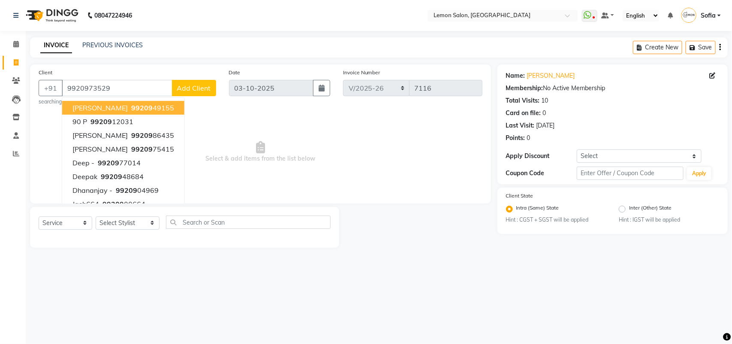
click at [278, 127] on span "Select & add items from the list below" at bounding box center [261, 152] width 444 height 86
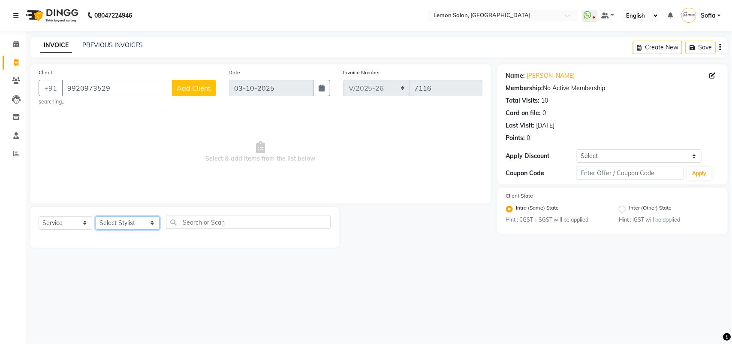
click at [138, 224] on select "Select Stylist Aalam [PERSON_NAME] [PERSON_NAME] [PERSON_NAME] [PERSON_NAME] [P…" at bounding box center [128, 222] width 64 height 13
select select "54463"
click at [96, 216] on select "Select Stylist Aalam [PERSON_NAME] [PERSON_NAME] [PERSON_NAME] [PERSON_NAME] [P…" at bounding box center [128, 222] width 64 height 13
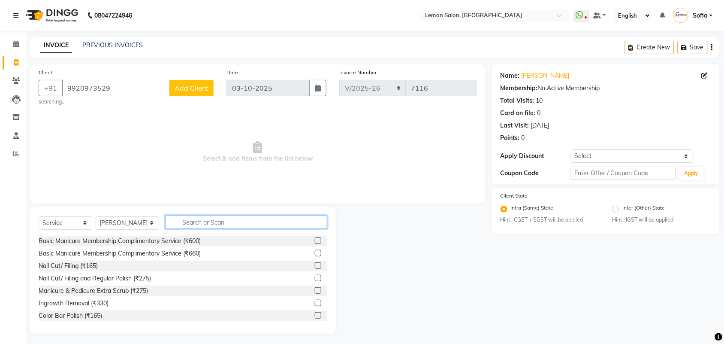
click at [191, 222] on input "text" at bounding box center [247, 221] width 162 height 13
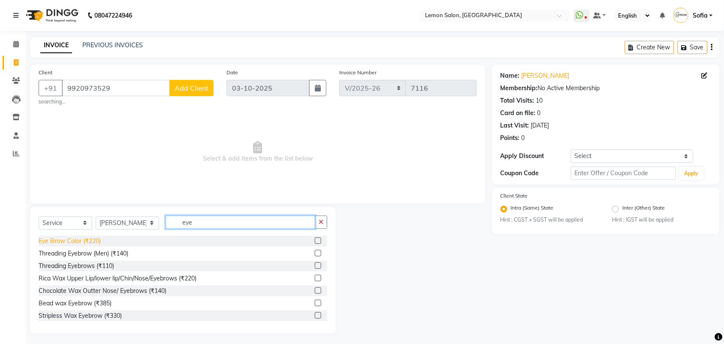
type input "eye"
click at [91, 239] on div "Eye Brow Color (₹220)" at bounding box center [70, 240] width 62 height 9
checkbox input "false"
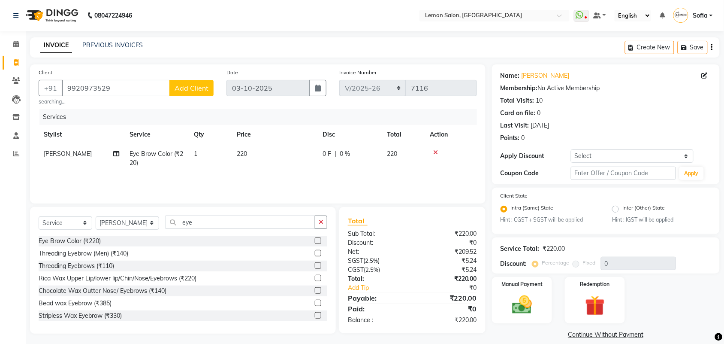
click at [435, 151] on icon at bounding box center [435, 152] width 5 height 6
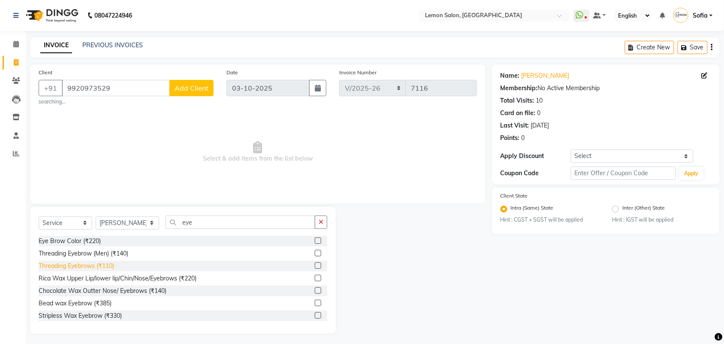
click at [84, 266] on div "Threading Eyebrows (₹110)" at bounding box center [76, 265] width 75 height 9
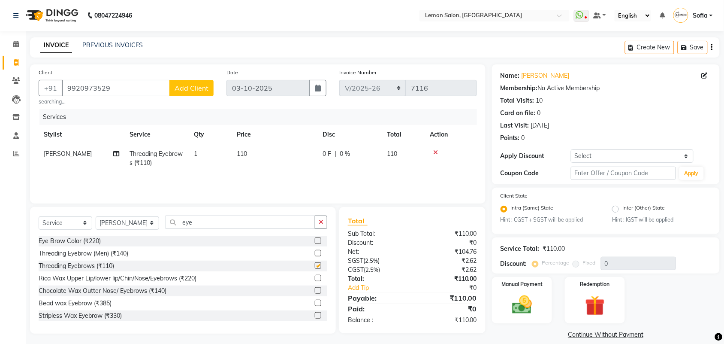
checkbox input "false"
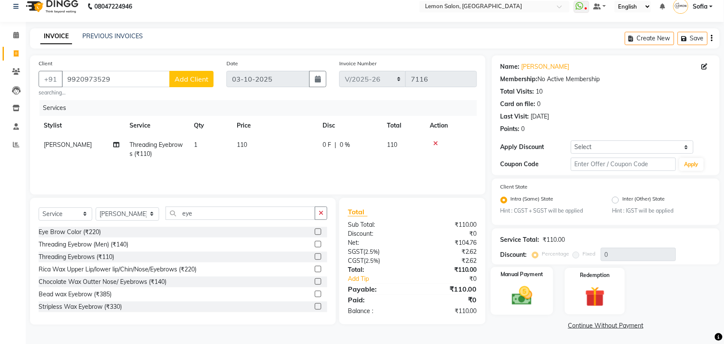
click at [524, 280] on div "Manual Payment" at bounding box center [522, 291] width 63 height 48
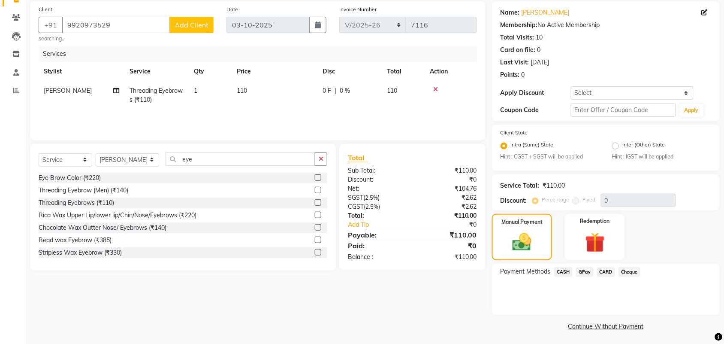
scroll to position [63, 0]
click at [586, 272] on span "GPay" at bounding box center [585, 271] width 18 height 10
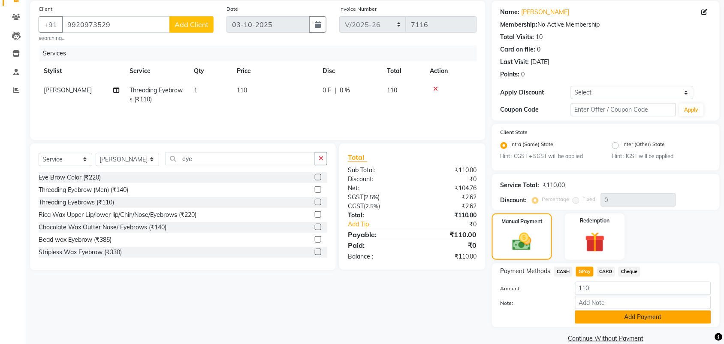
click at [590, 312] on button "Add Payment" at bounding box center [643, 316] width 136 height 13
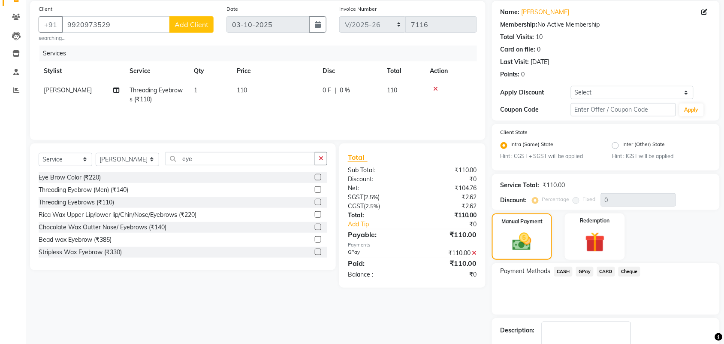
scroll to position [112, 0]
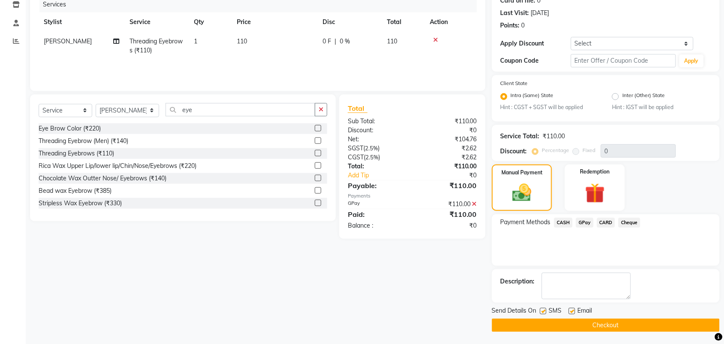
click at [580, 220] on span "GPay" at bounding box center [585, 222] width 18 height 10
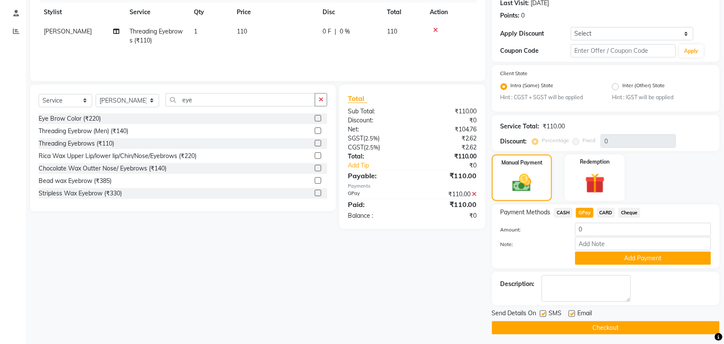
scroll to position [125, 0]
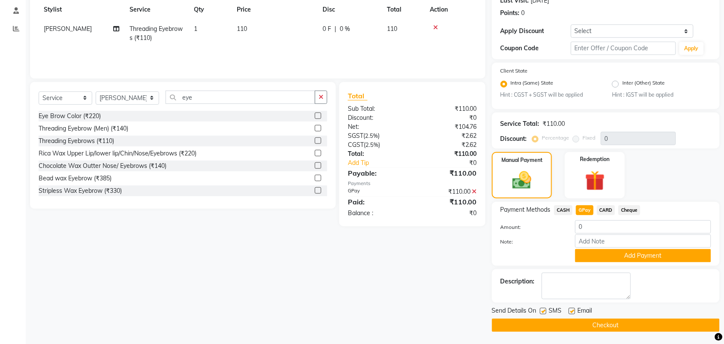
click at [581, 324] on button "Checkout" at bounding box center [606, 324] width 228 height 13
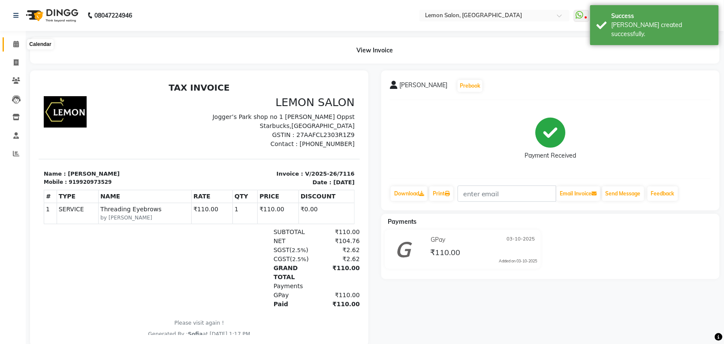
click at [15, 42] on icon at bounding box center [16, 44] width 6 height 6
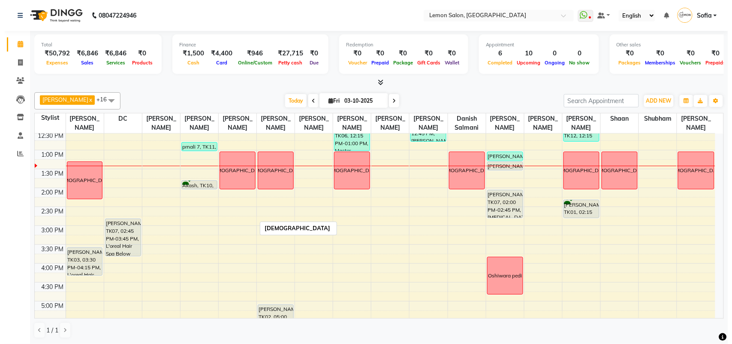
scroll to position [161, 0]
